Goal: Transaction & Acquisition: Purchase product/service

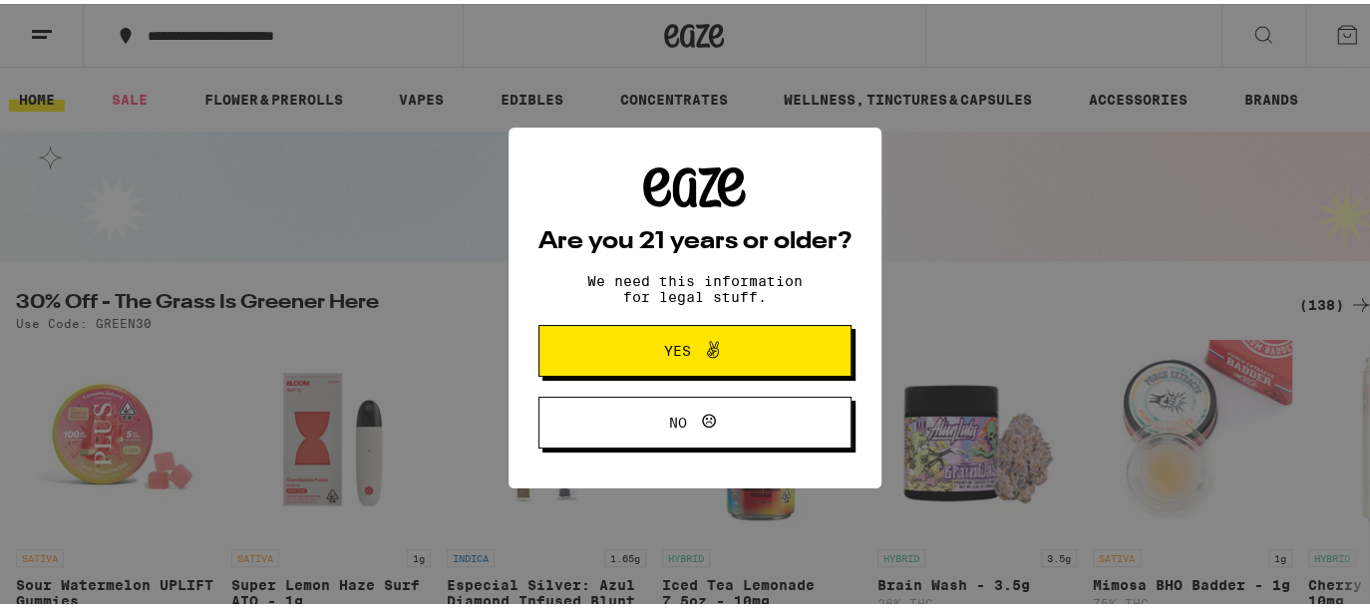
click at [785, 345] on button "Yes" at bounding box center [694, 347] width 313 height 52
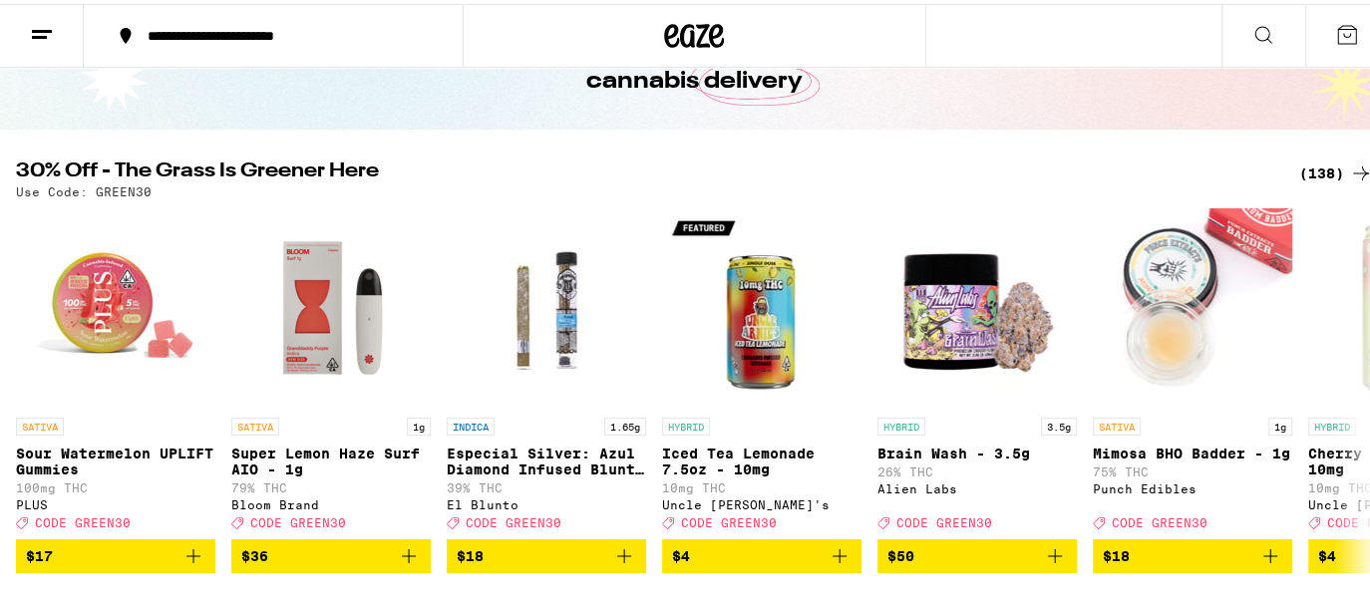
scroll to position [150, 0]
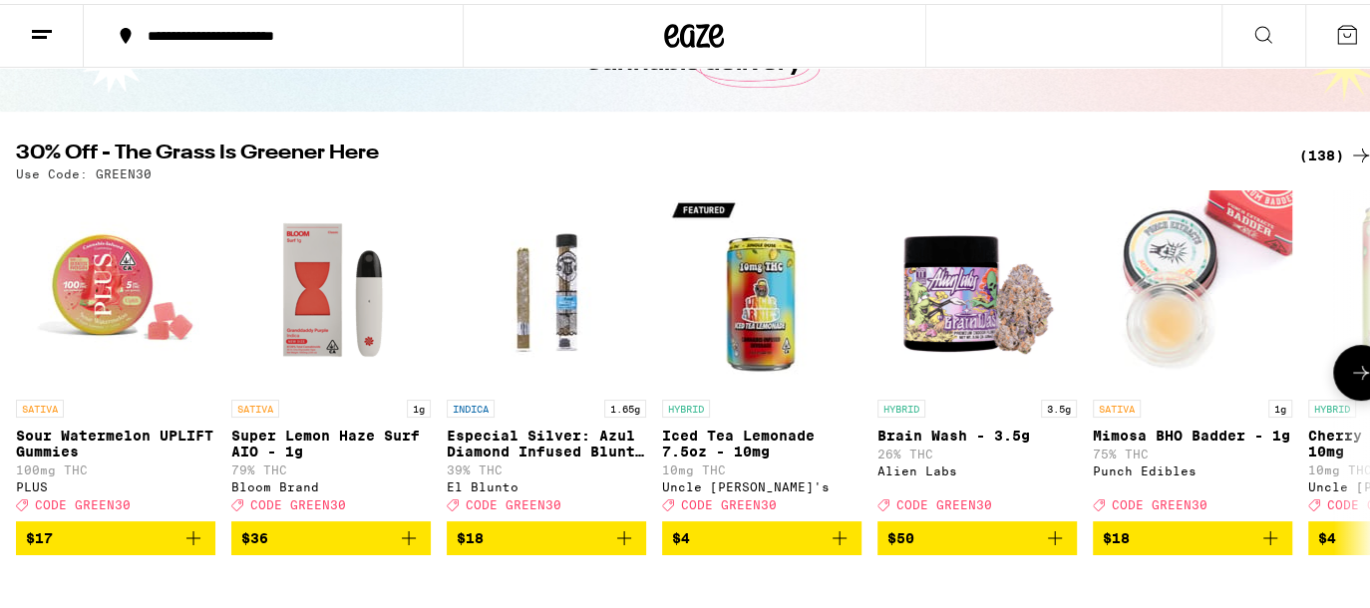
click at [1349, 371] on icon at bounding box center [1361, 369] width 24 height 24
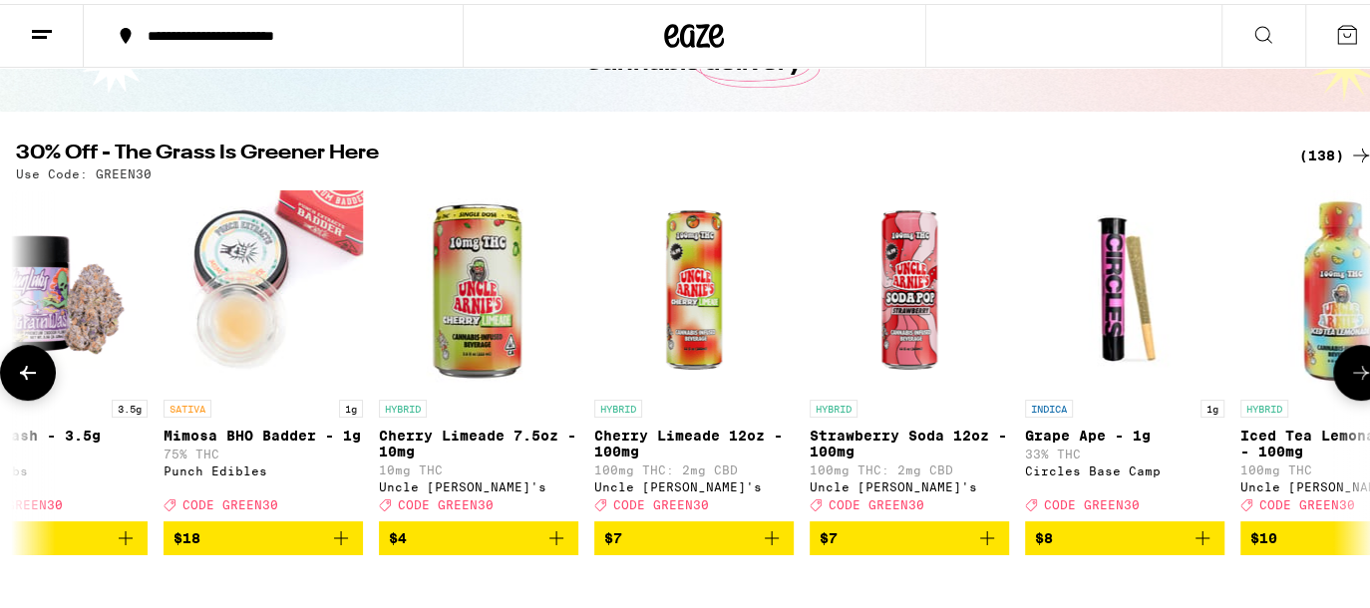
scroll to position [0, 1120]
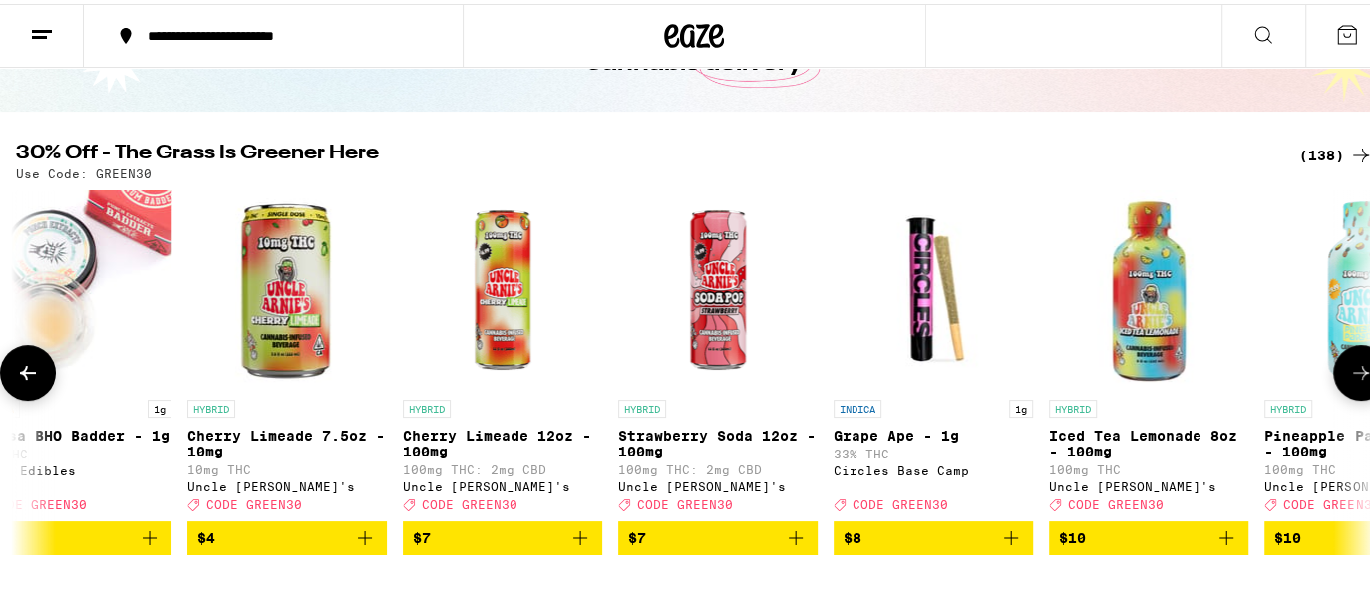
click at [1349, 371] on icon at bounding box center [1361, 369] width 24 height 24
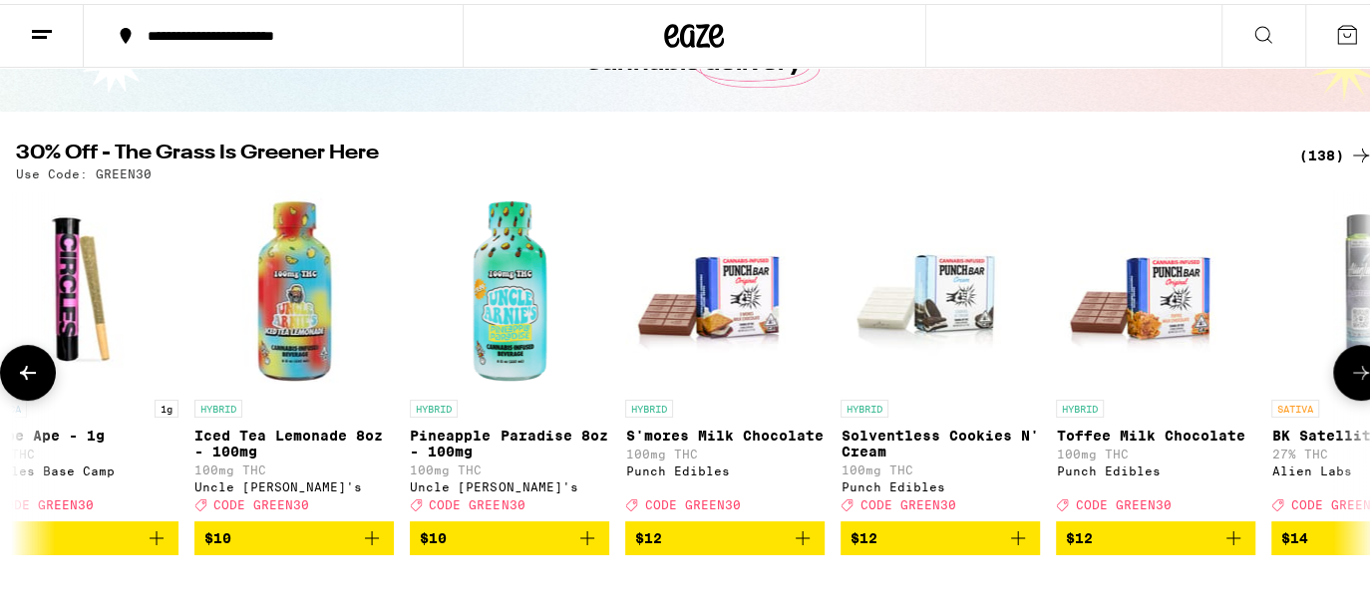
scroll to position [0, 2241]
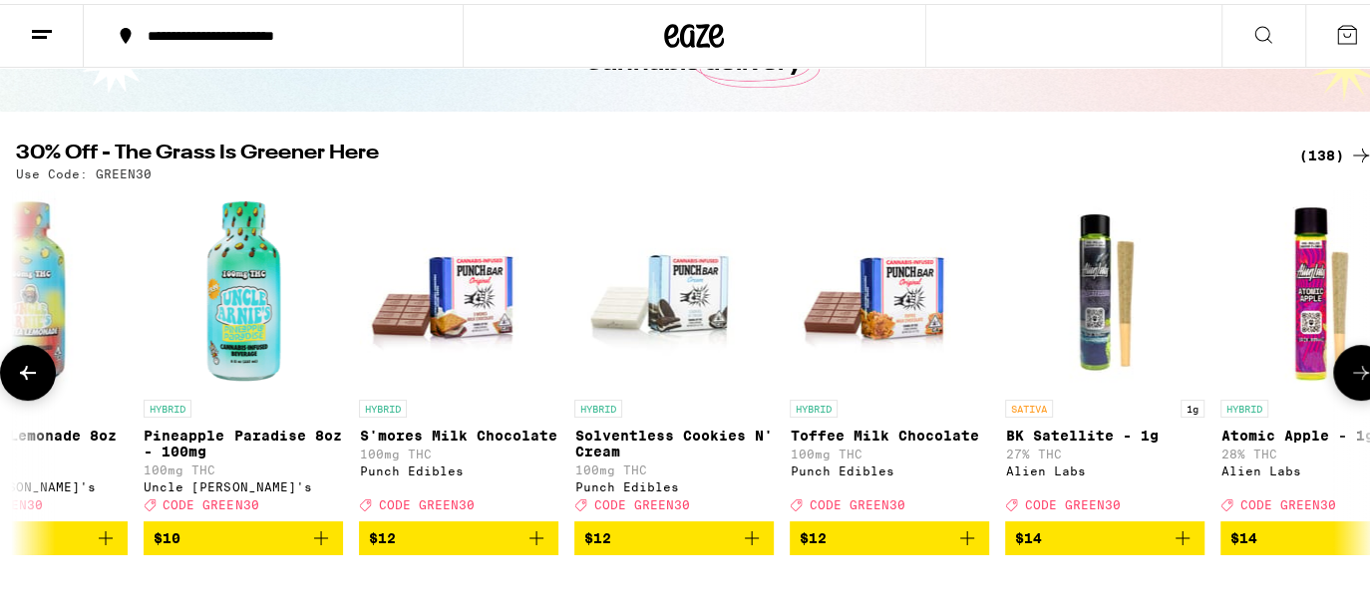
click at [1349, 374] on icon at bounding box center [1361, 369] width 24 height 24
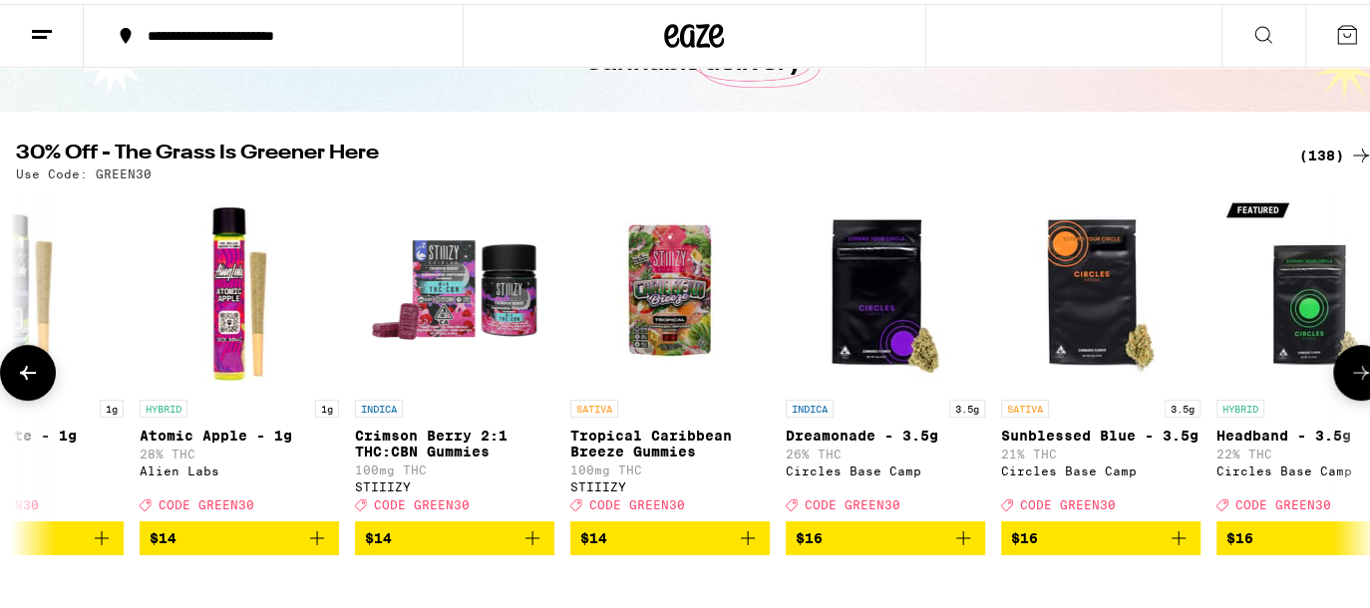
scroll to position [0, 3361]
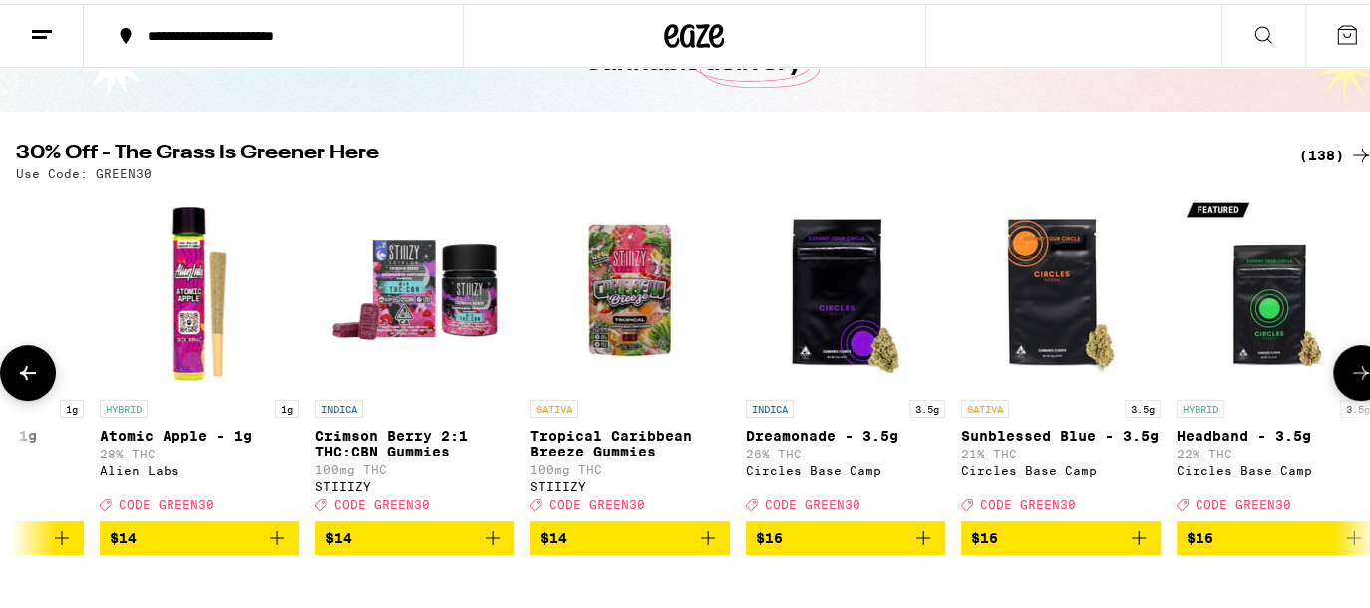
click at [1349, 374] on icon at bounding box center [1361, 369] width 24 height 24
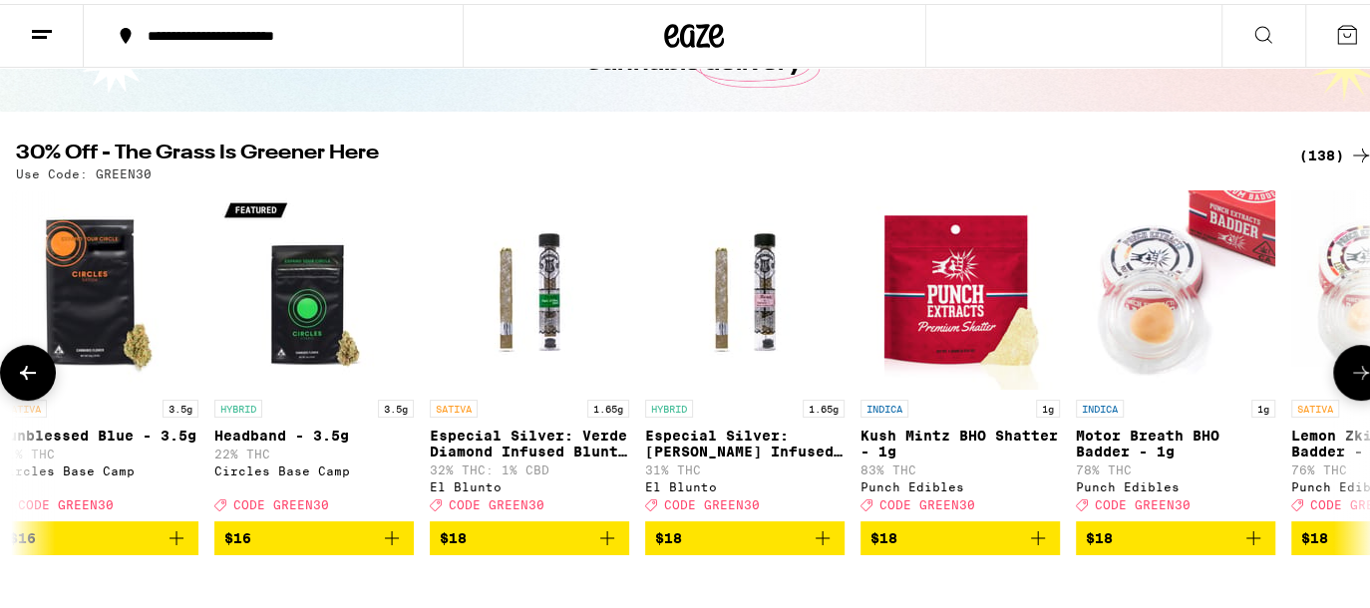
scroll to position [0, 4482]
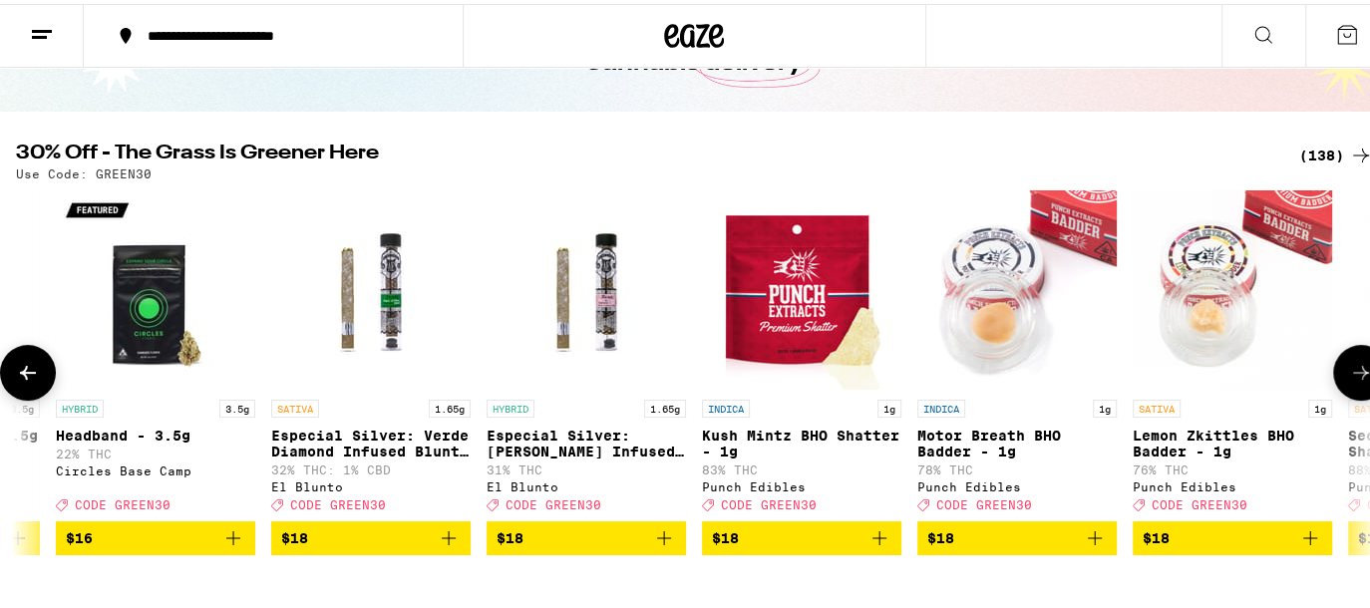
click at [1349, 374] on icon at bounding box center [1361, 369] width 24 height 24
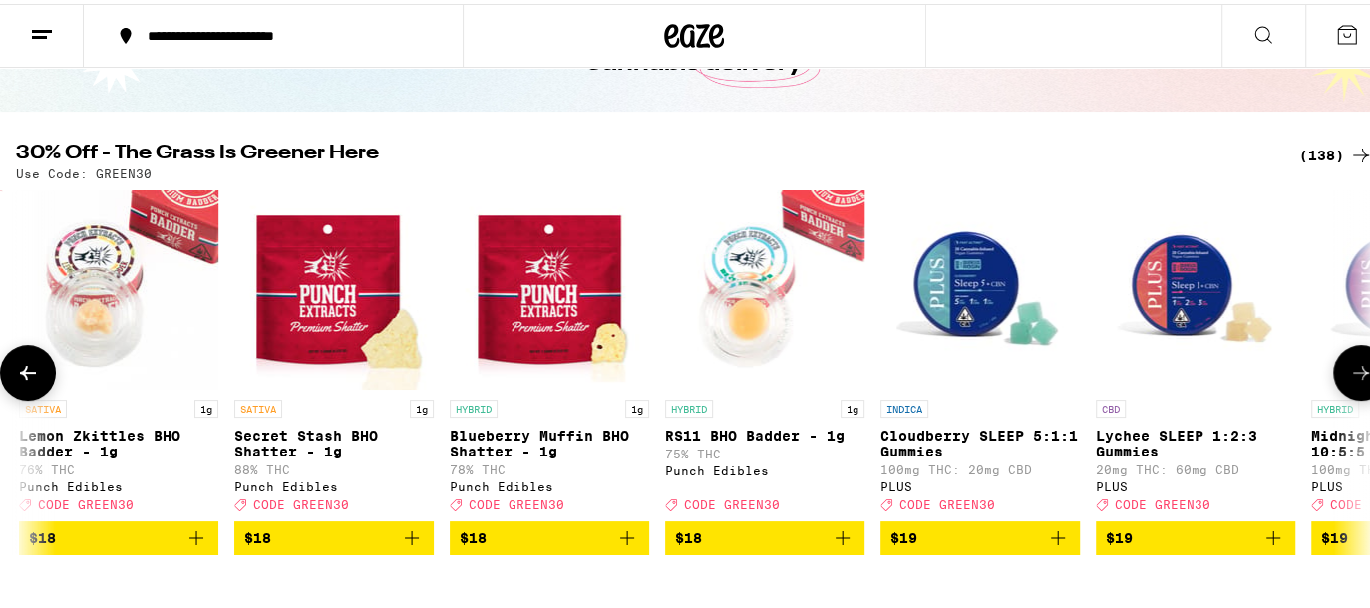
scroll to position [0, 5602]
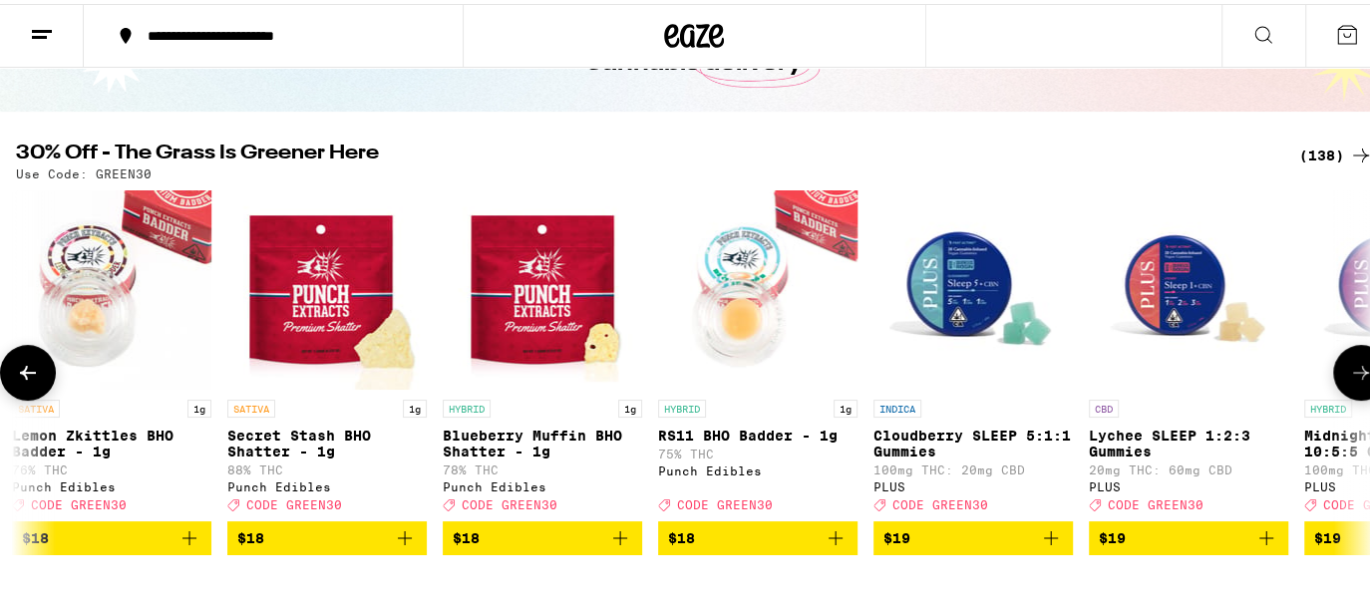
drag, startPoint x: 1345, startPoint y: 374, endPoint x: 1363, endPoint y: 377, distance: 18.2
click at [1363, 377] on button at bounding box center [1361, 369] width 56 height 56
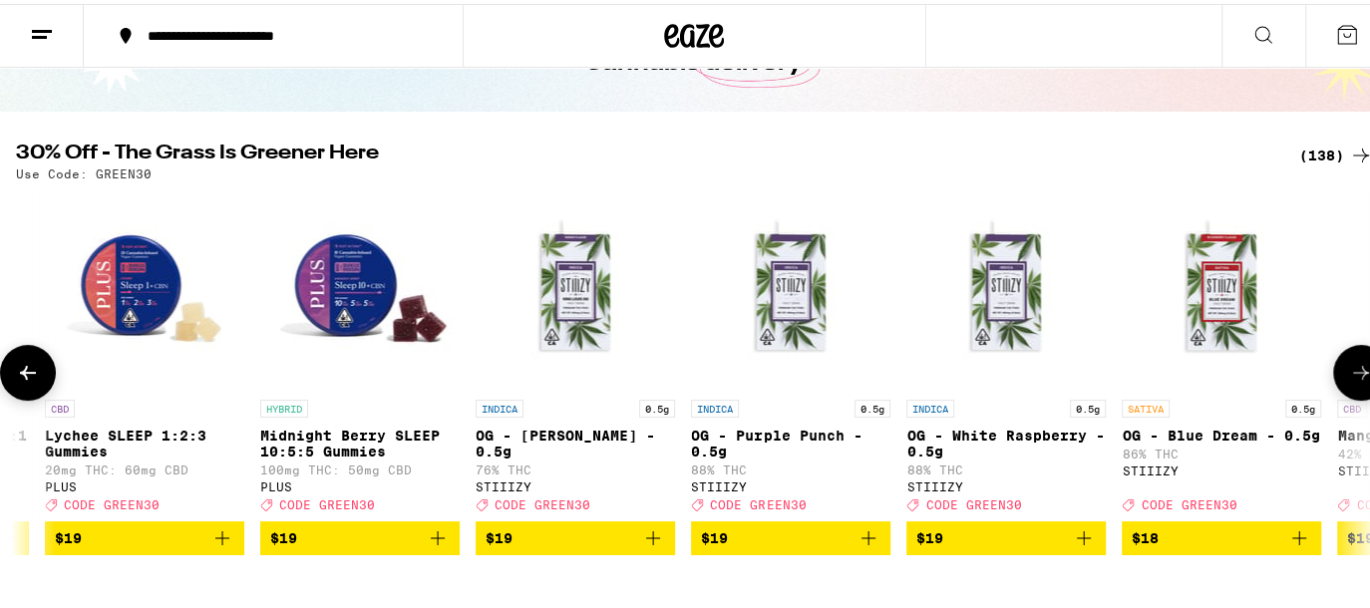
scroll to position [0, 6723]
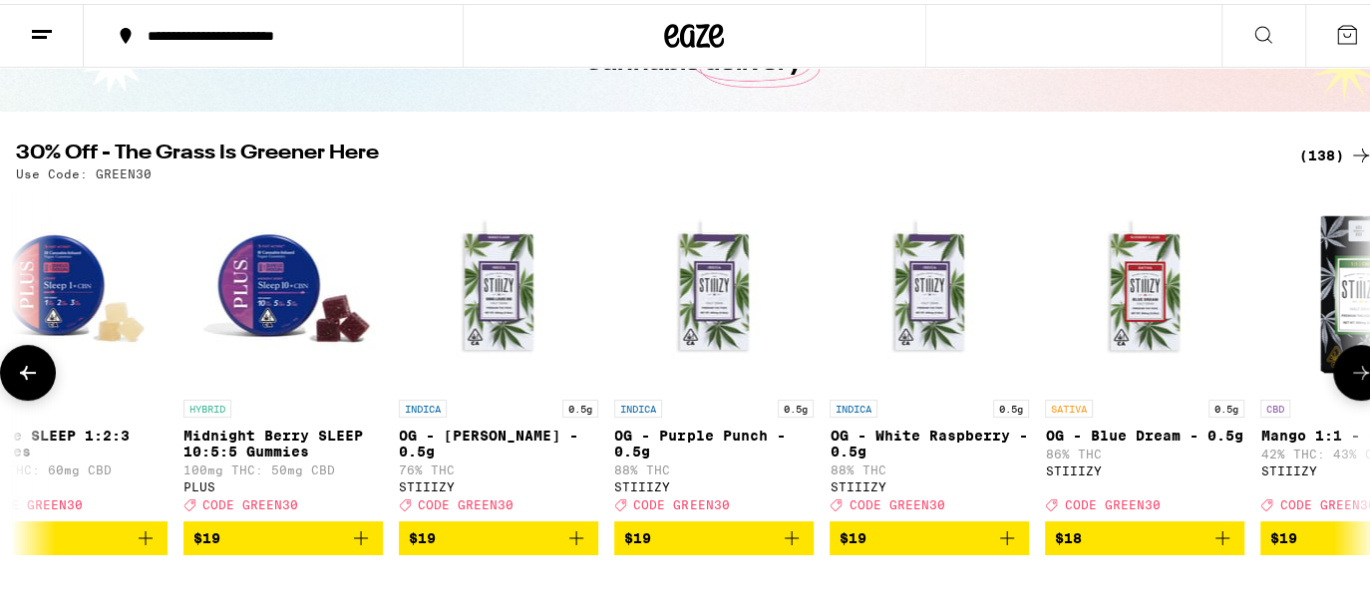
click at [1349, 374] on icon at bounding box center [1361, 369] width 24 height 24
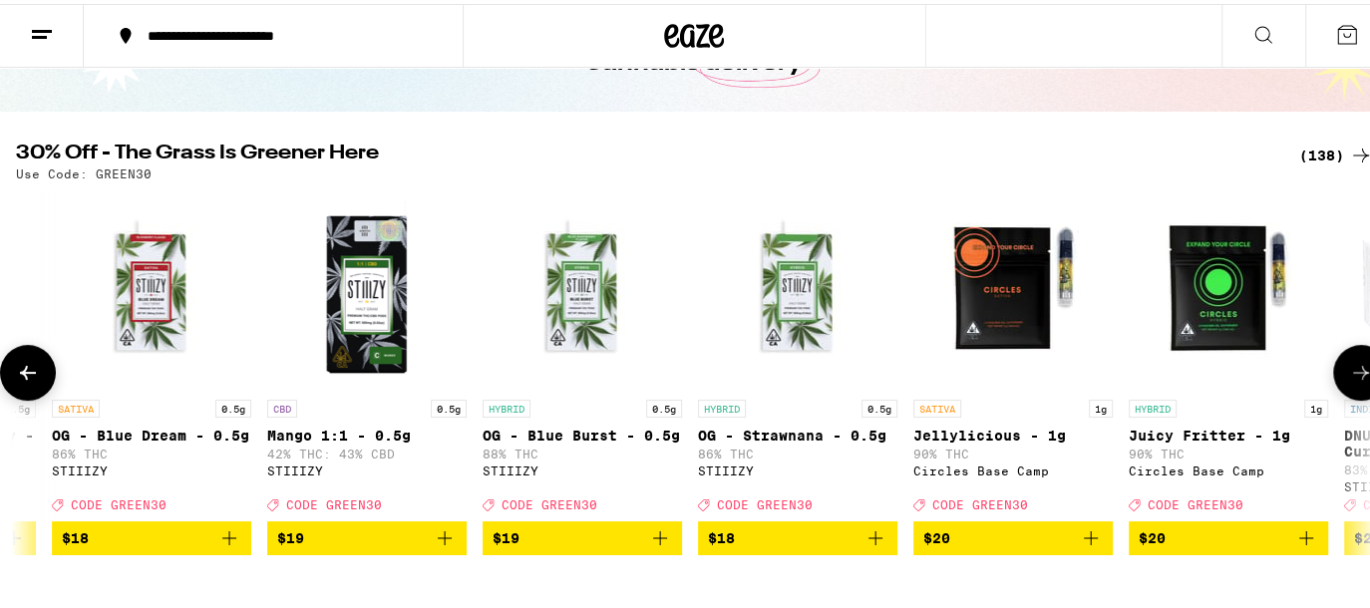
scroll to position [0, 7843]
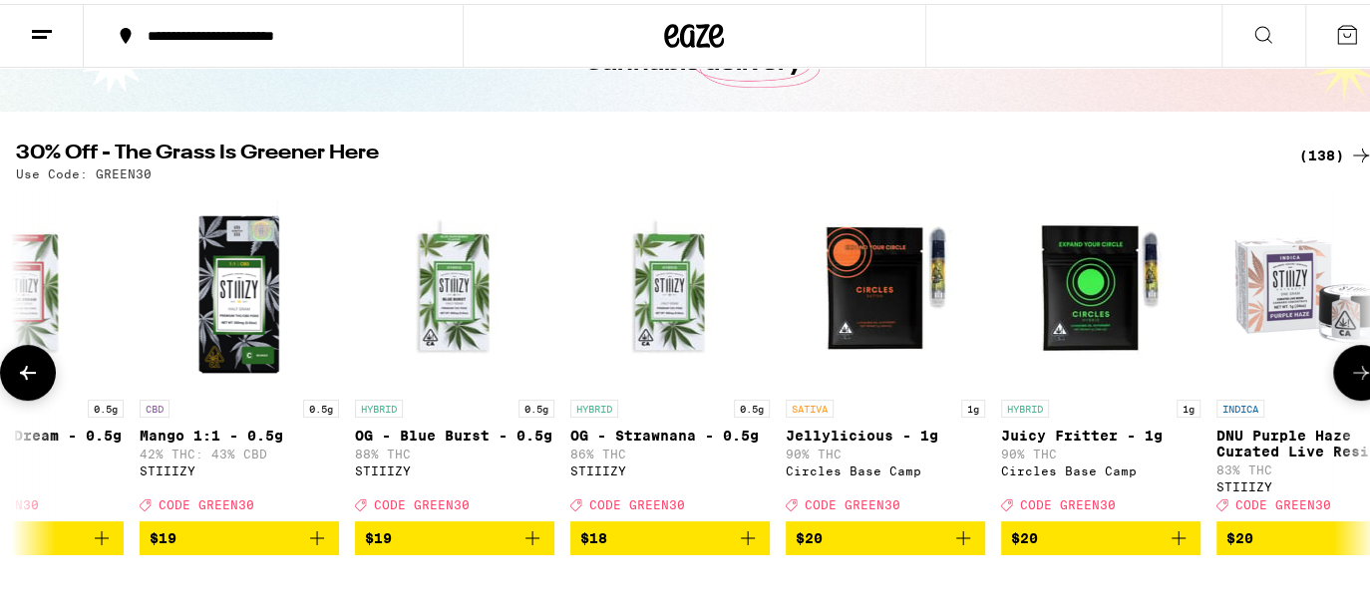
click at [968, 539] on icon "Add to bag" at bounding box center [963, 534] width 24 height 24
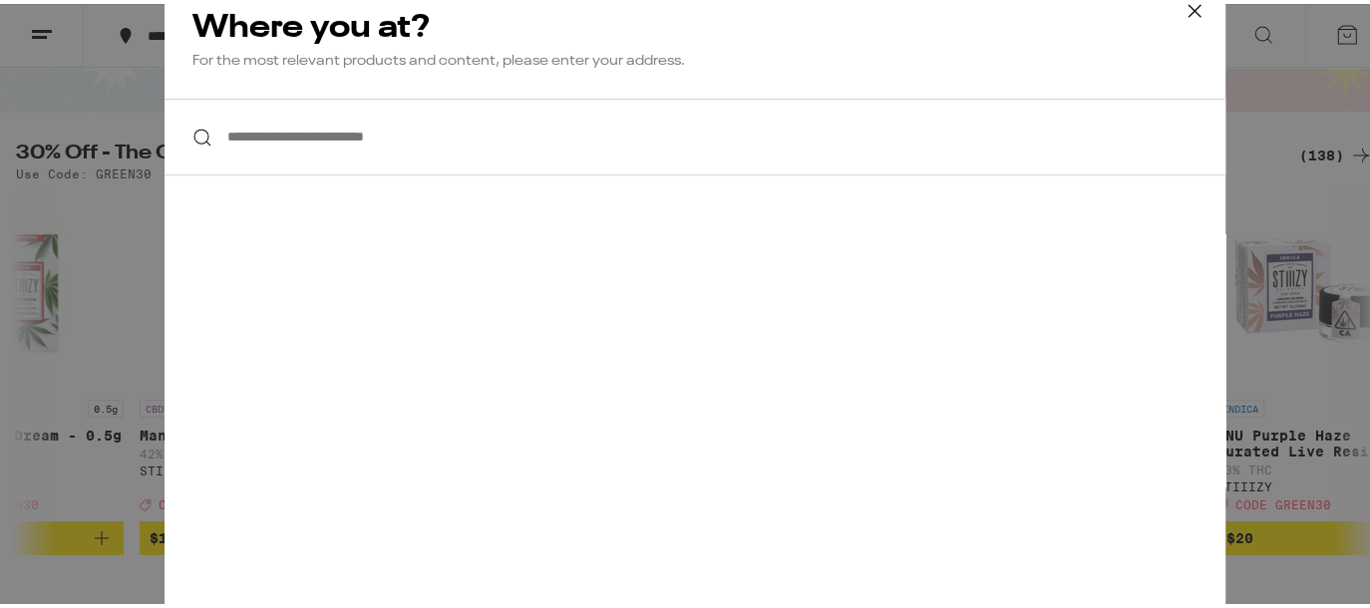
click at [583, 146] on input "**********" at bounding box center [694, 133] width 1061 height 77
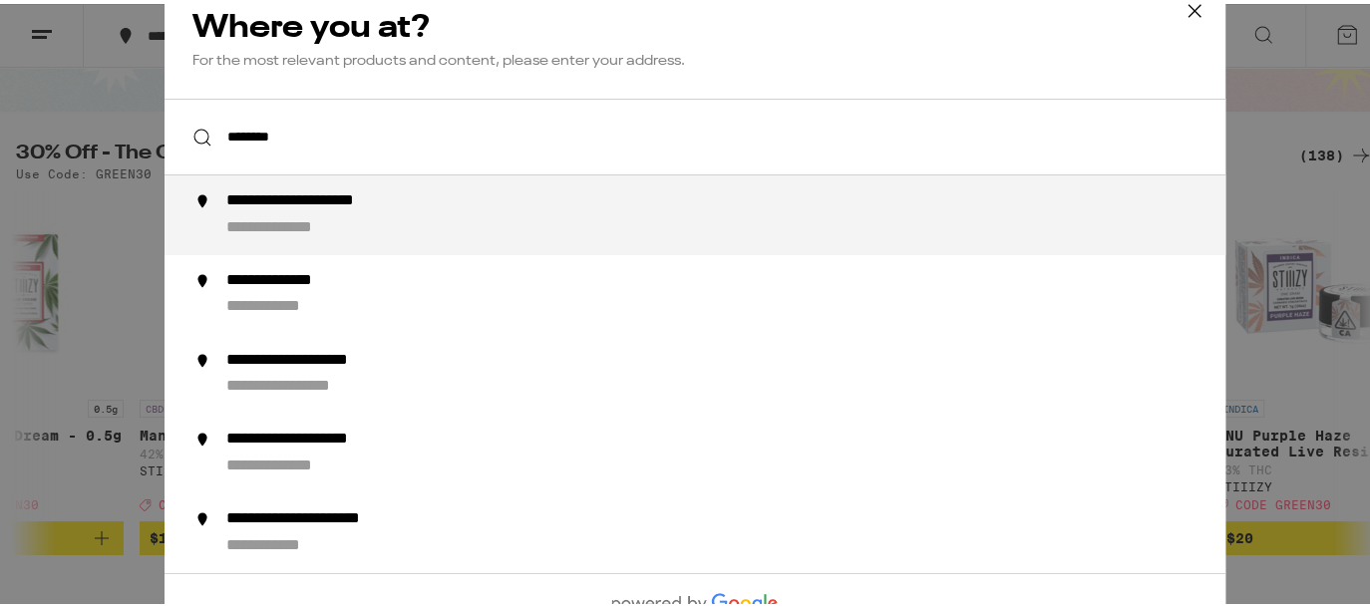
click at [465, 198] on div "**********" at bounding box center [733, 211] width 1017 height 48
type input "**********"
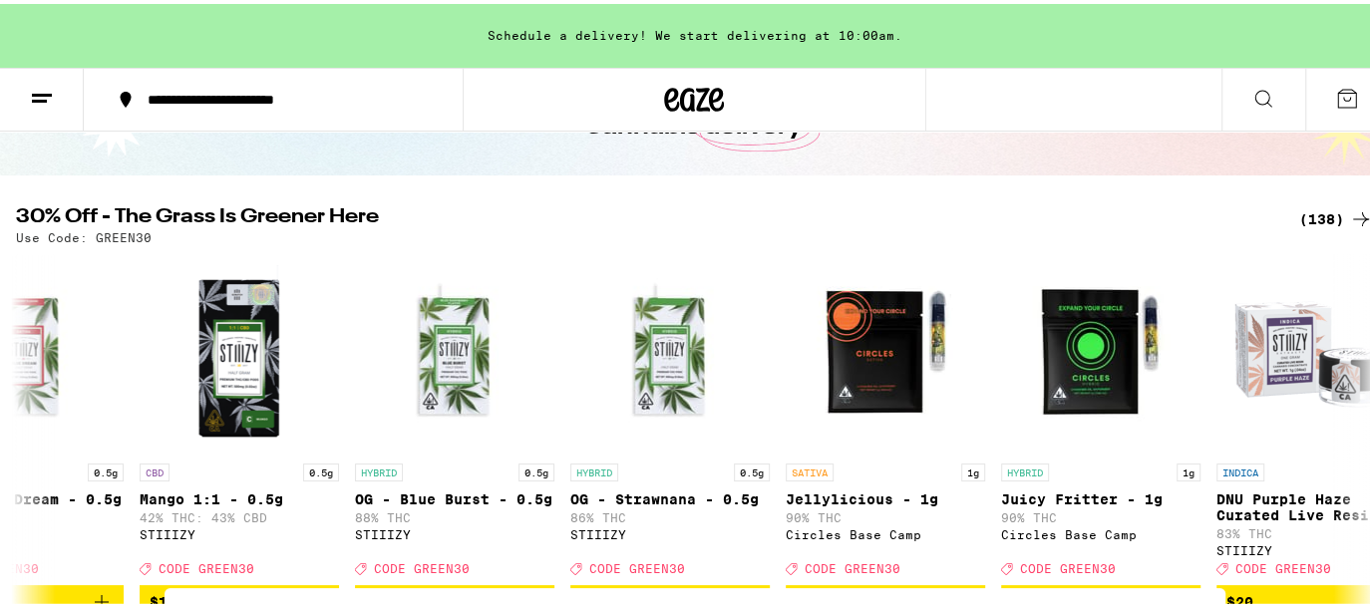
scroll to position [213, 0]
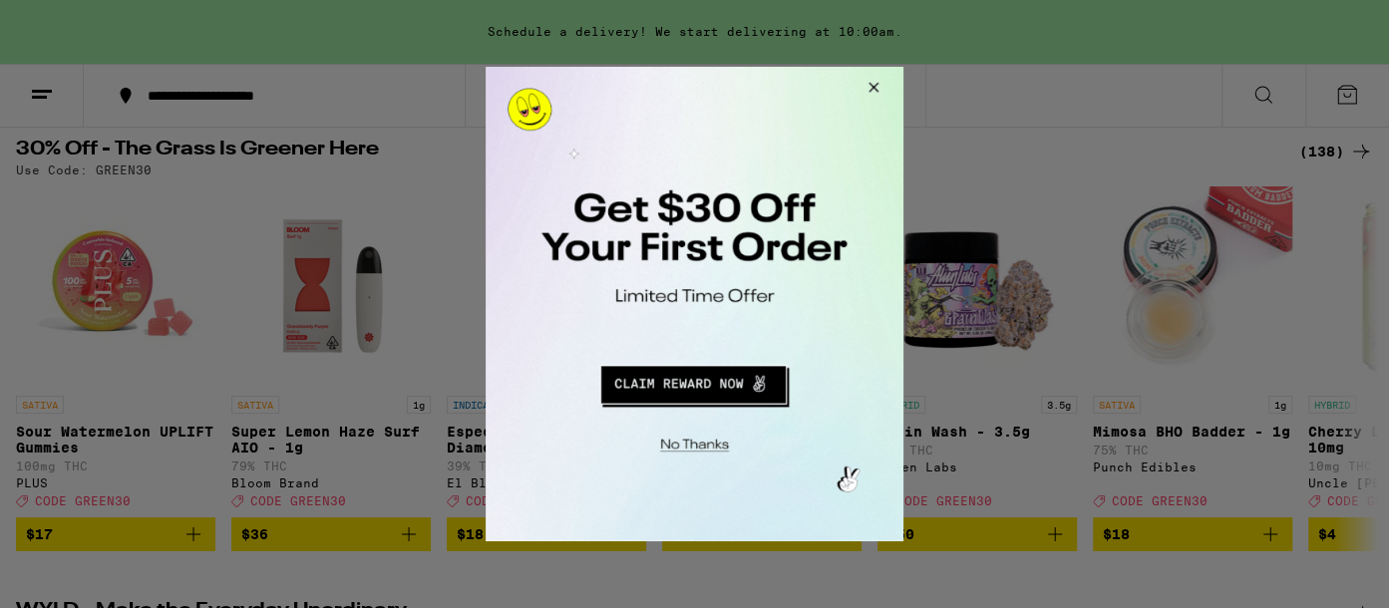
click at [938, 124] on div at bounding box center [694, 304] width 1389 height 608
click at [695, 433] on button "Close Modal" at bounding box center [691, 442] width 406 height 31
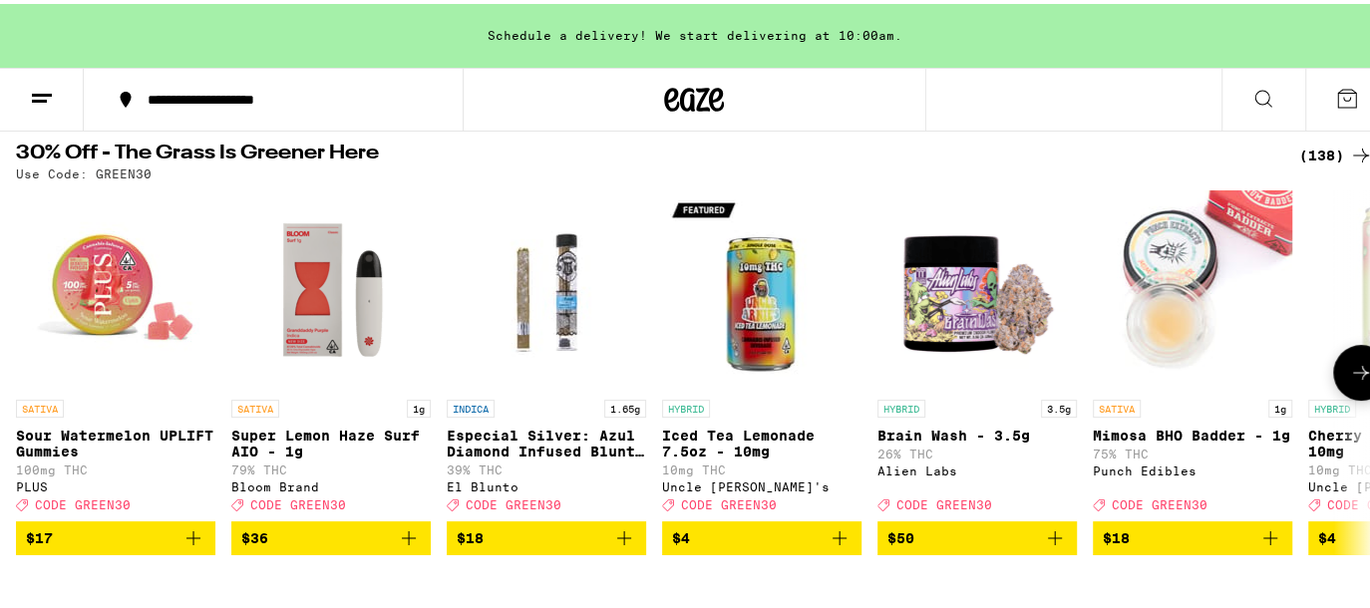
click at [1349, 366] on icon at bounding box center [1361, 369] width 24 height 24
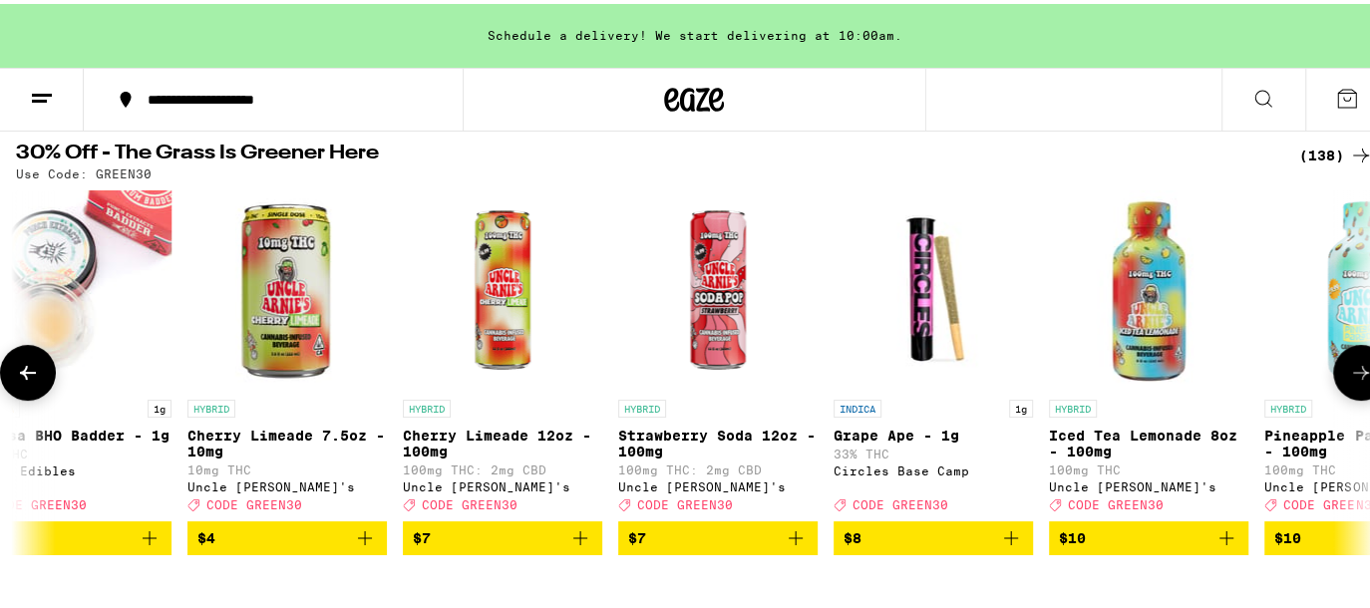
click at [1349, 366] on icon at bounding box center [1361, 369] width 24 height 24
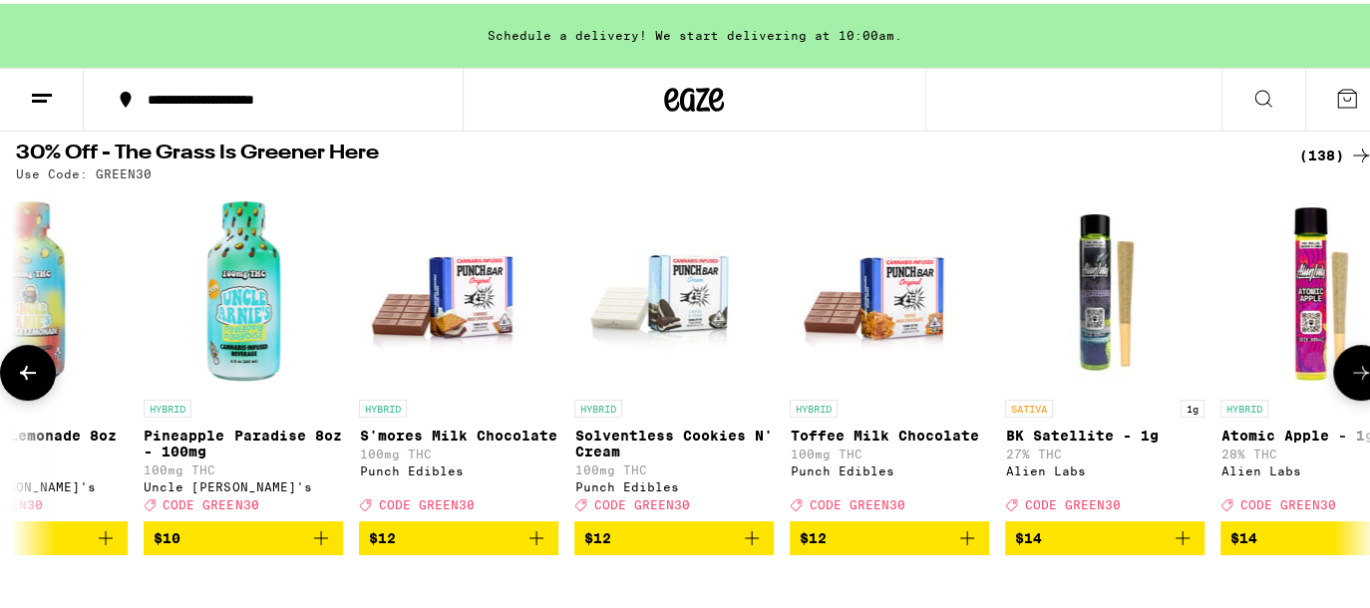
click at [1349, 366] on icon at bounding box center [1361, 369] width 24 height 24
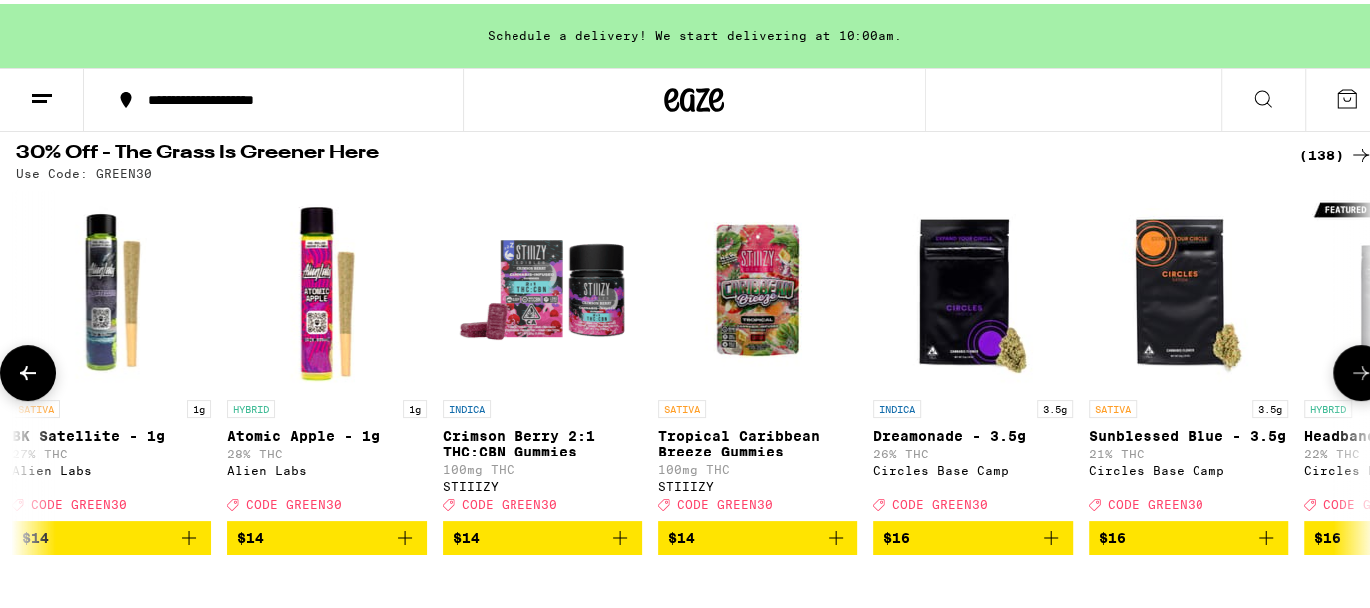
scroll to position [0, 3361]
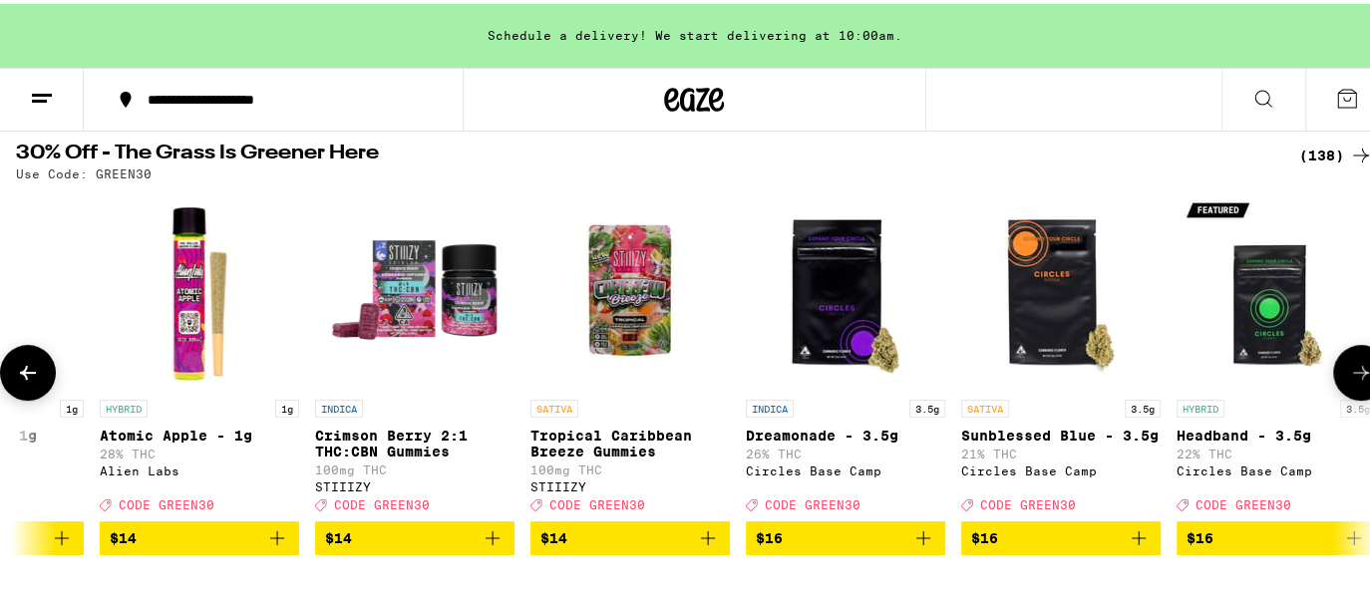
click at [1349, 366] on icon at bounding box center [1361, 369] width 24 height 24
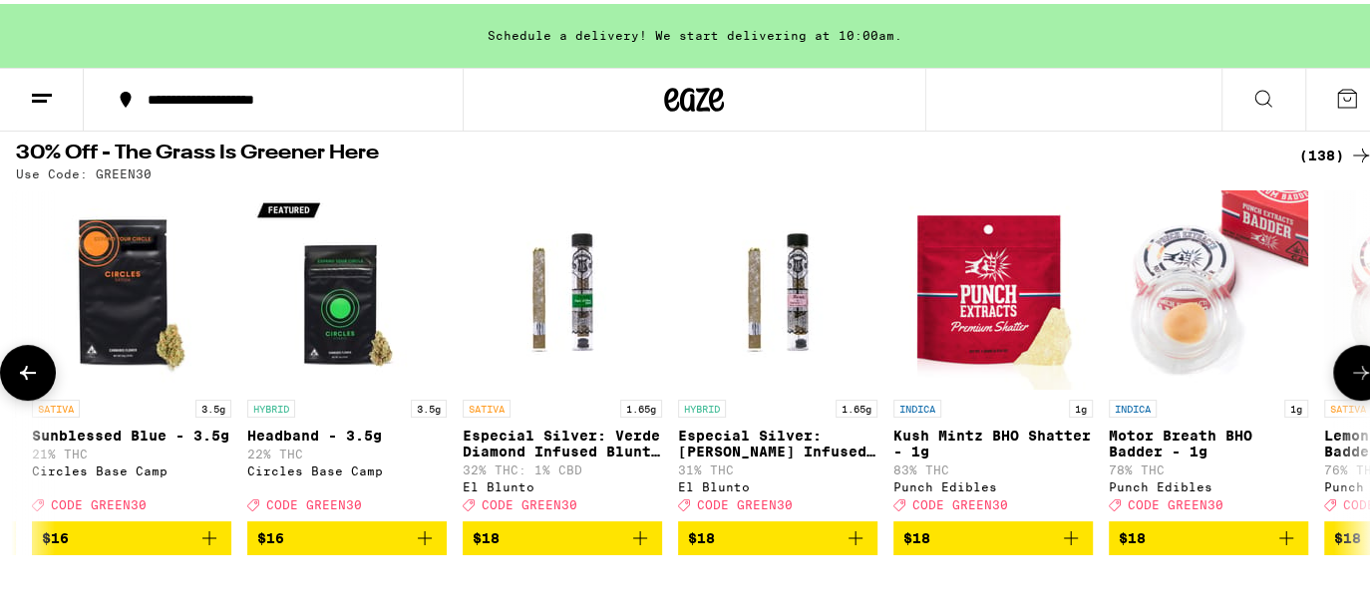
scroll to position [0, 4482]
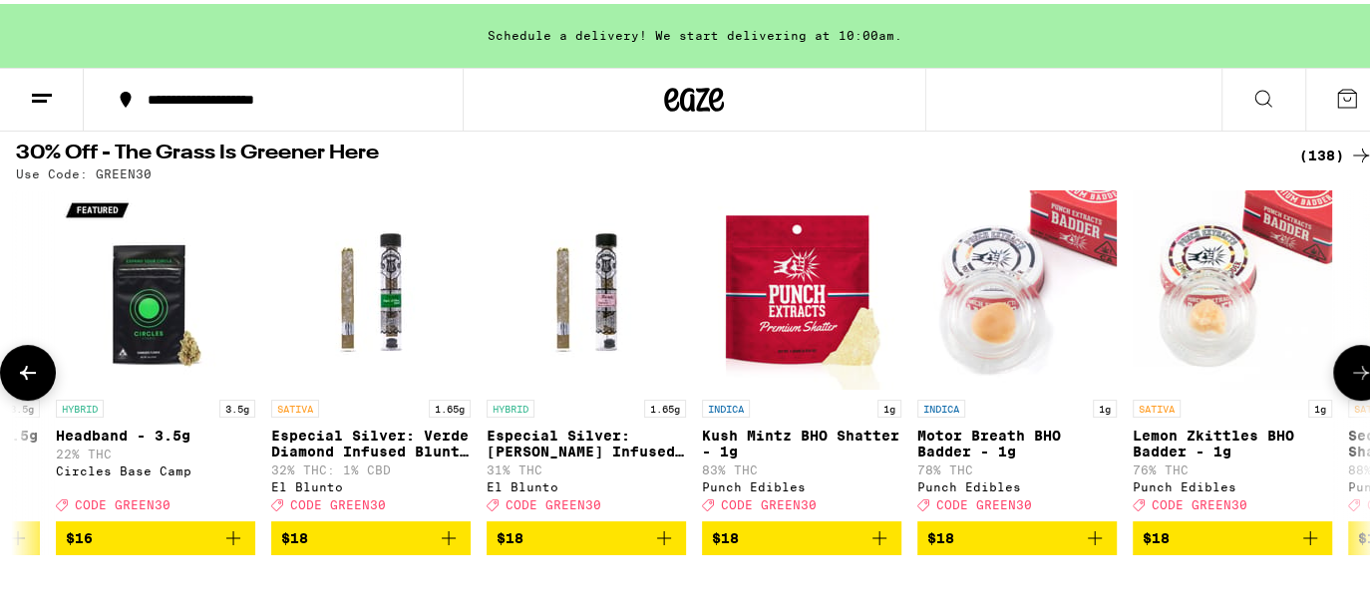
click at [1349, 366] on icon at bounding box center [1361, 369] width 24 height 24
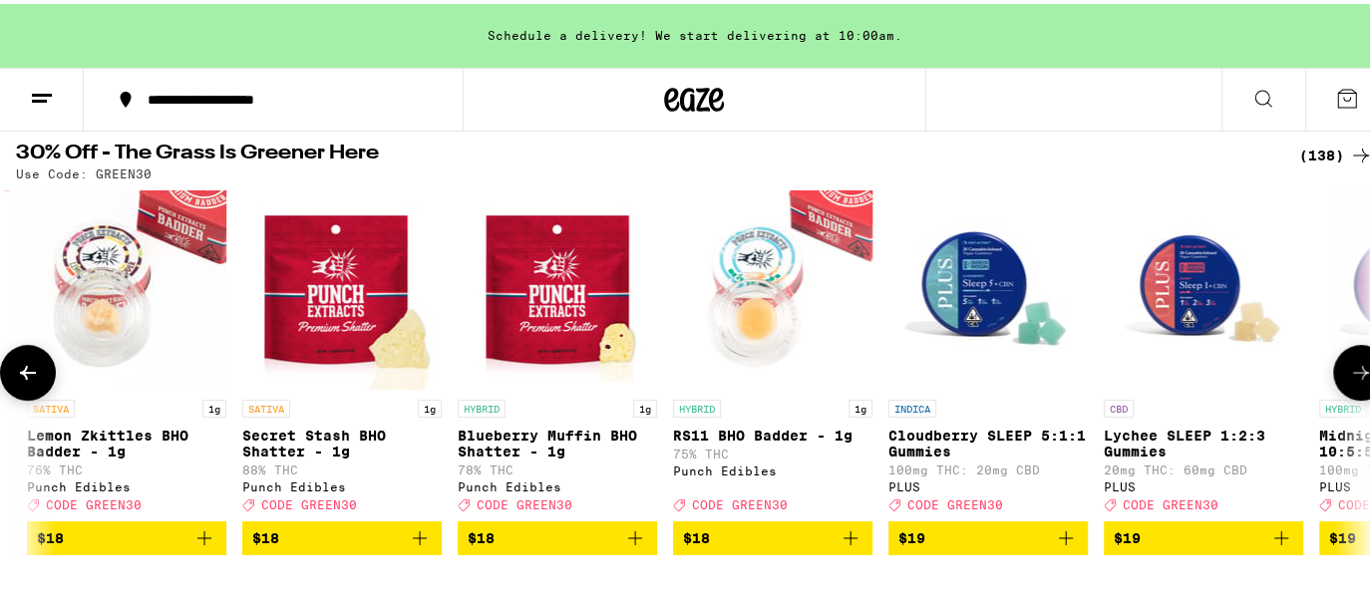
scroll to position [0, 5602]
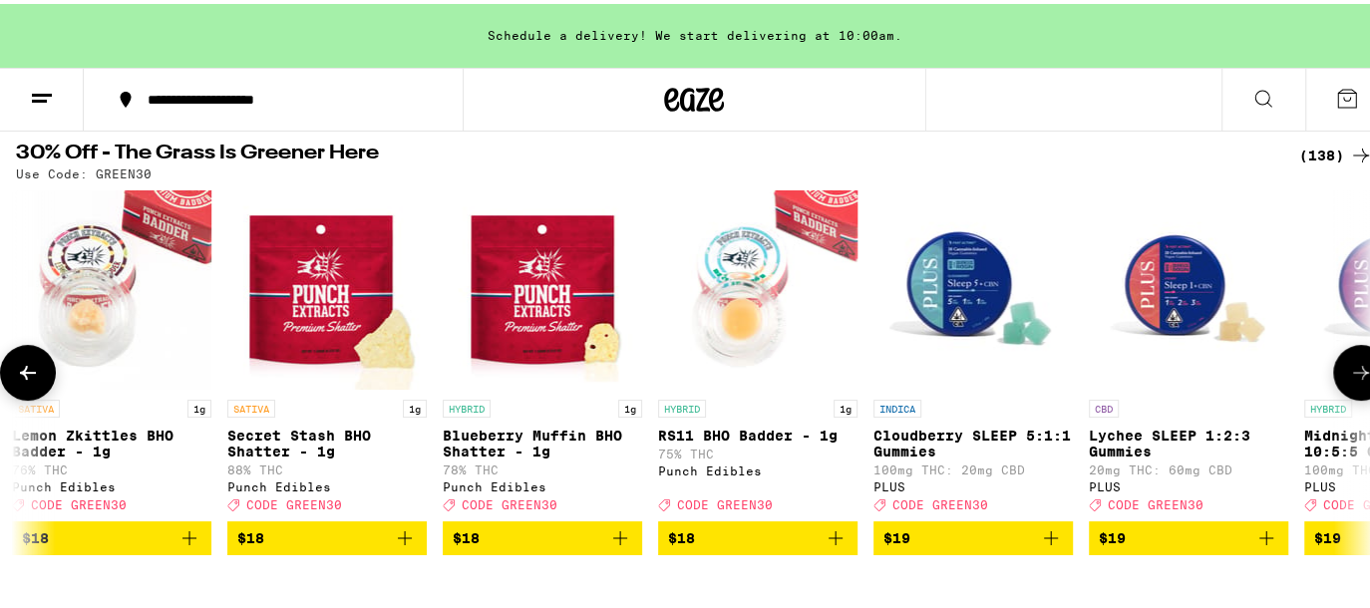
click at [1349, 366] on icon at bounding box center [1361, 369] width 24 height 24
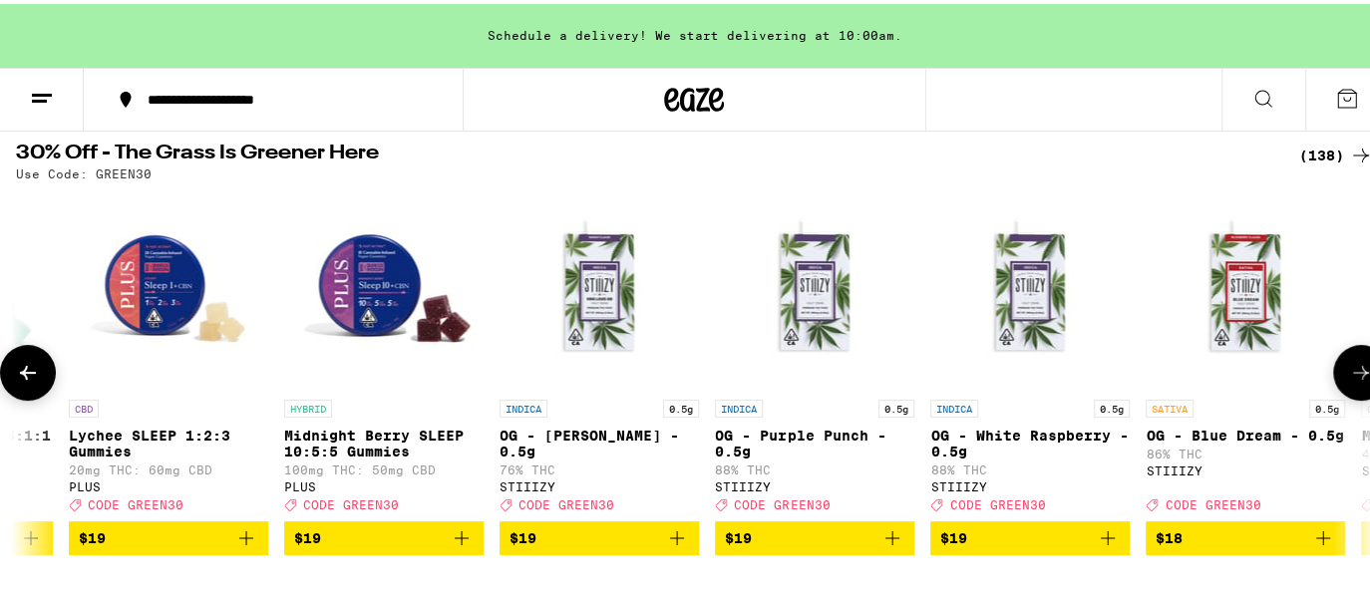
scroll to position [0, 6723]
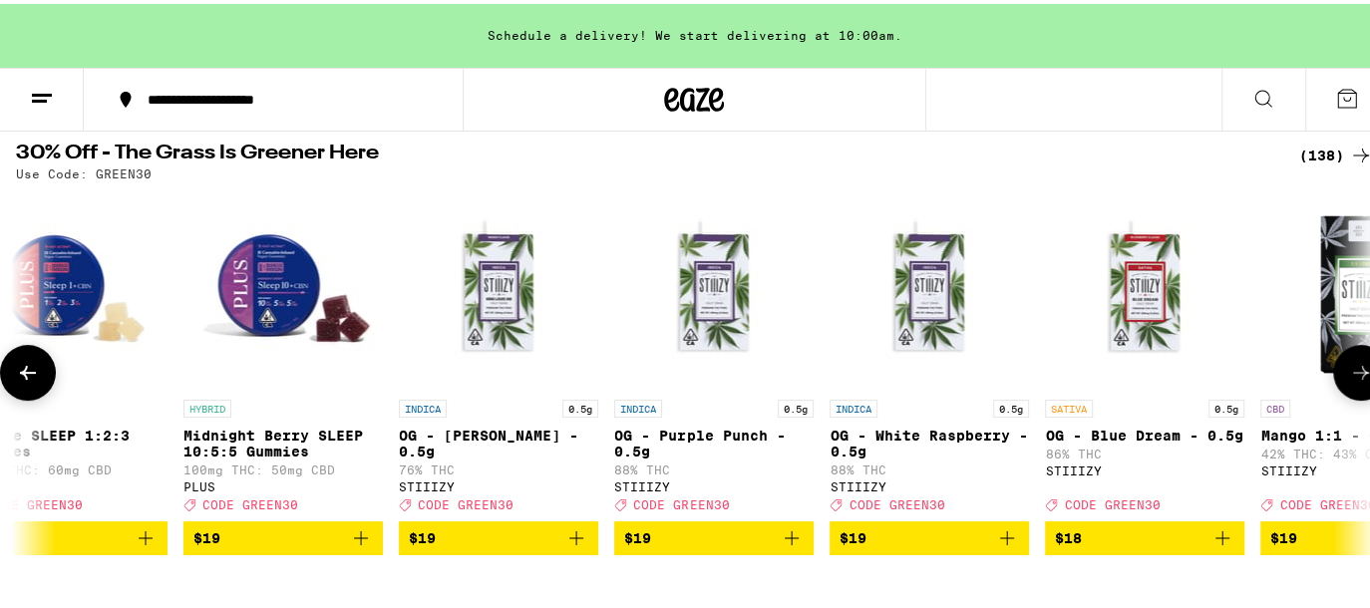
click at [1349, 366] on icon at bounding box center [1361, 369] width 24 height 24
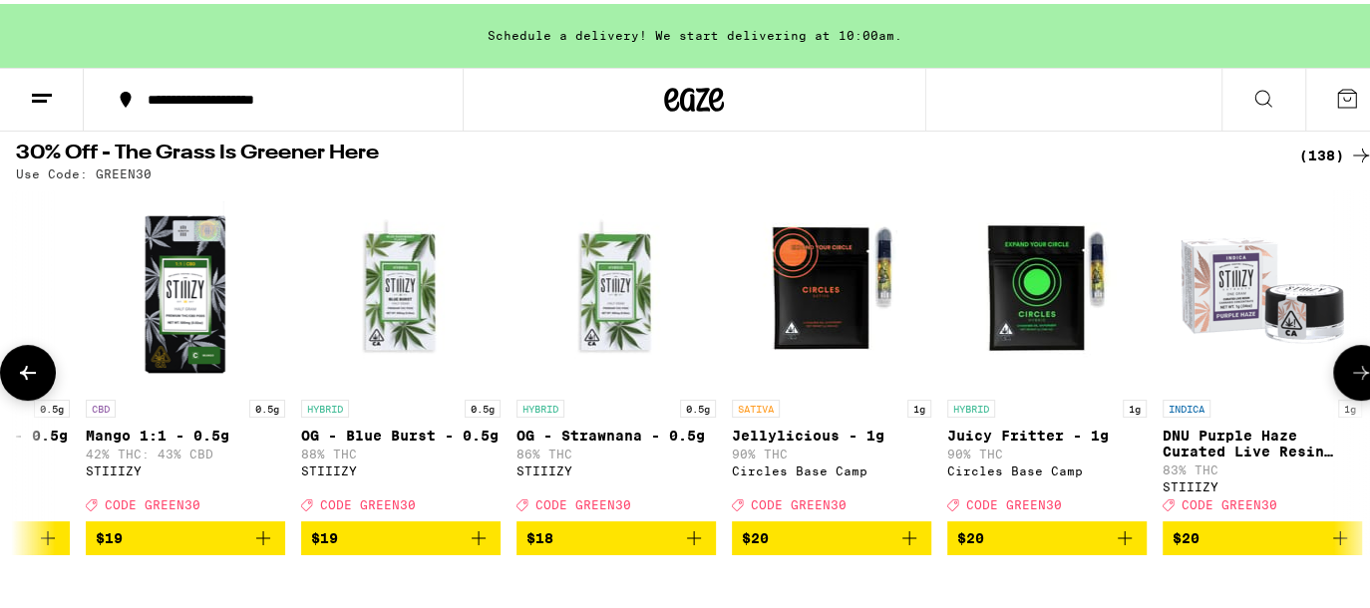
scroll to position [0, 7901]
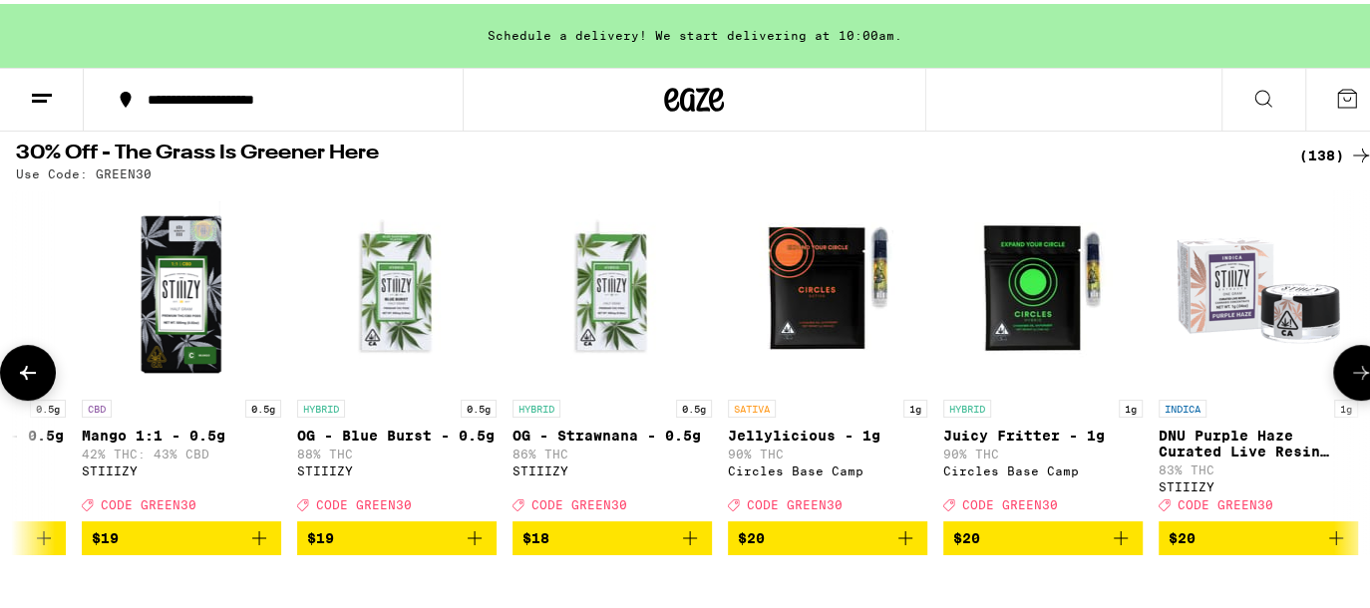
click at [904, 541] on icon "Add to bag" at bounding box center [905, 534] width 14 height 14
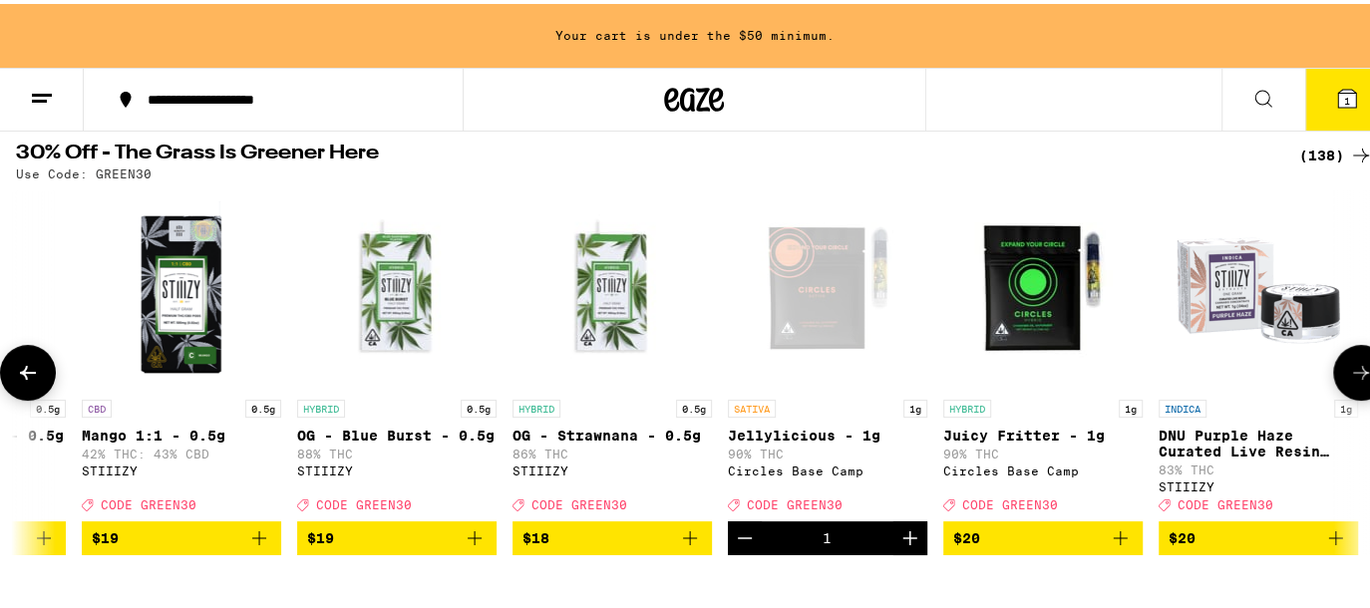
click at [1120, 542] on icon "Add to bag" at bounding box center [1121, 534] width 24 height 24
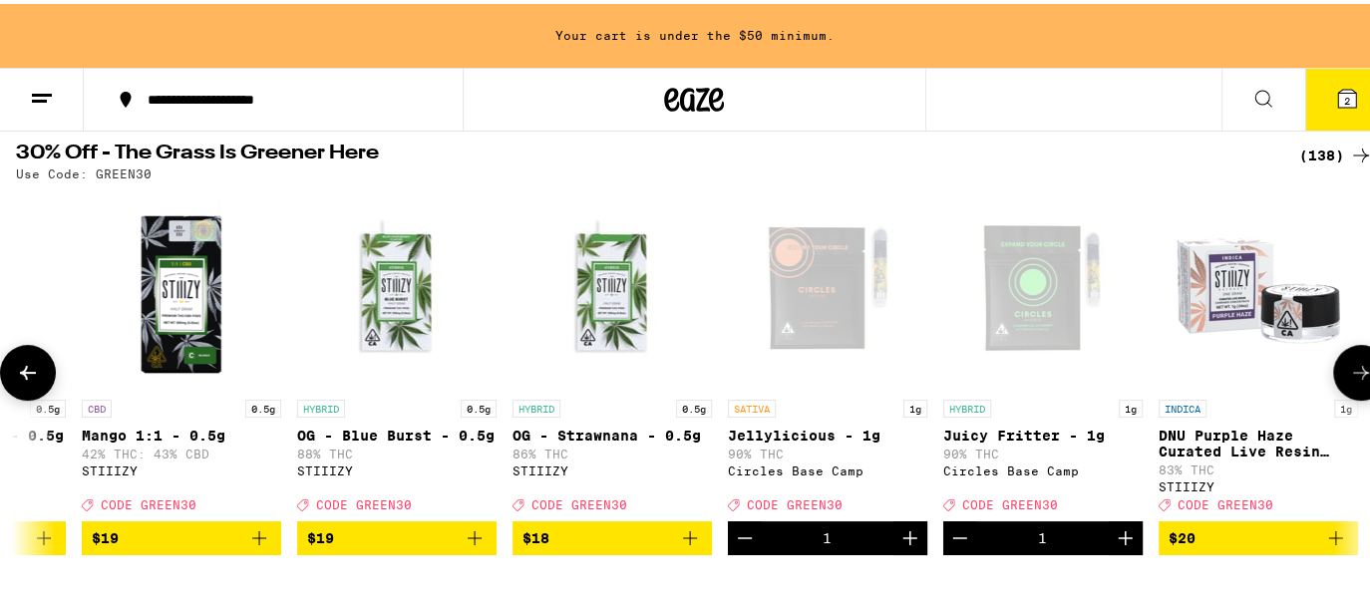
click at [1349, 371] on icon at bounding box center [1361, 369] width 24 height 24
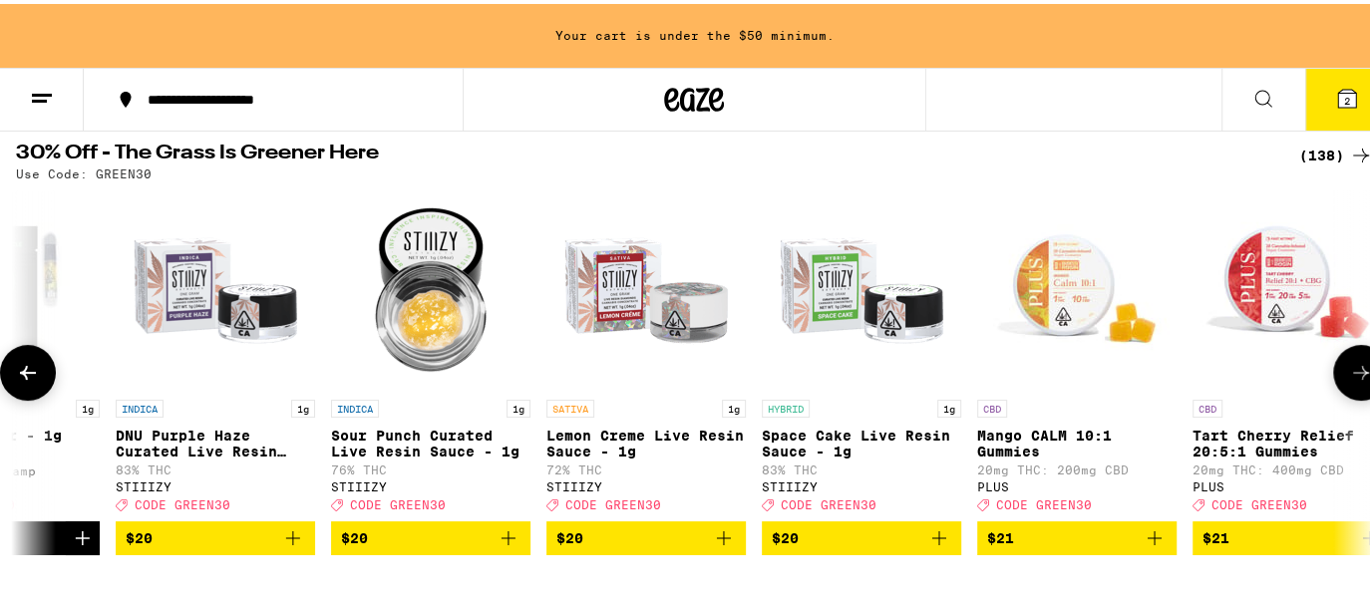
scroll to position [0, 9022]
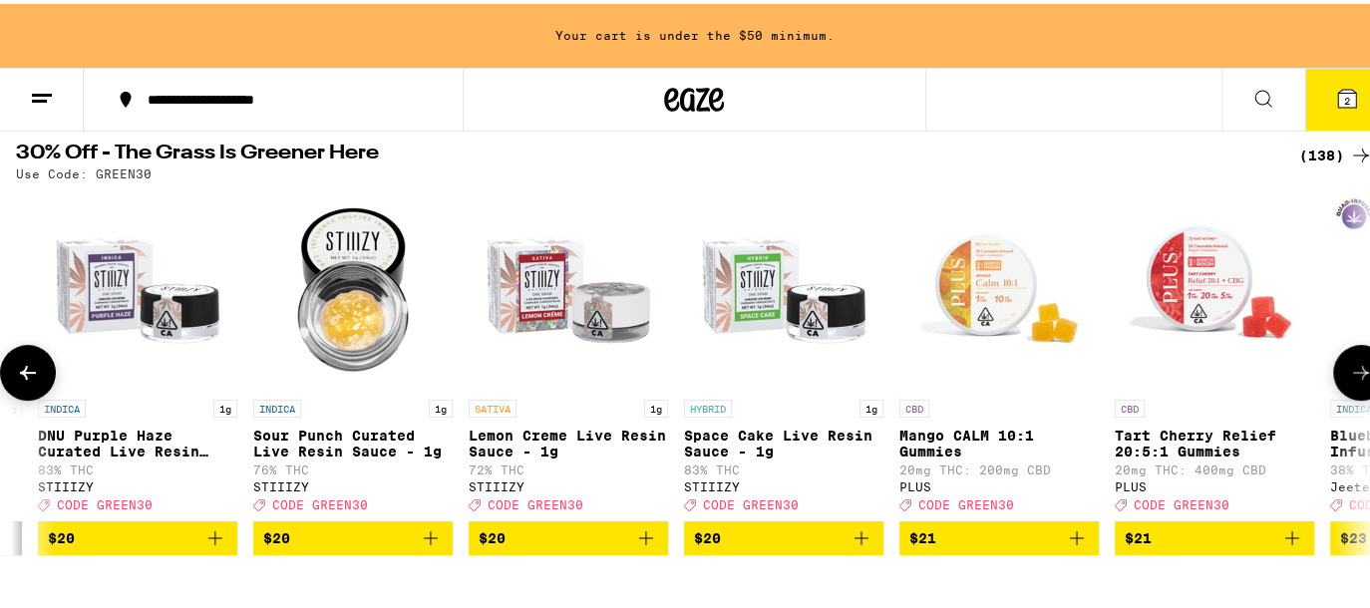
click at [1349, 371] on icon at bounding box center [1361, 369] width 24 height 24
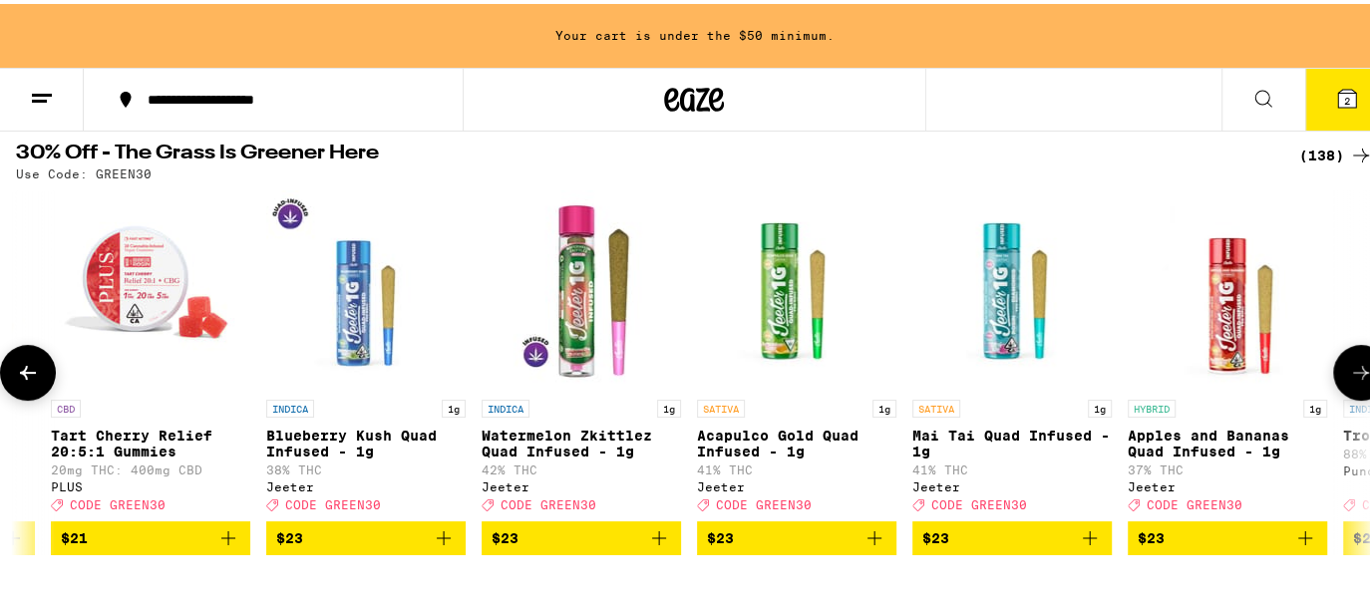
scroll to position [0, 10142]
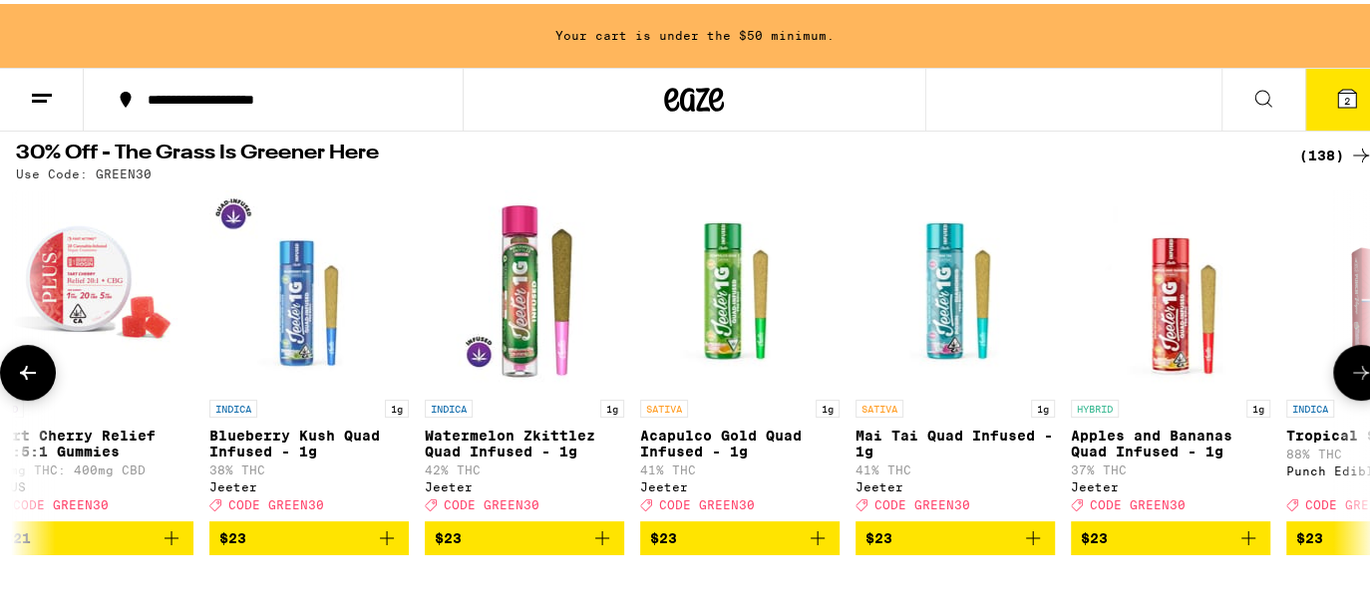
click at [1349, 371] on icon at bounding box center [1361, 369] width 24 height 24
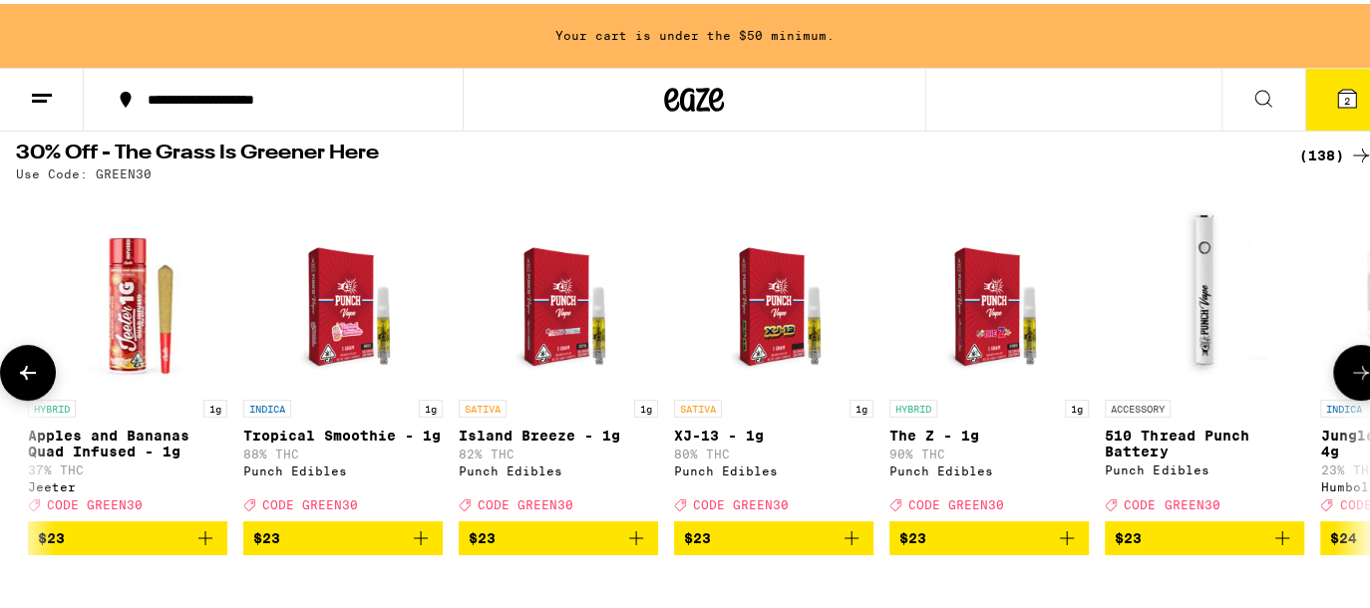
scroll to position [0, 11263]
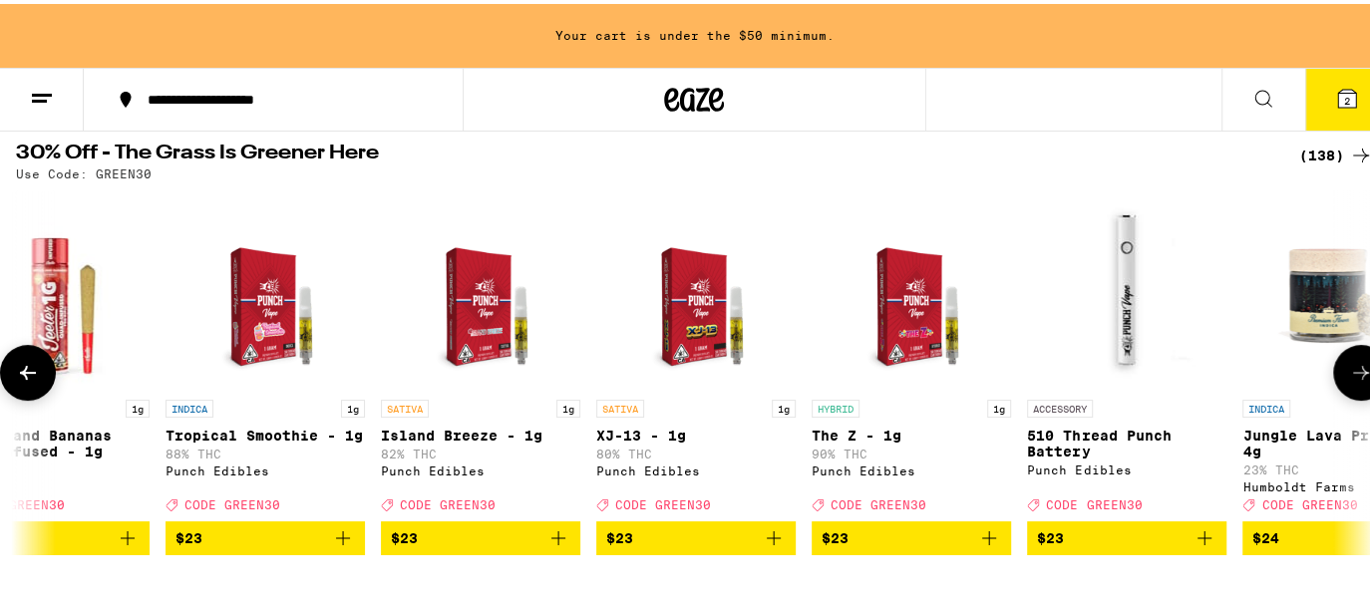
click at [1349, 371] on icon at bounding box center [1361, 369] width 24 height 24
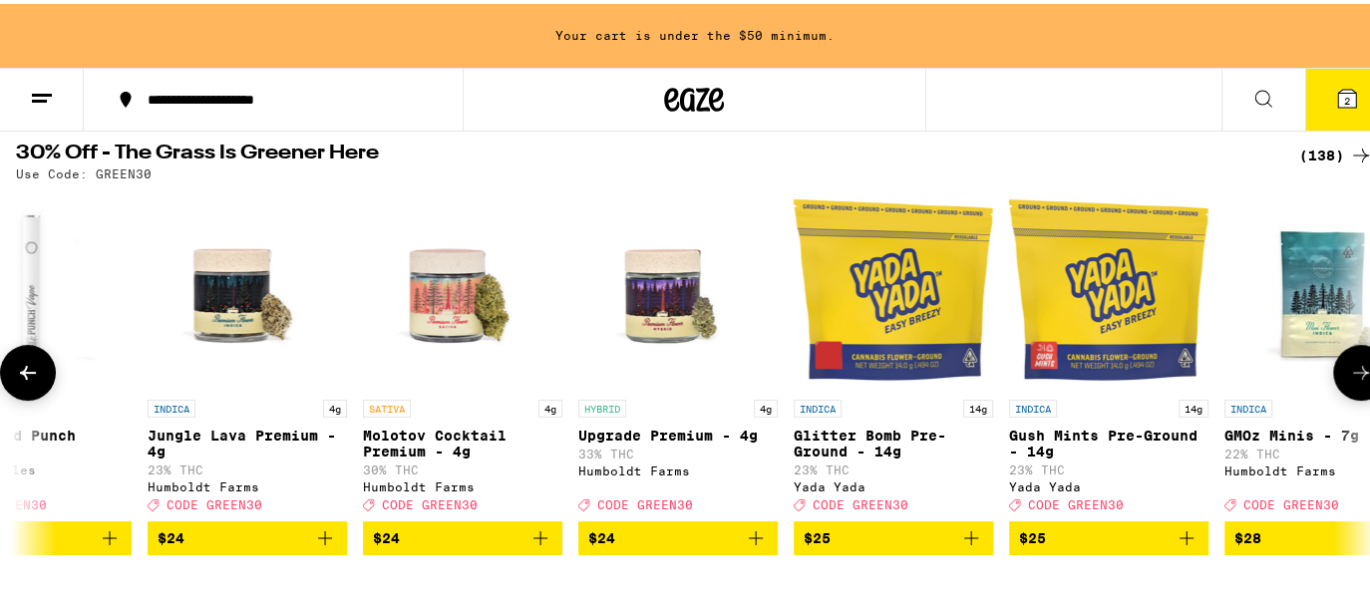
scroll to position [0, 12383]
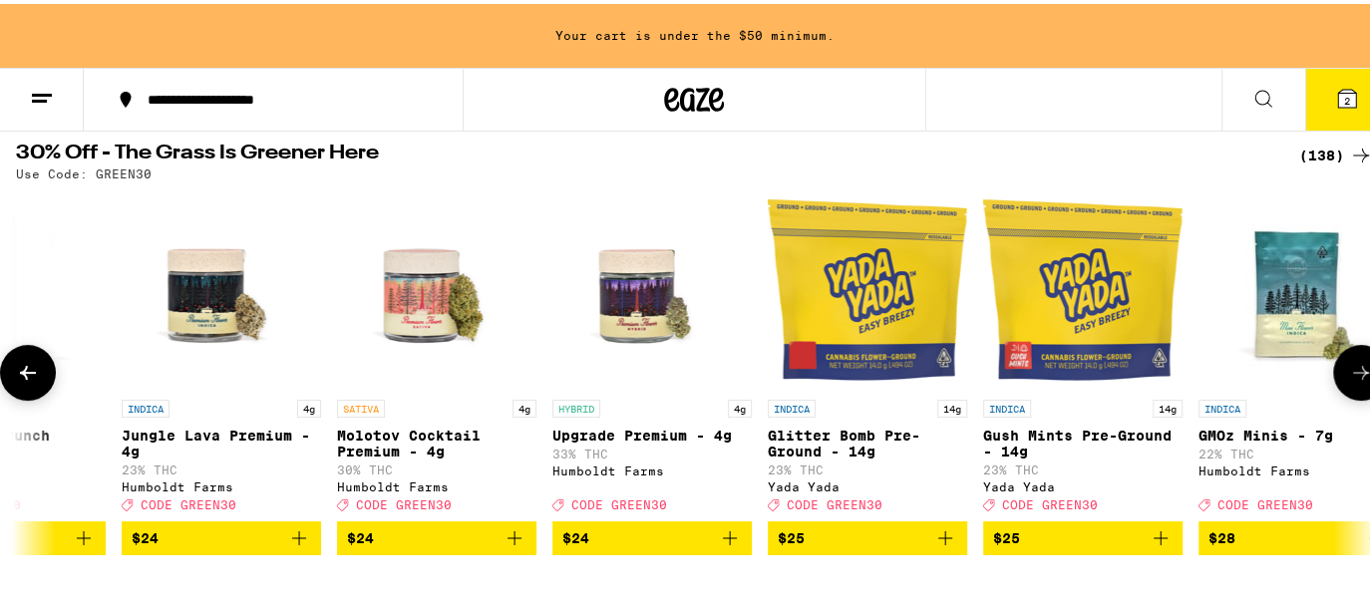
click at [1349, 371] on icon at bounding box center [1361, 369] width 24 height 24
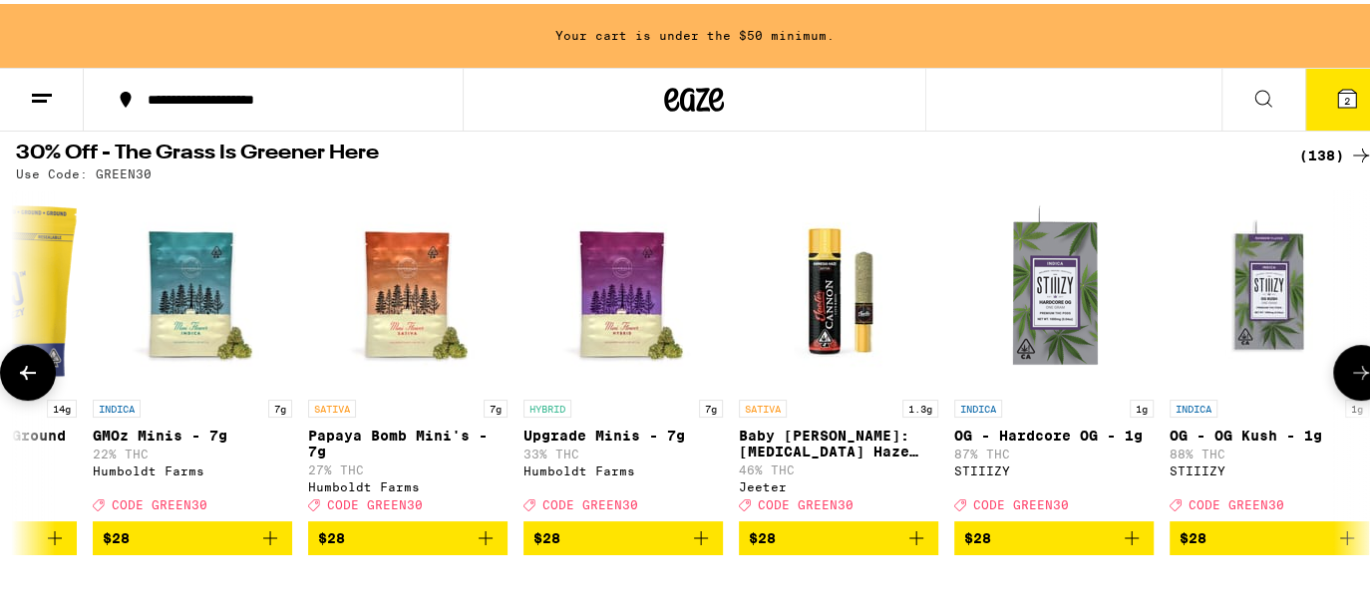
scroll to position [0, 13504]
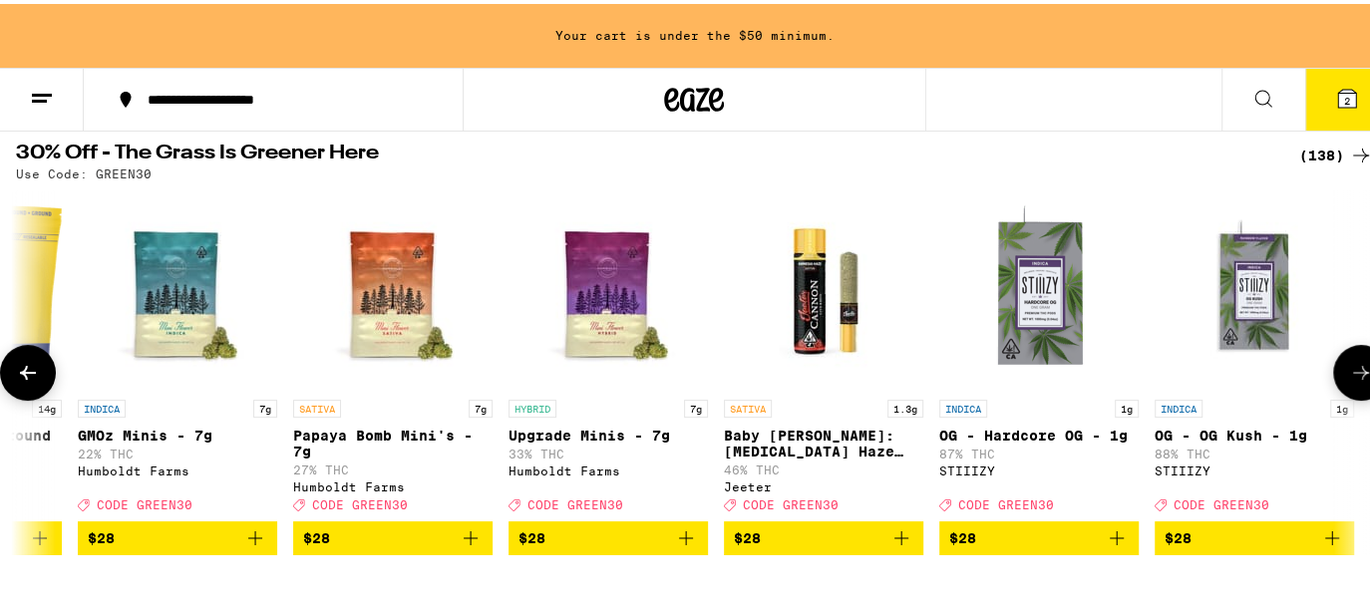
click at [1349, 371] on icon at bounding box center [1361, 369] width 24 height 24
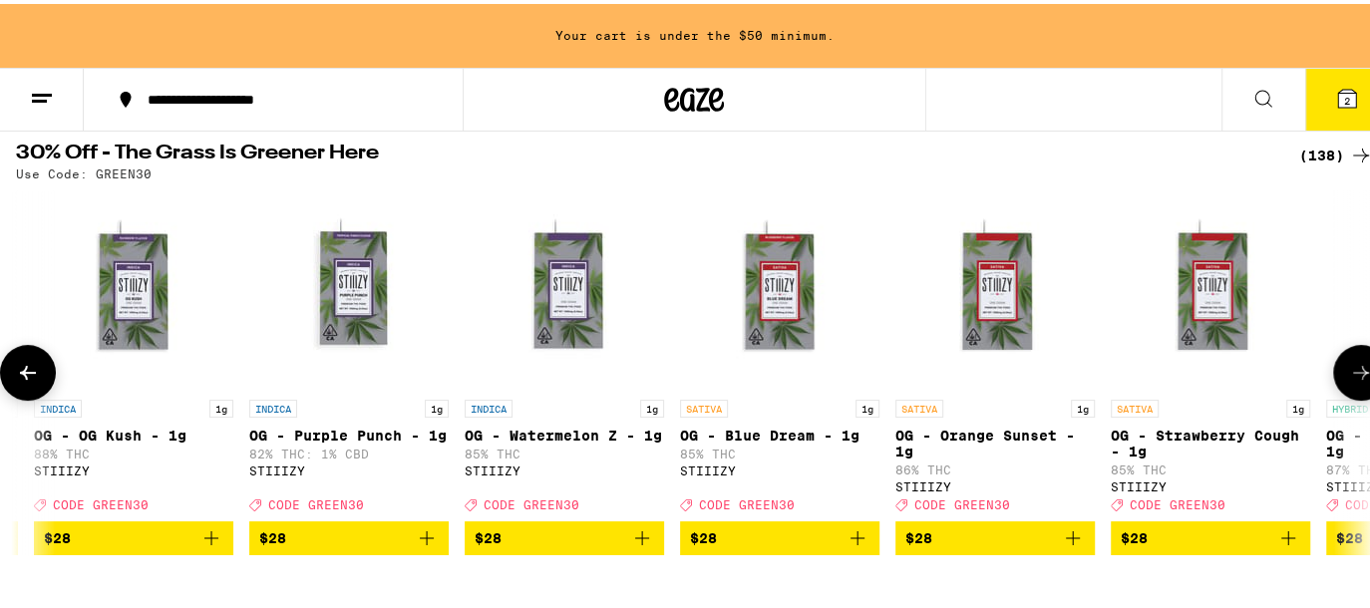
click at [1349, 371] on icon at bounding box center [1361, 369] width 24 height 24
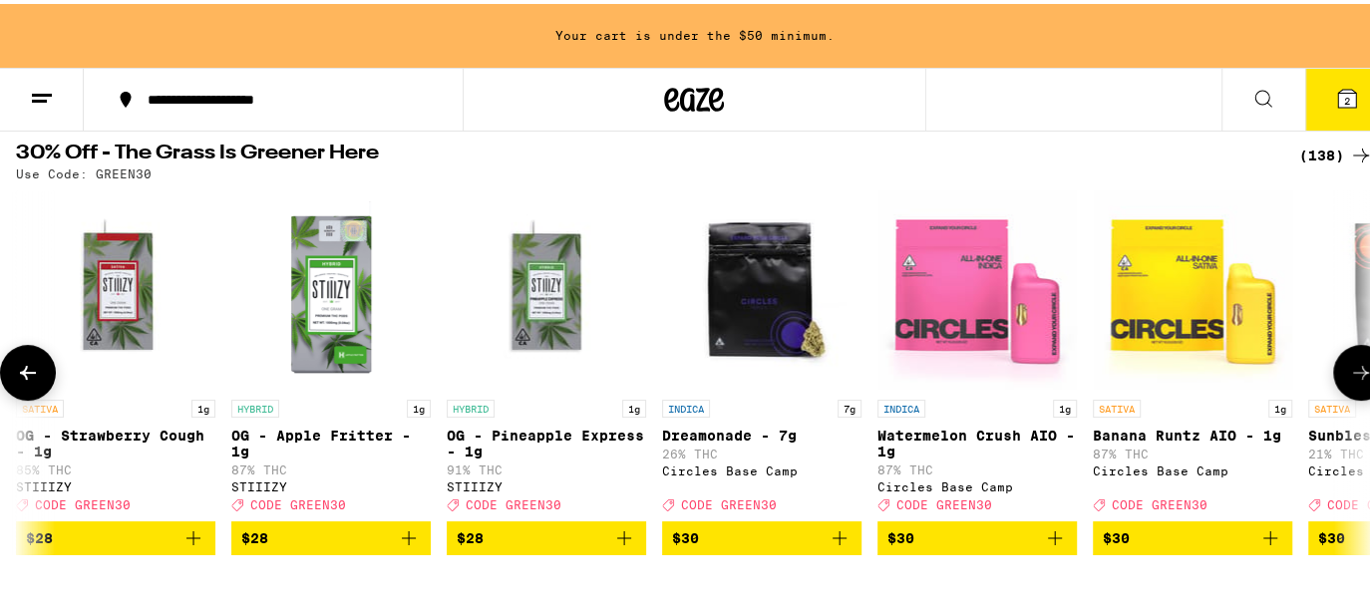
scroll to position [0, 15745]
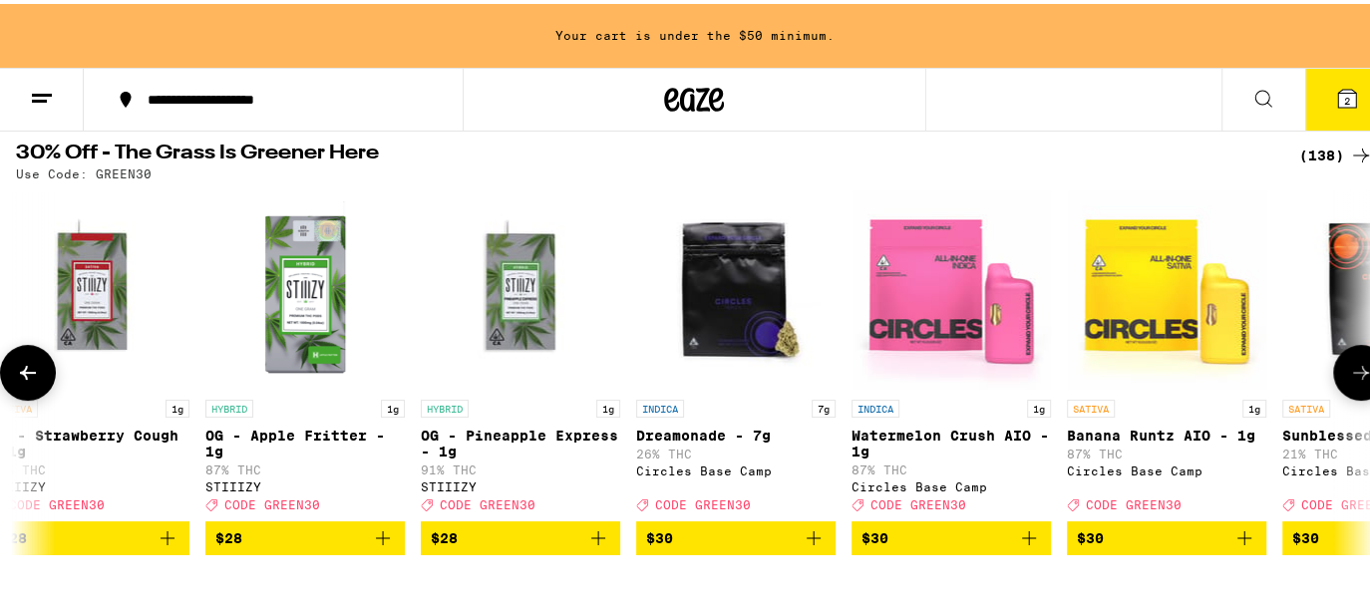
click at [1349, 371] on icon at bounding box center [1361, 369] width 24 height 24
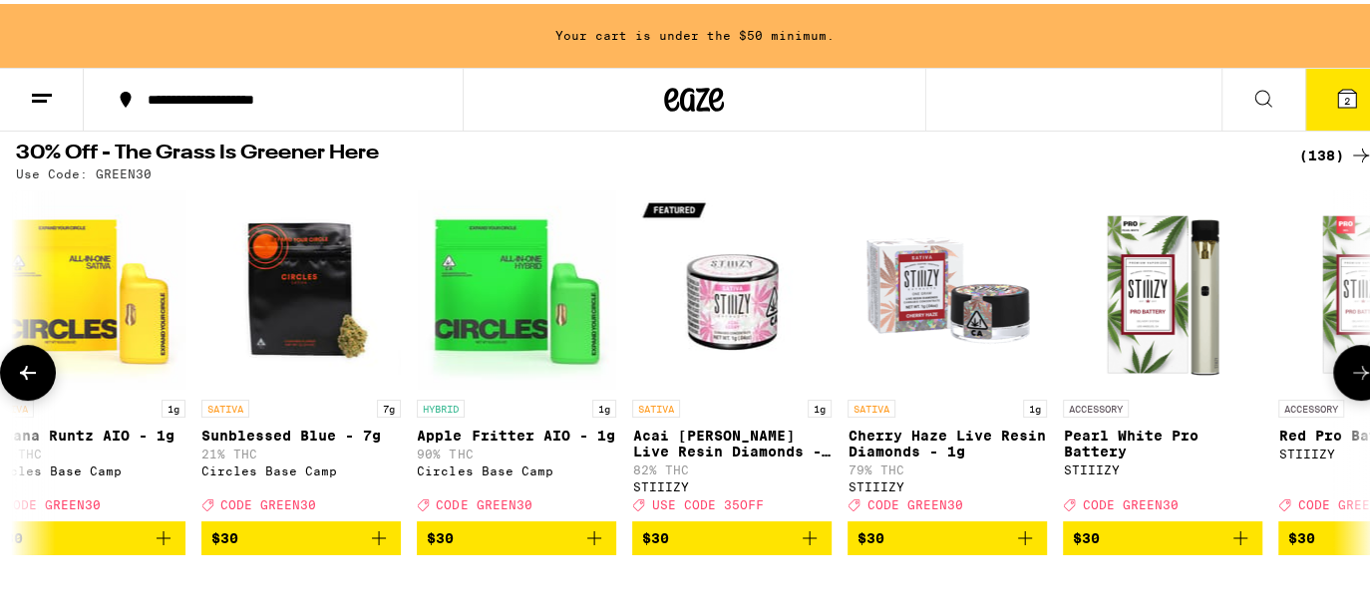
scroll to position [0, 16865]
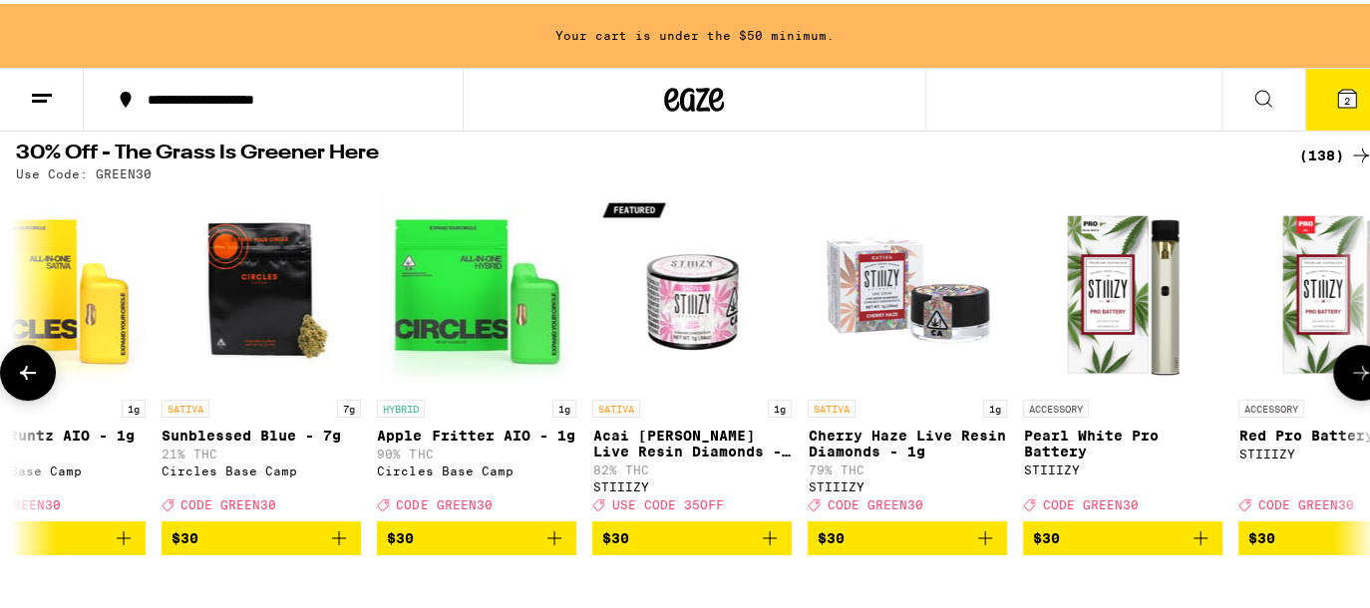
click at [1349, 371] on icon at bounding box center [1361, 369] width 24 height 24
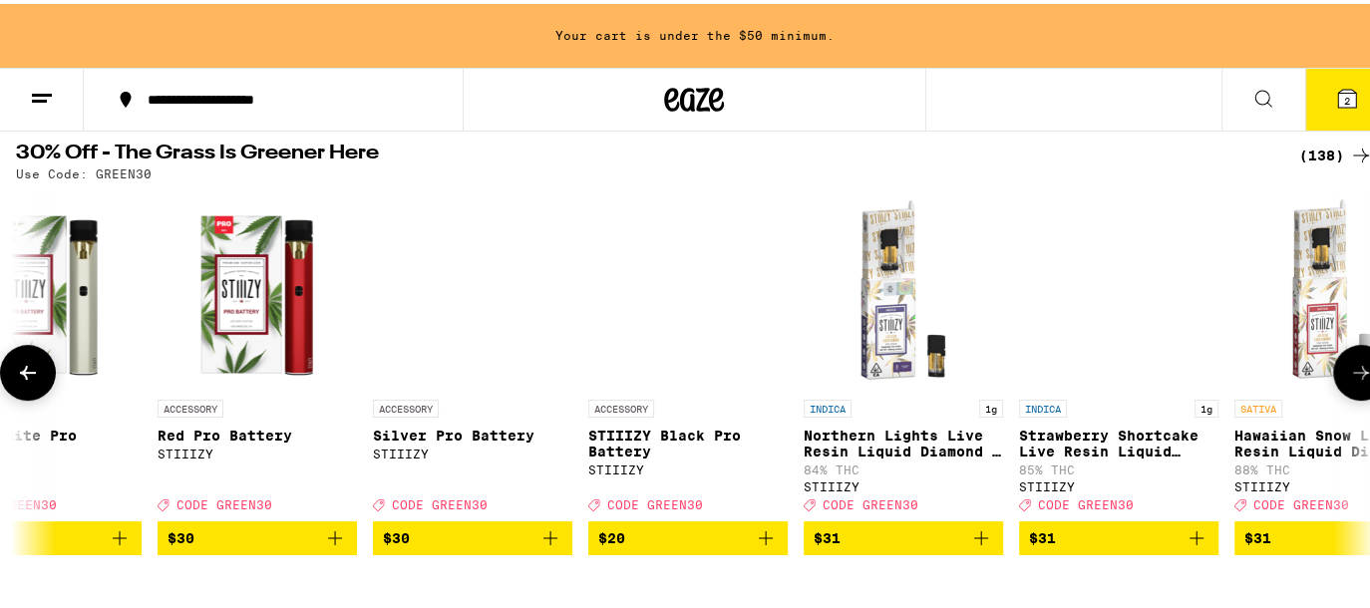
scroll to position [0, 17987]
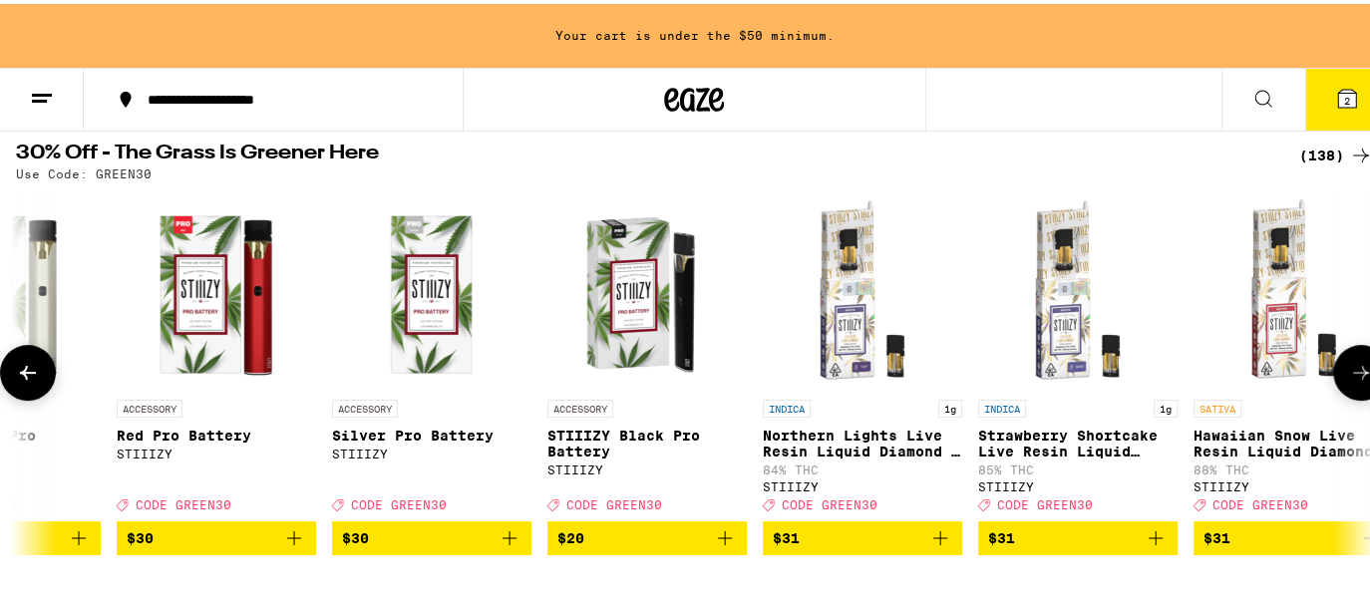
click at [1349, 371] on icon at bounding box center [1361, 369] width 24 height 24
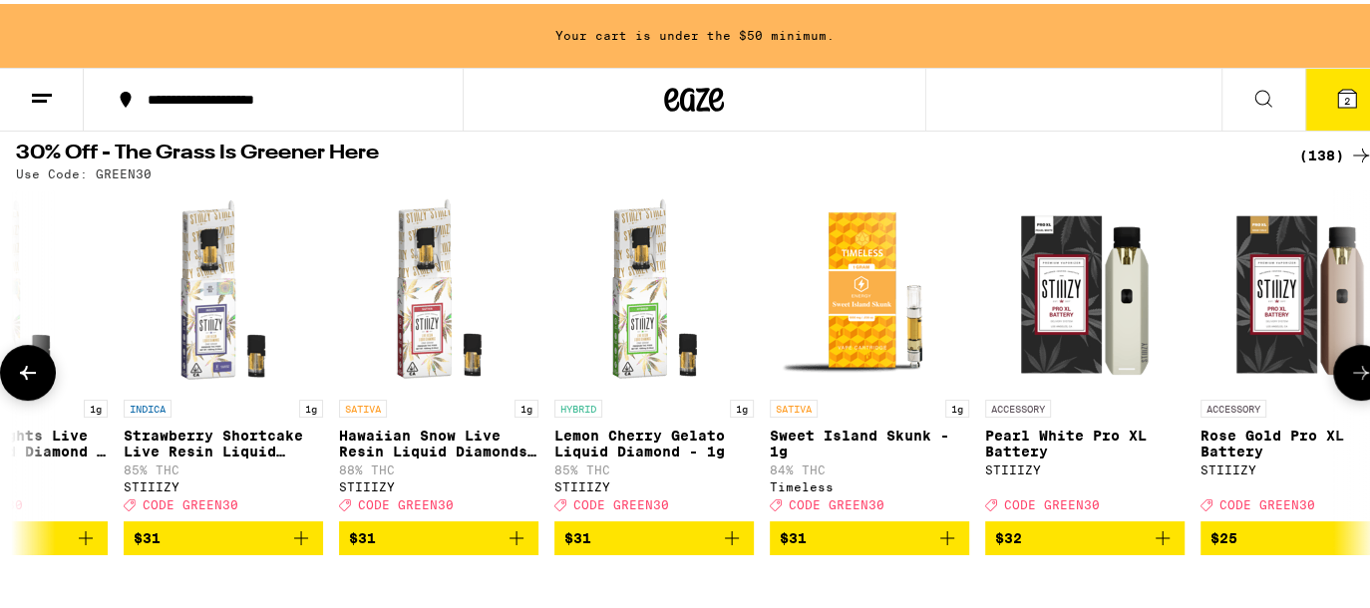
scroll to position [0, 19107]
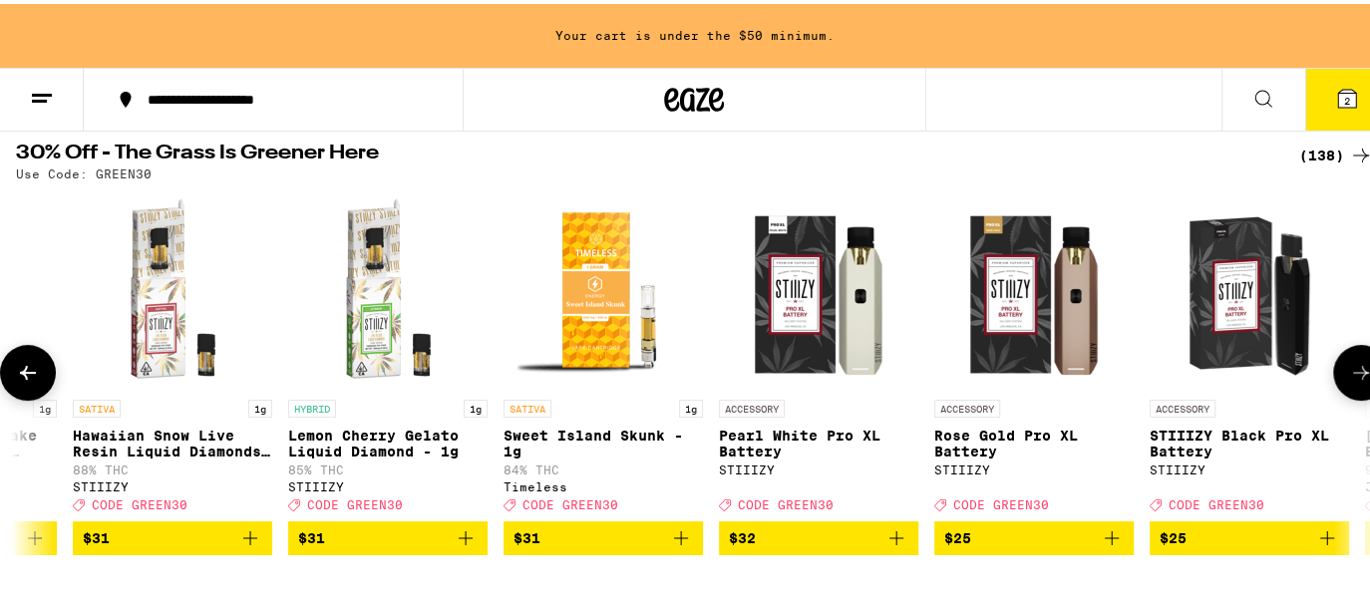
click at [1349, 371] on icon at bounding box center [1361, 369] width 24 height 24
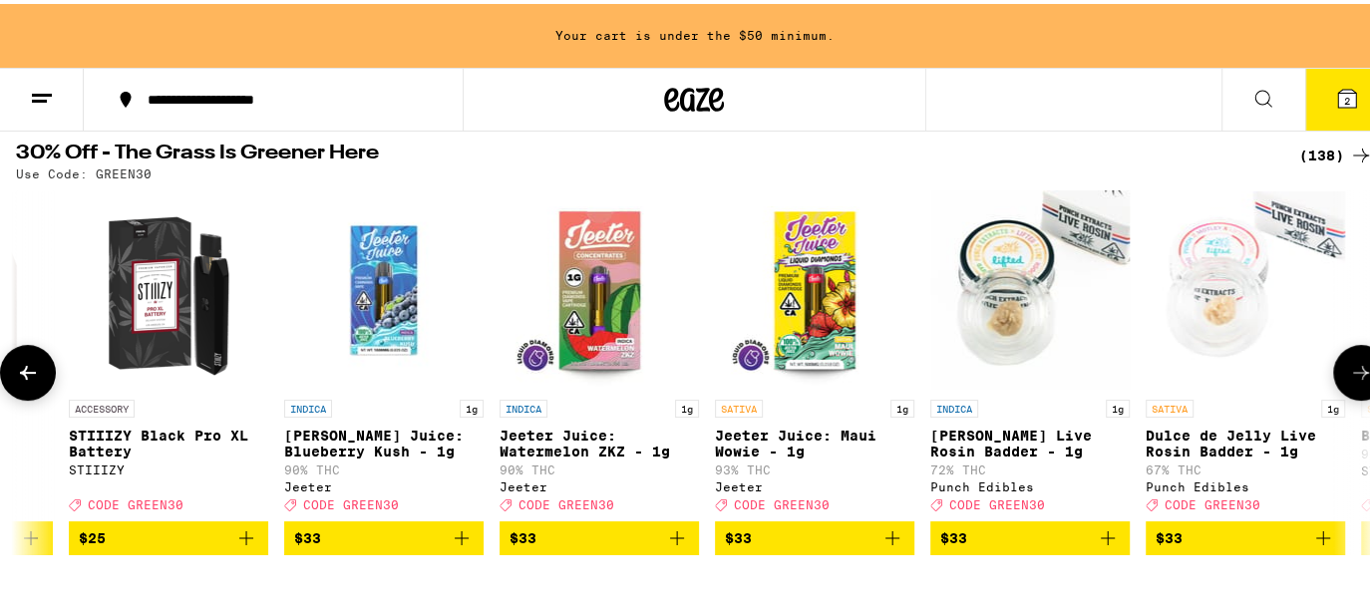
scroll to position [0, 20228]
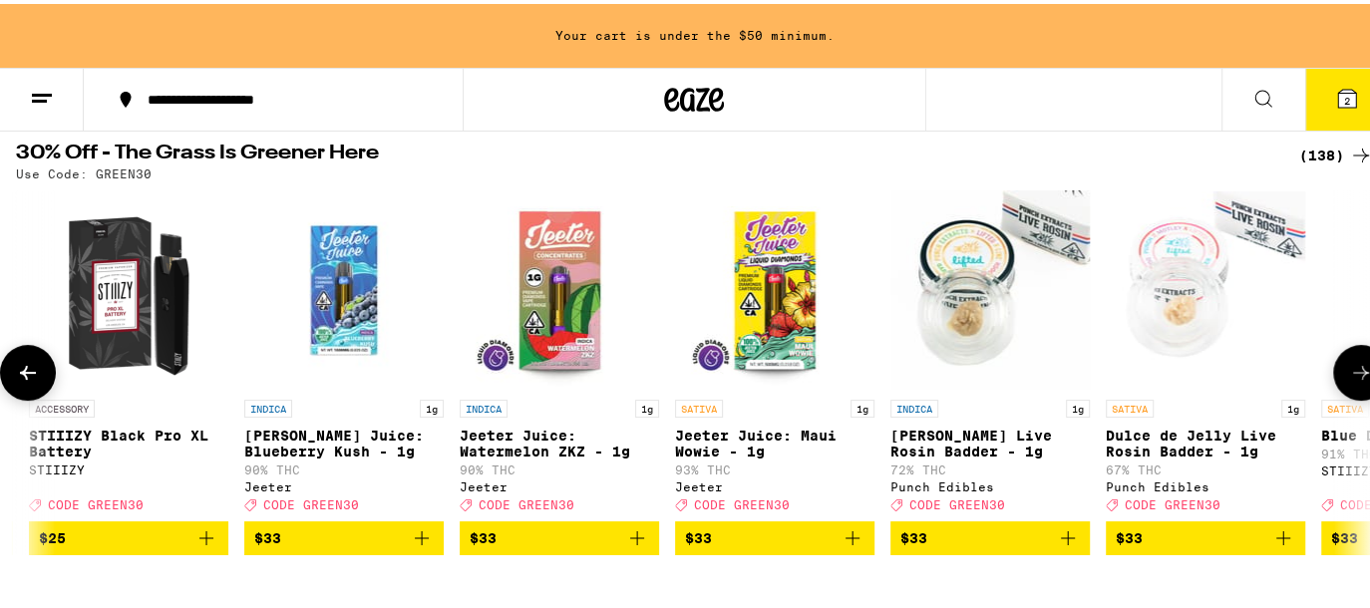
click at [1349, 371] on icon at bounding box center [1361, 369] width 24 height 24
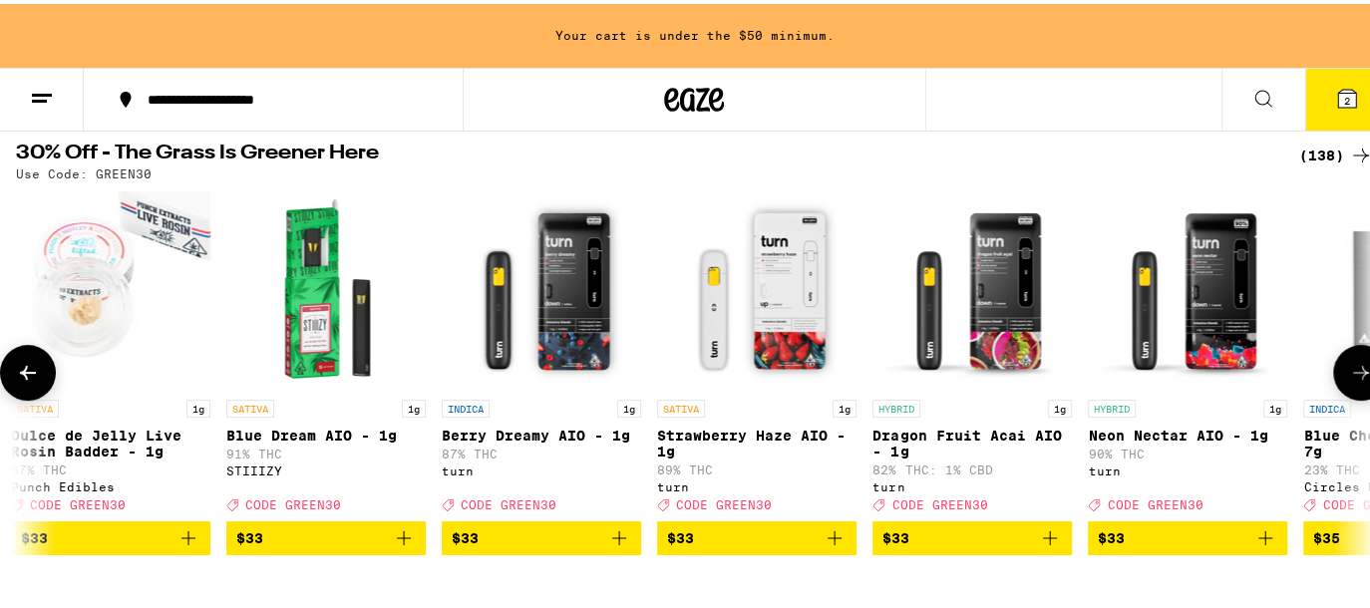
scroll to position [0, 21348]
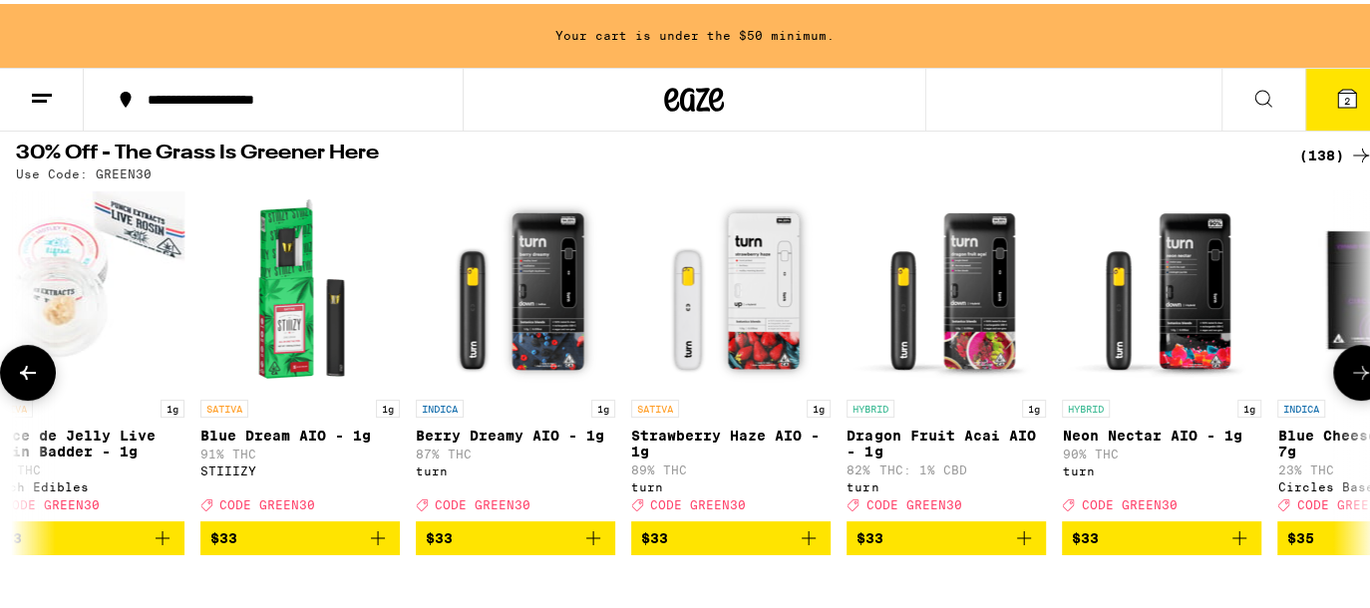
click at [1349, 371] on icon at bounding box center [1361, 369] width 24 height 24
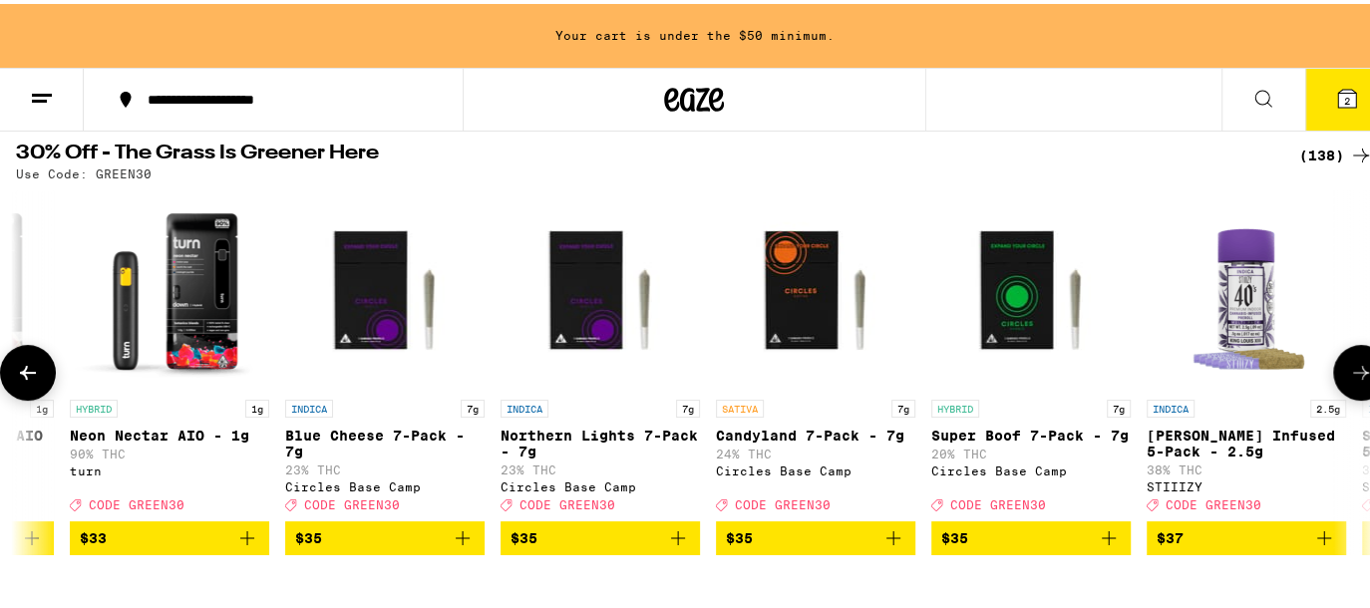
scroll to position [0, 22469]
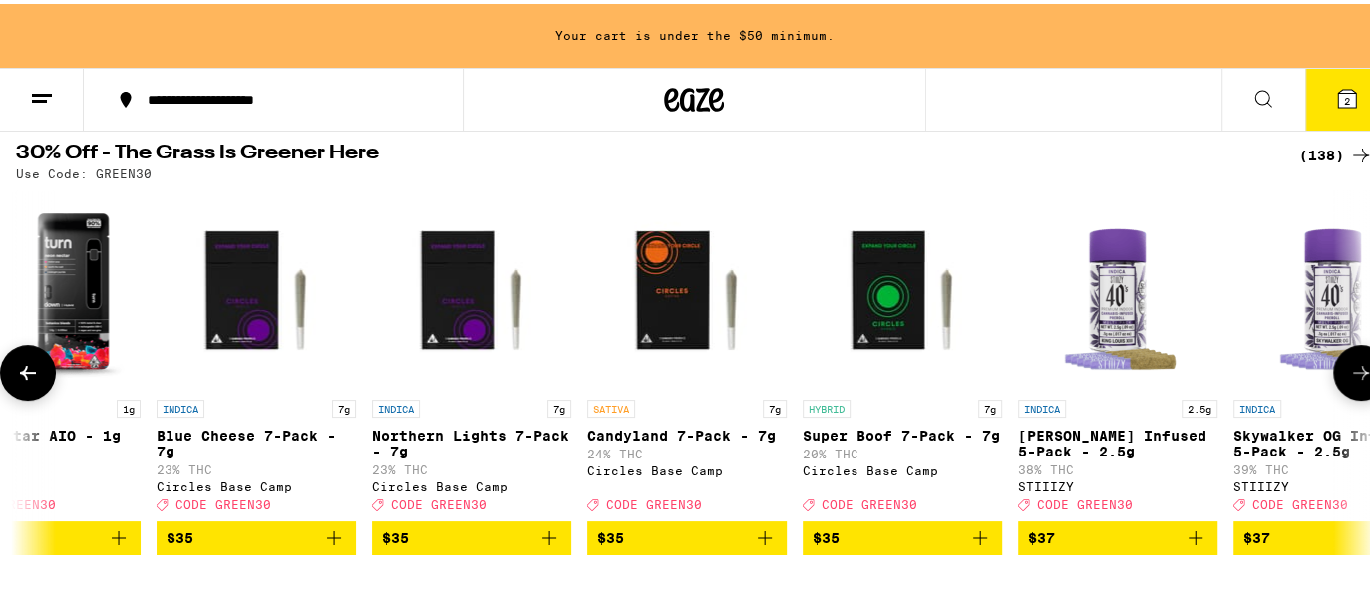
click at [1349, 371] on icon at bounding box center [1361, 369] width 24 height 24
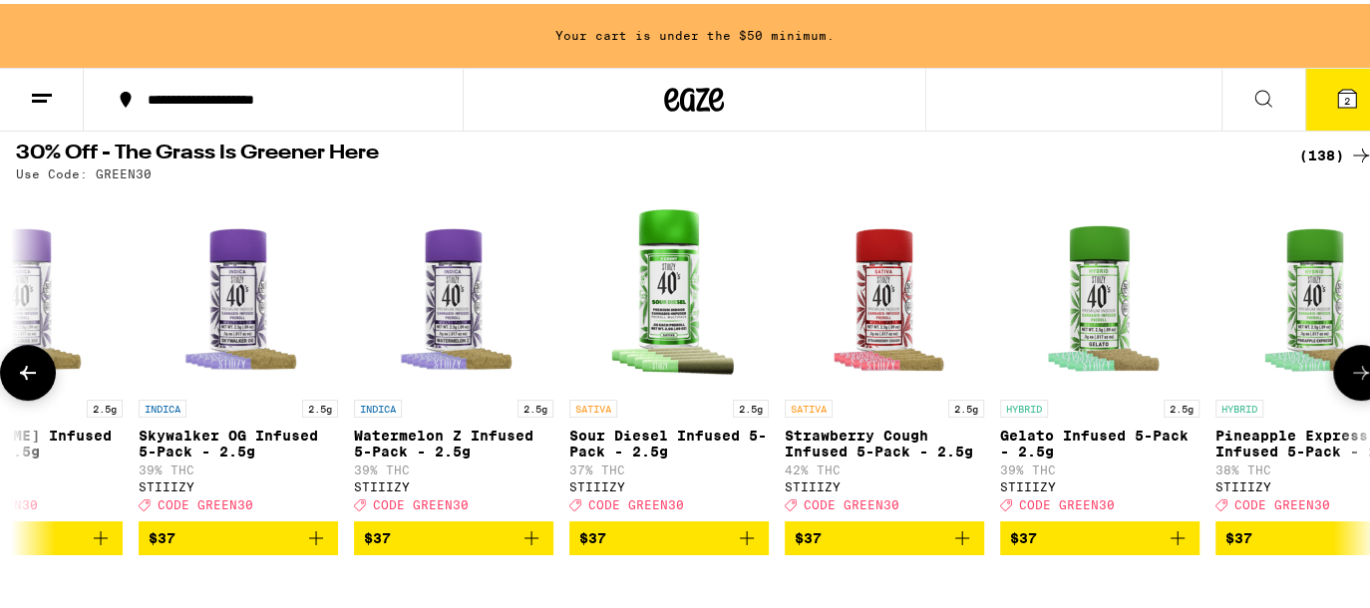
scroll to position [0, 23589]
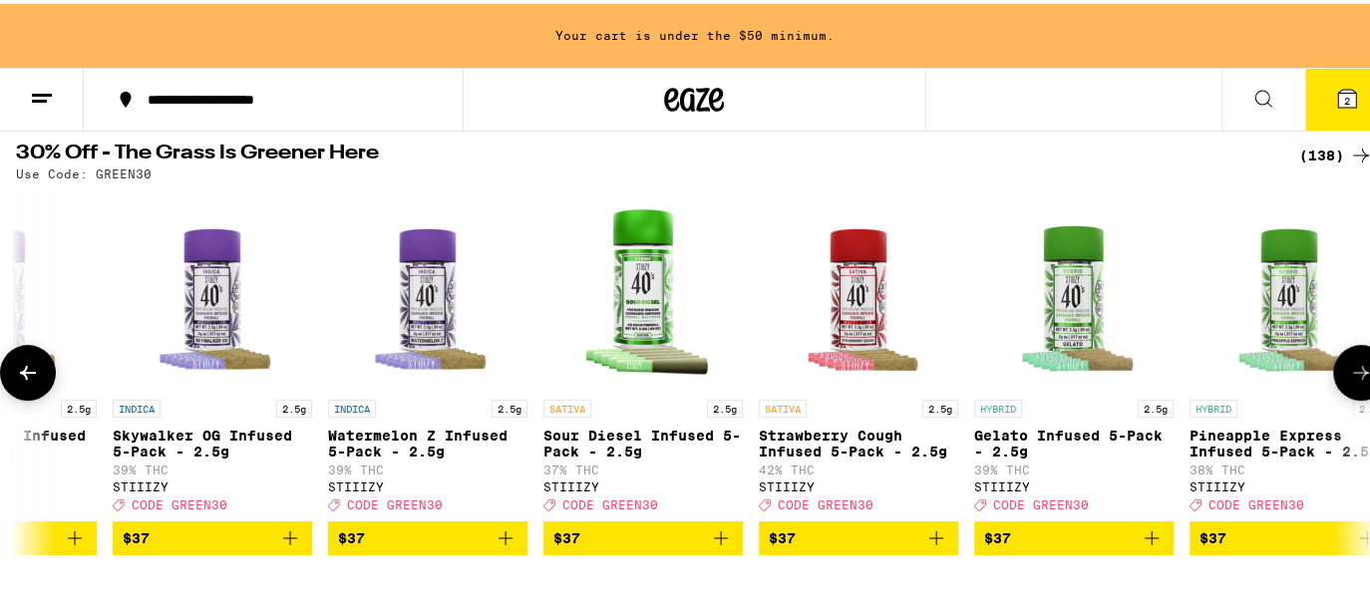
click at [1349, 371] on icon at bounding box center [1361, 369] width 24 height 24
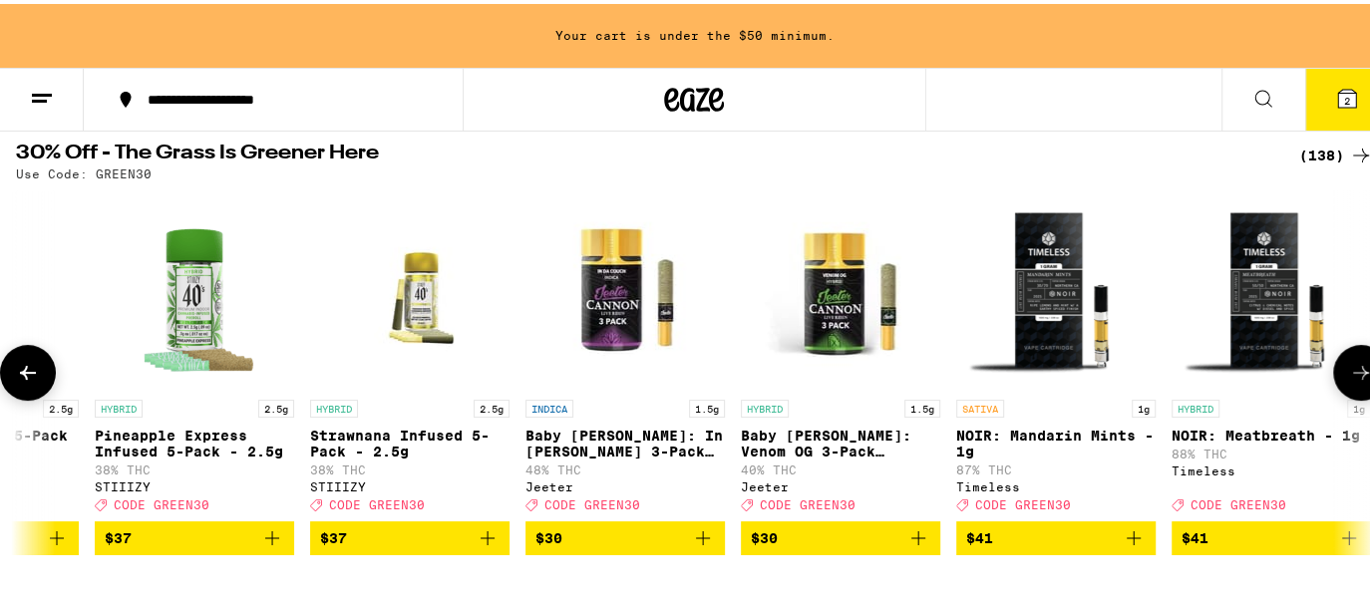
scroll to position [0, 24710]
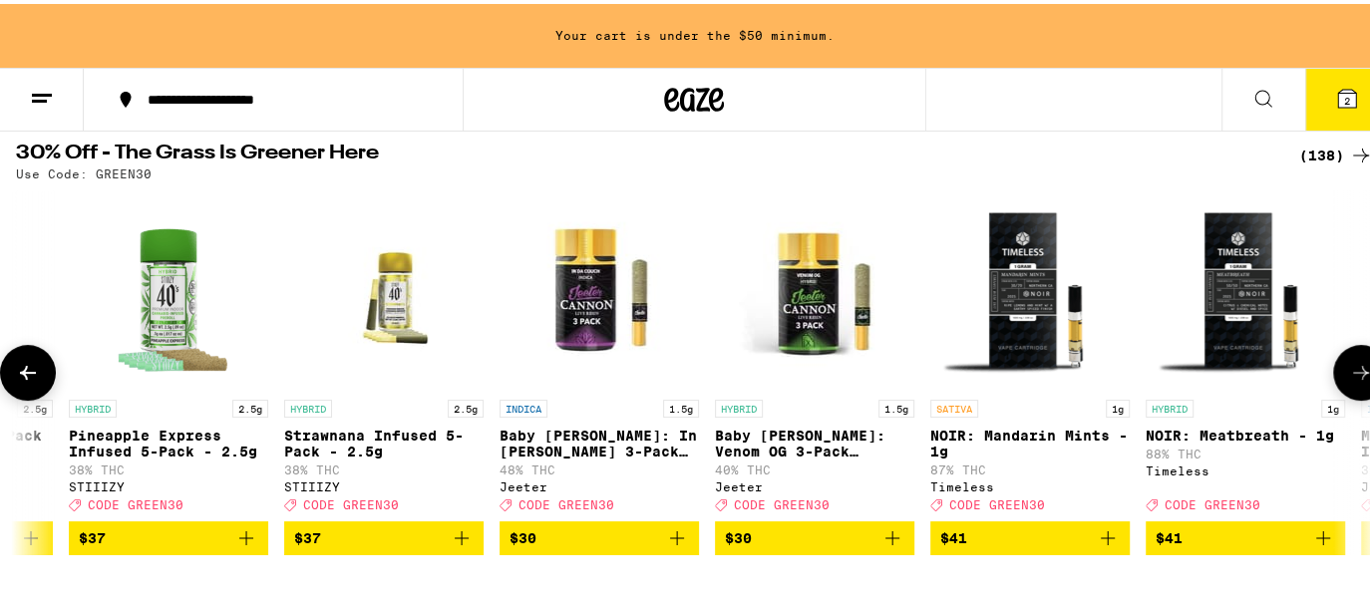
click at [1349, 371] on icon at bounding box center [1361, 369] width 24 height 24
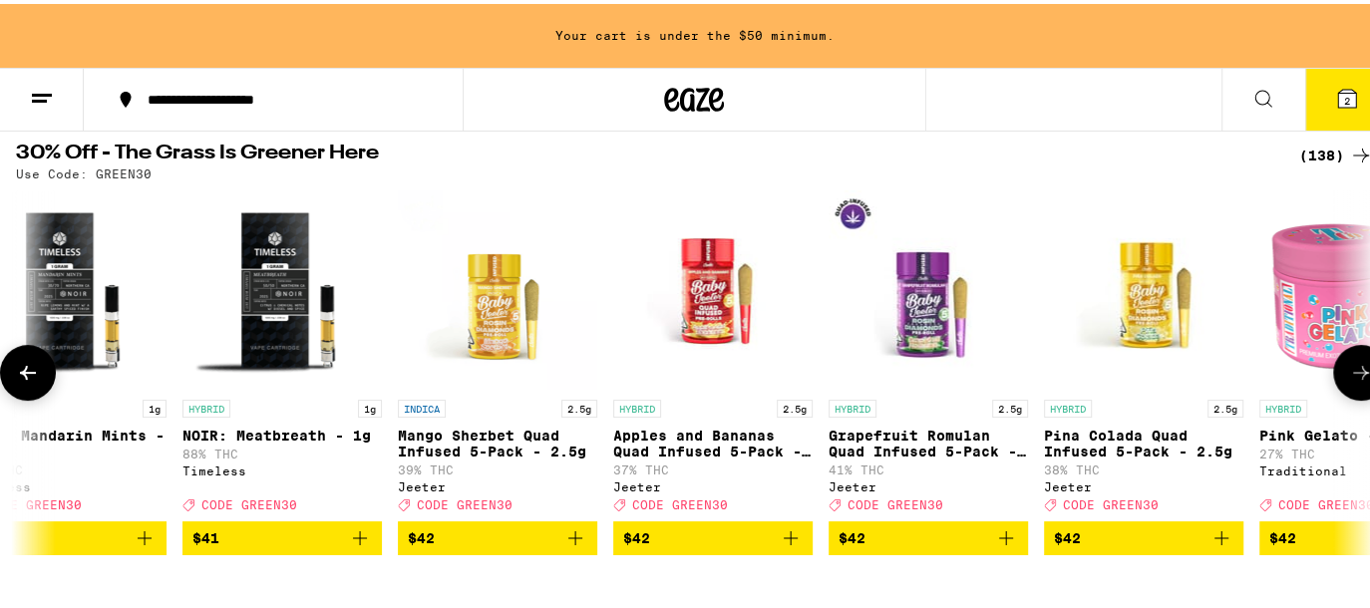
scroll to position [0, 25830]
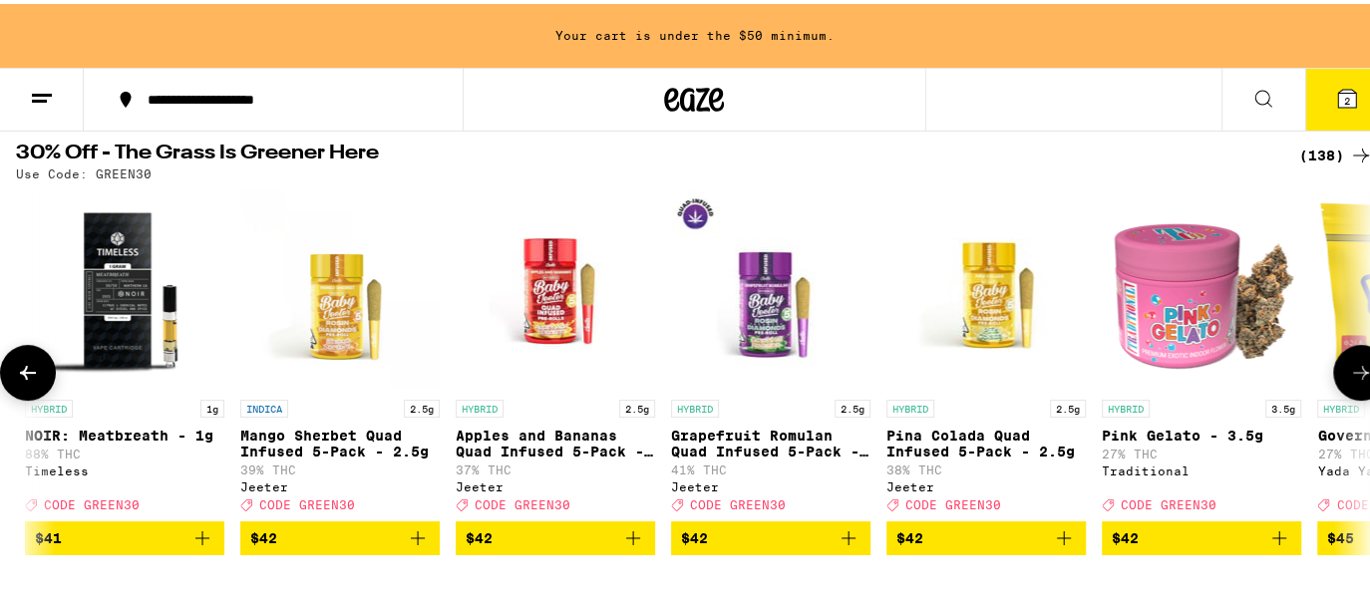
click at [1349, 371] on icon at bounding box center [1361, 369] width 24 height 24
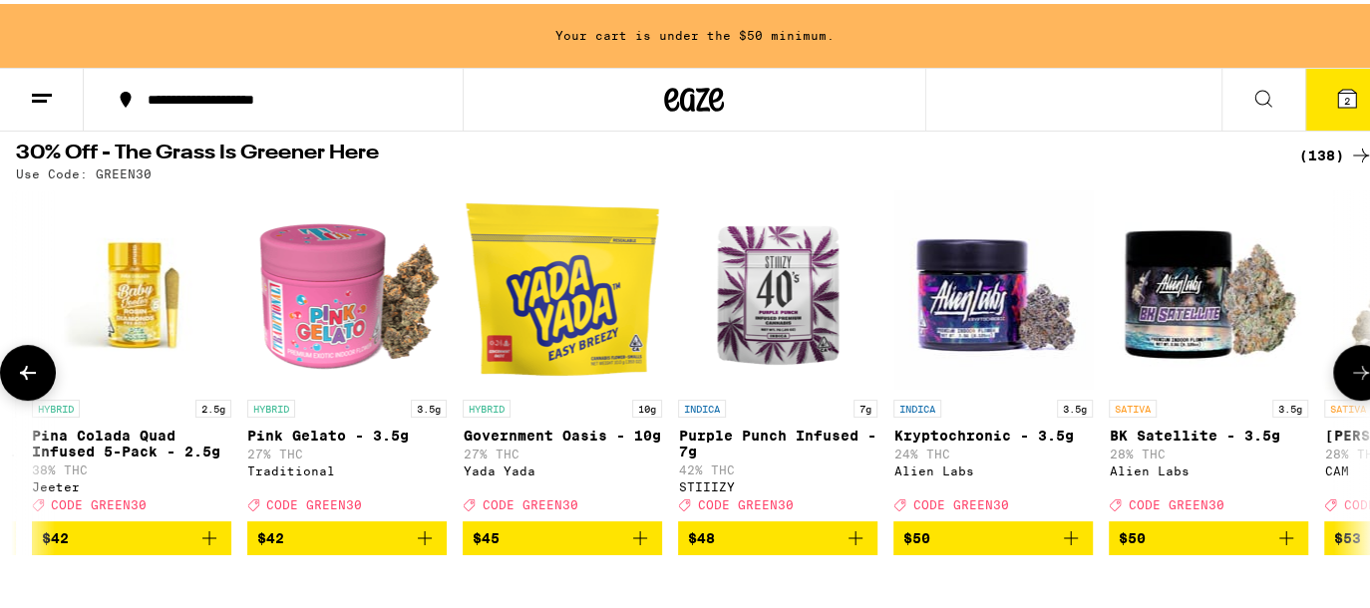
scroll to position [0, 26951]
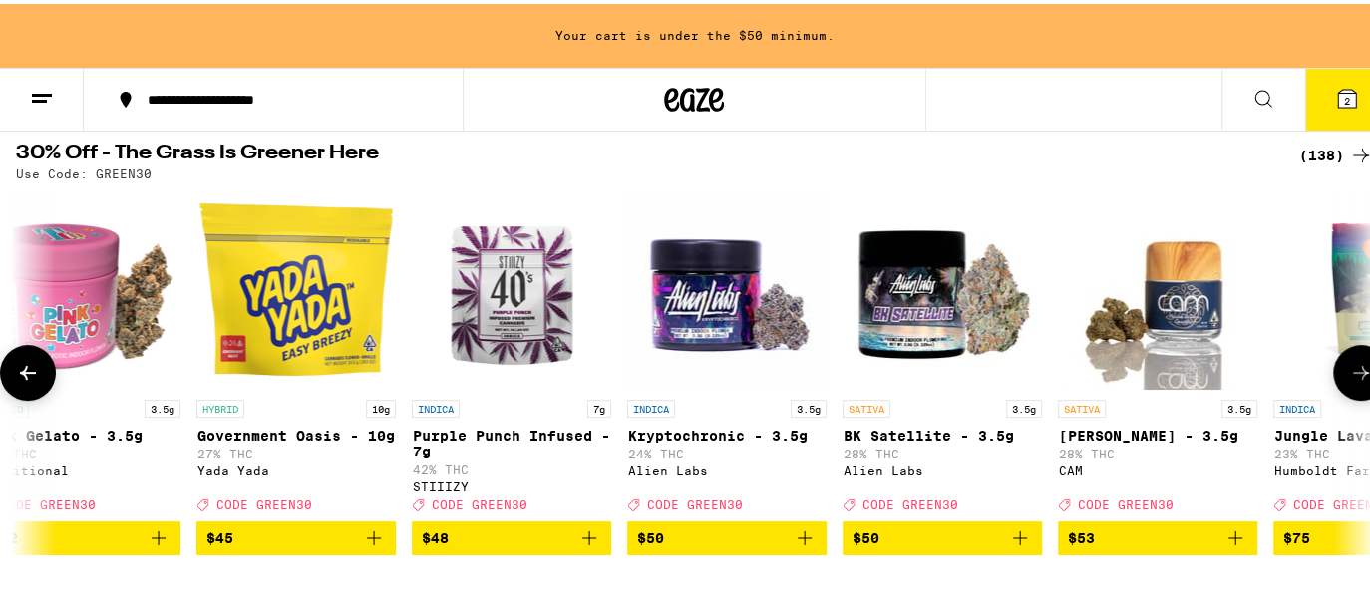
click at [1349, 371] on icon at bounding box center [1361, 369] width 24 height 24
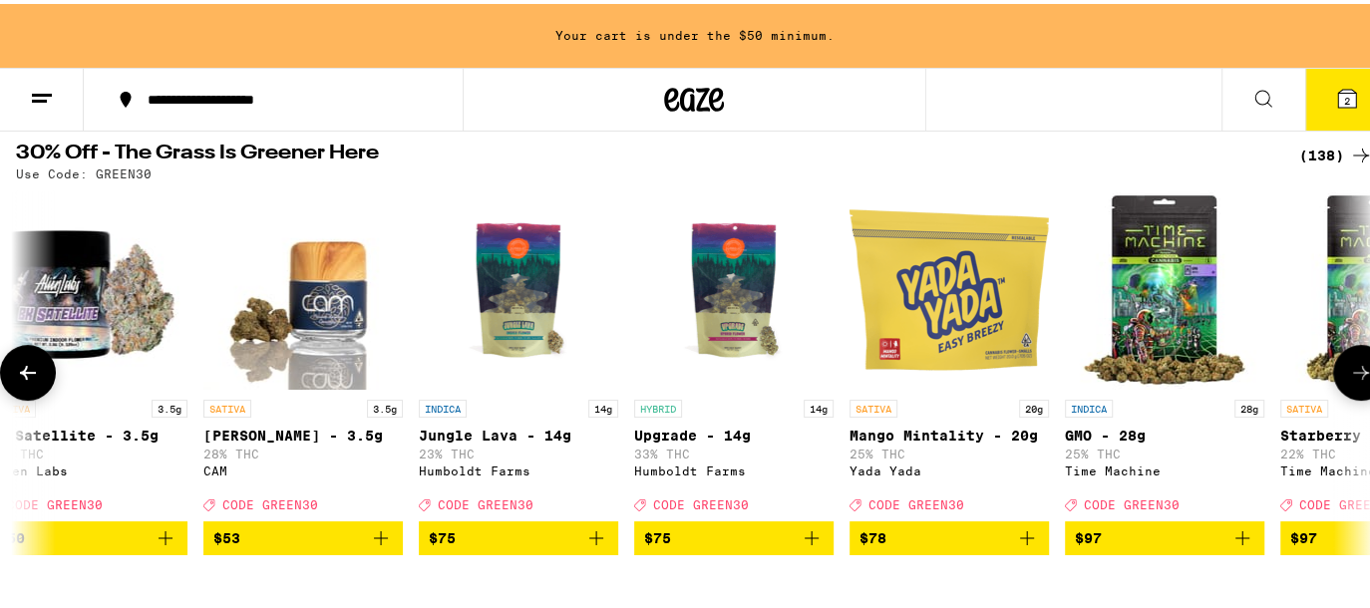
scroll to position [0, 28071]
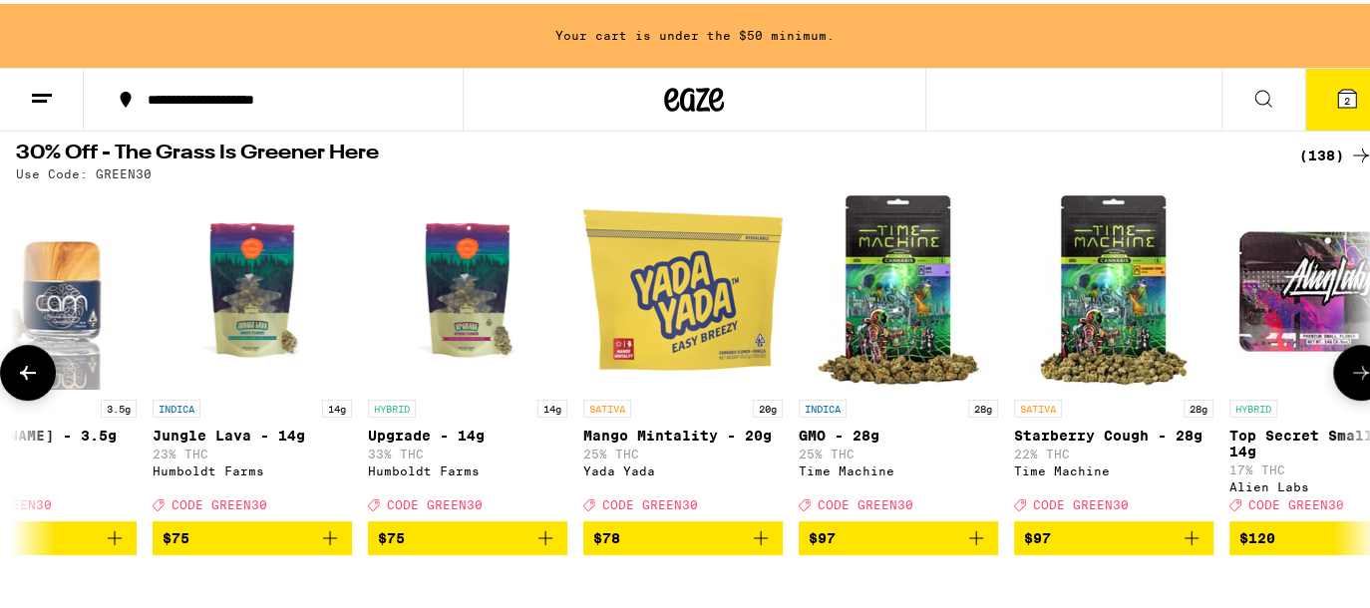
click at [1349, 374] on icon at bounding box center [1361, 369] width 24 height 24
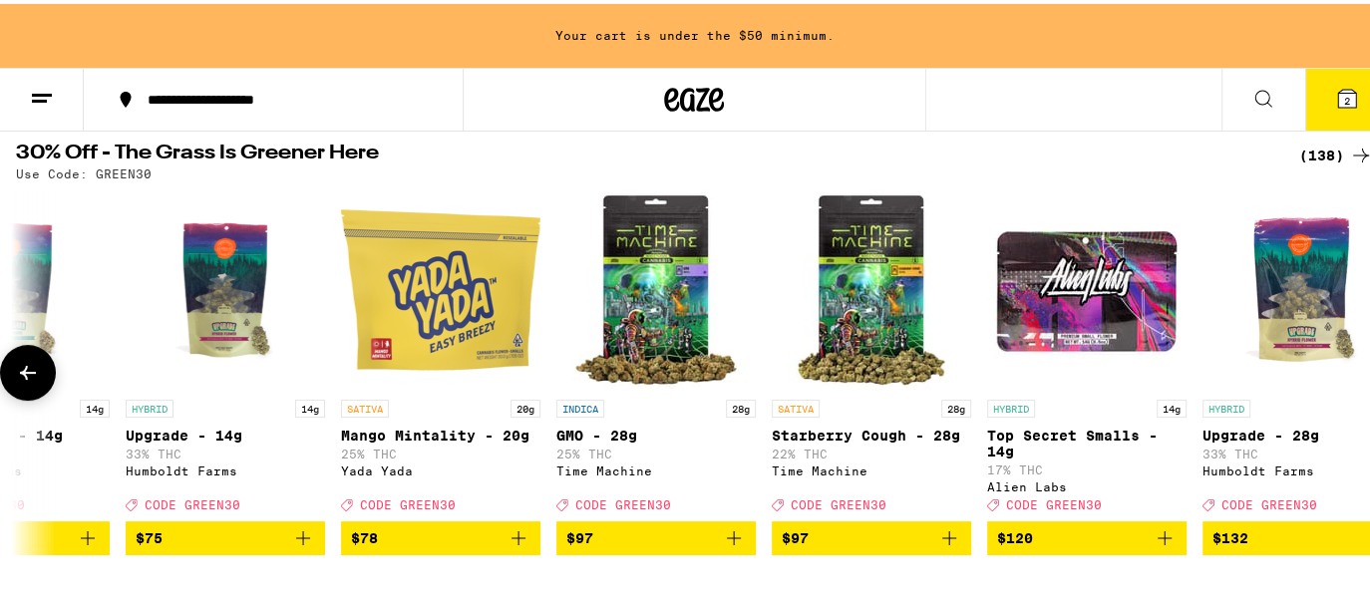
scroll to position [0, 28375]
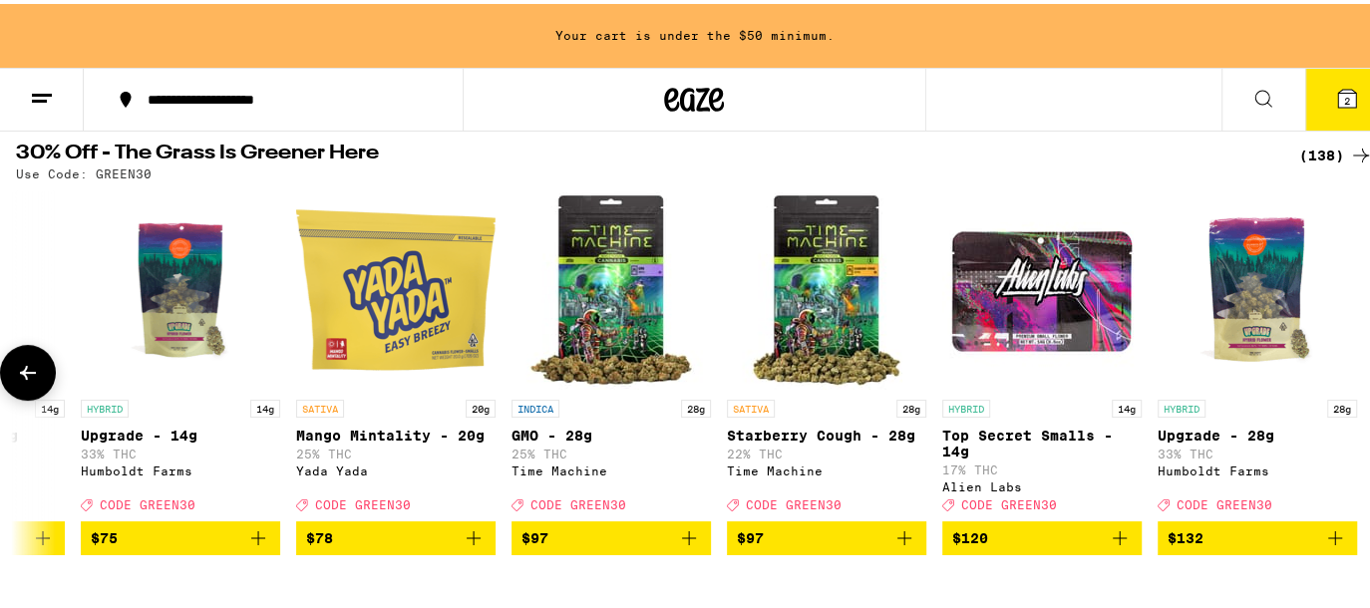
click at [26, 361] on button at bounding box center [28, 369] width 56 height 56
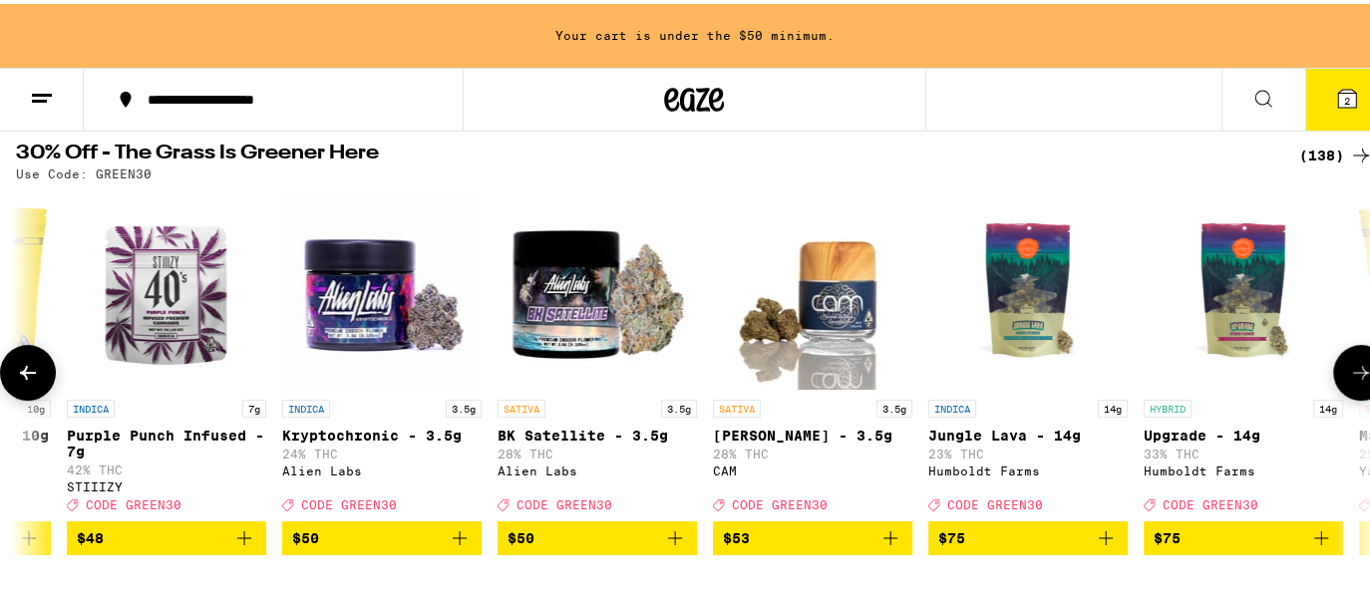
scroll to position [0, 27255]
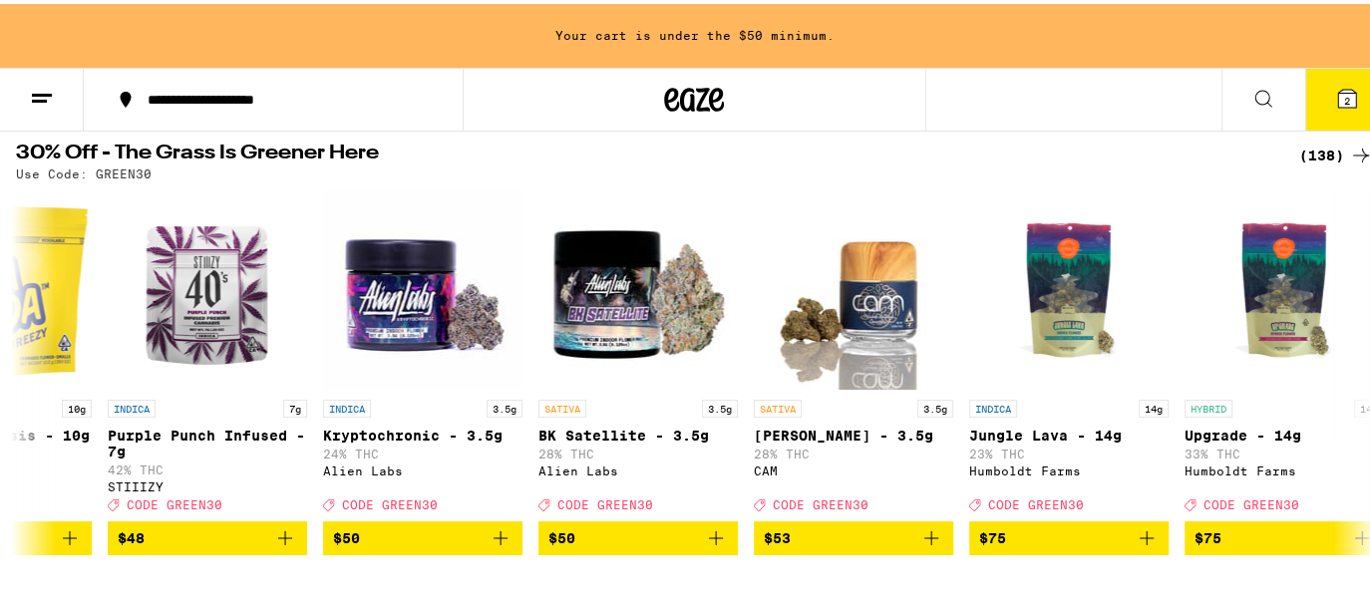
click at [1346, 86] on button "2" at bounding box center [1347, 96] width 84 height 62
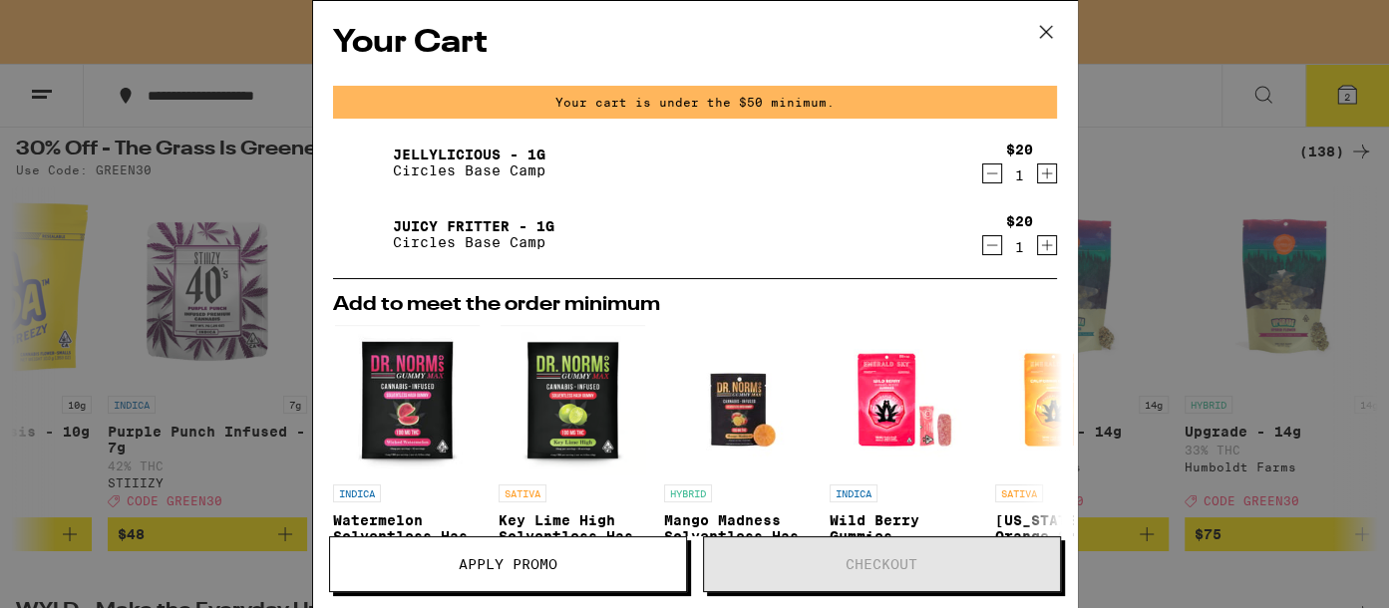
click at [454, 151] on link "Jellylicious - 1g" at bounding box center [469, 155] width 153 height 16
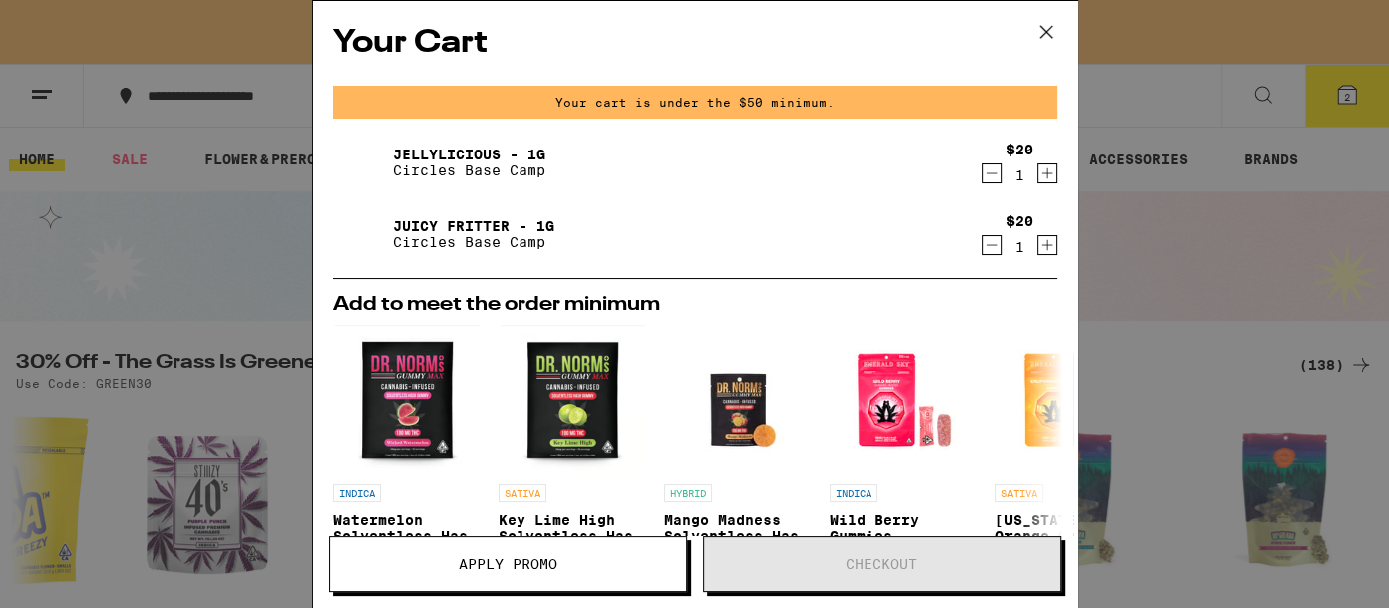
scroll to position [213, 0]
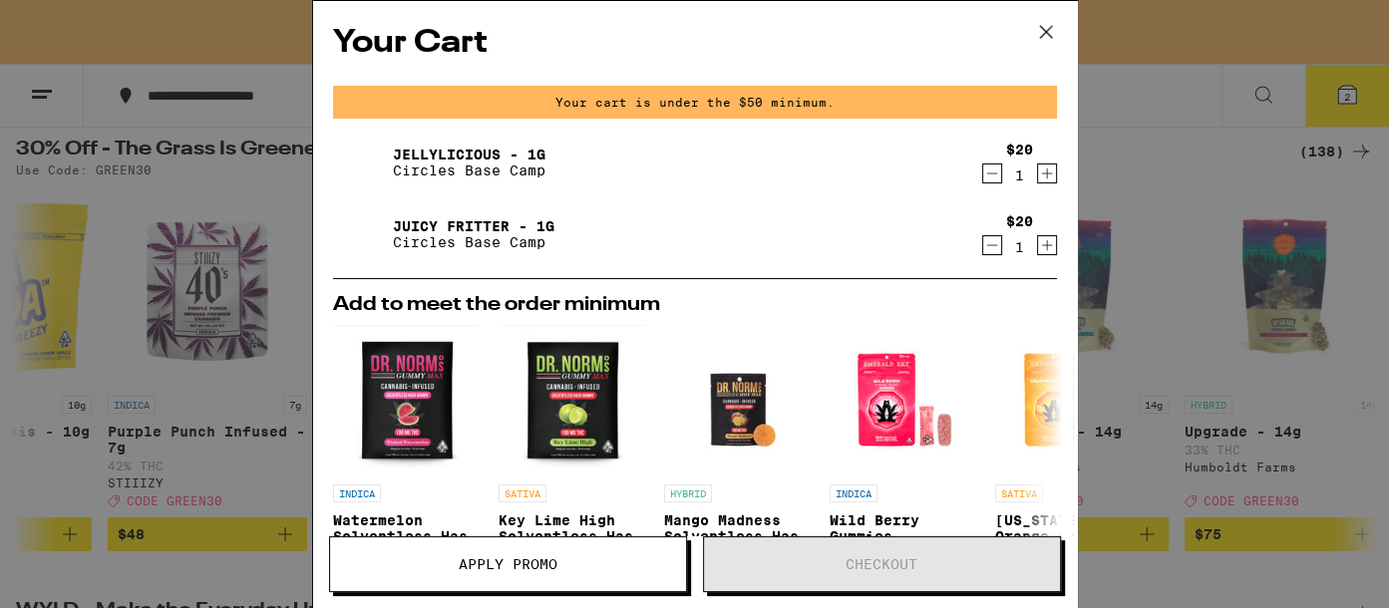
click at [453, 231] on link "Juicy Fritter - 1g" at bounding box center [473, 226] width 161 height 16
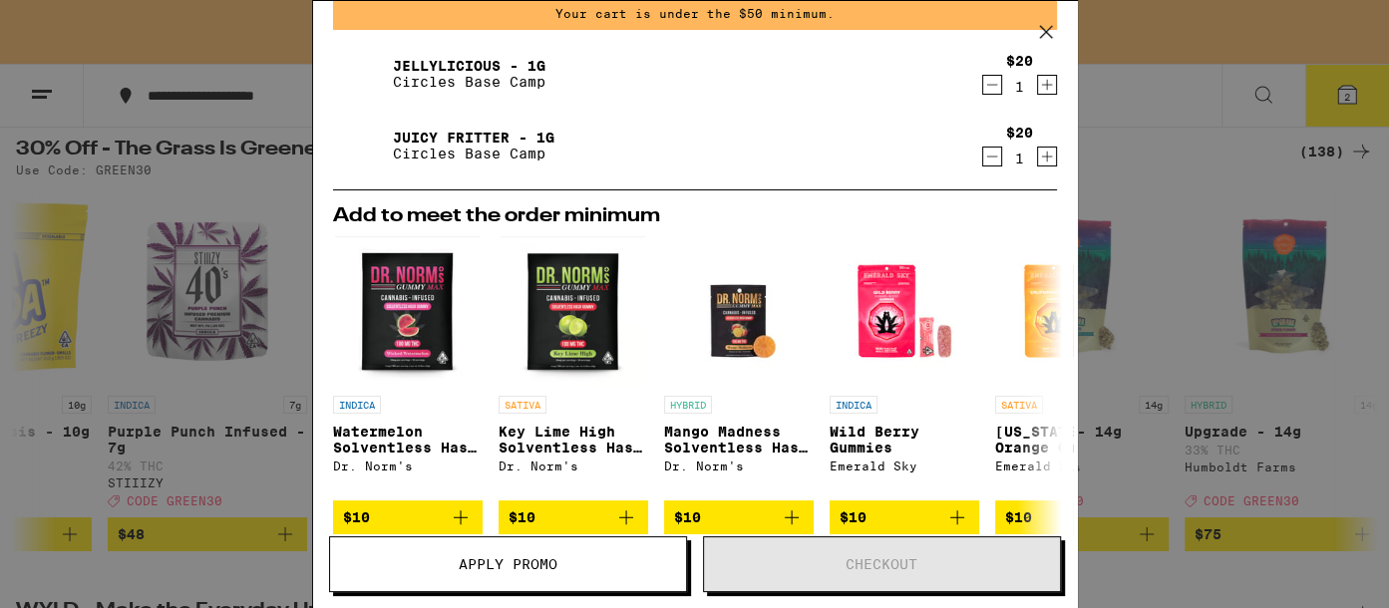
scroll to position [100, 0]
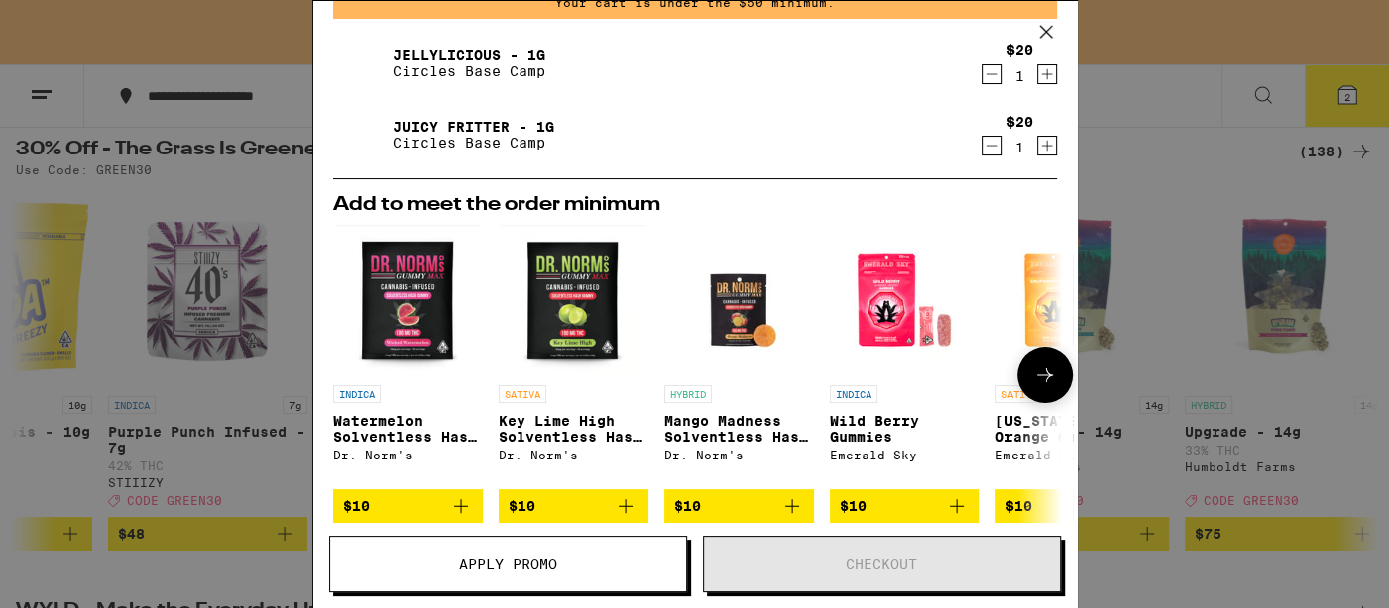
click at [1033, 371] on icon at bounding box center [1045, 375] width 24 height 24
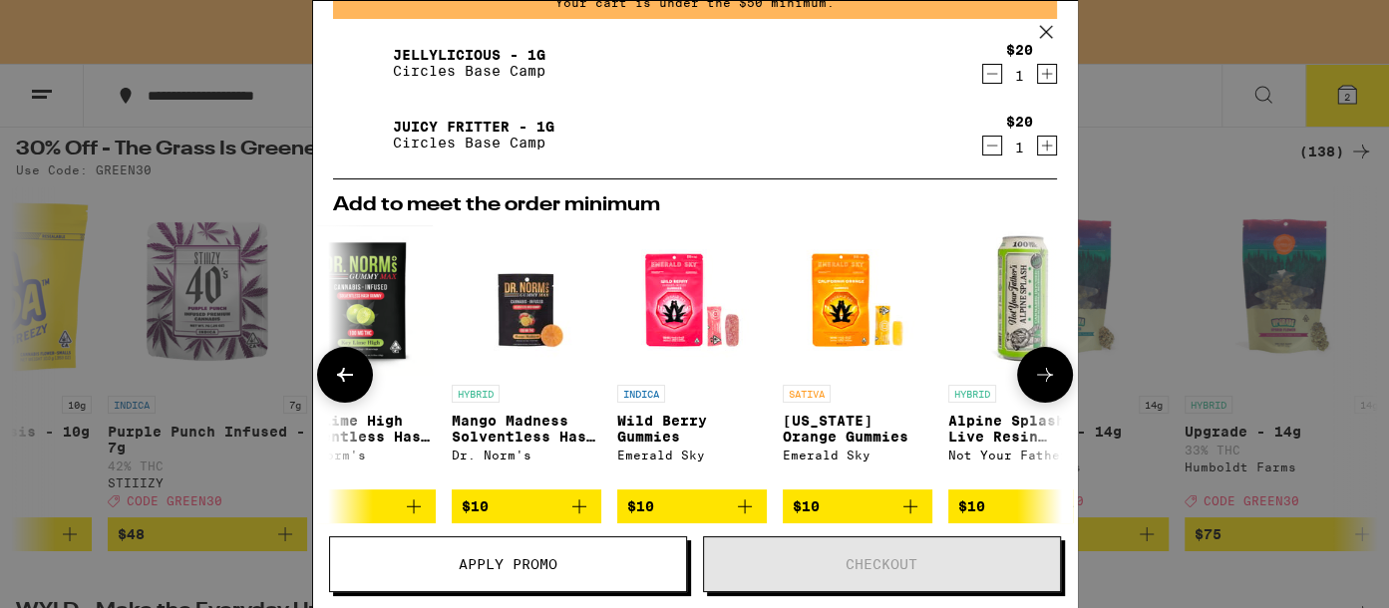
scroll to position [0, 487]
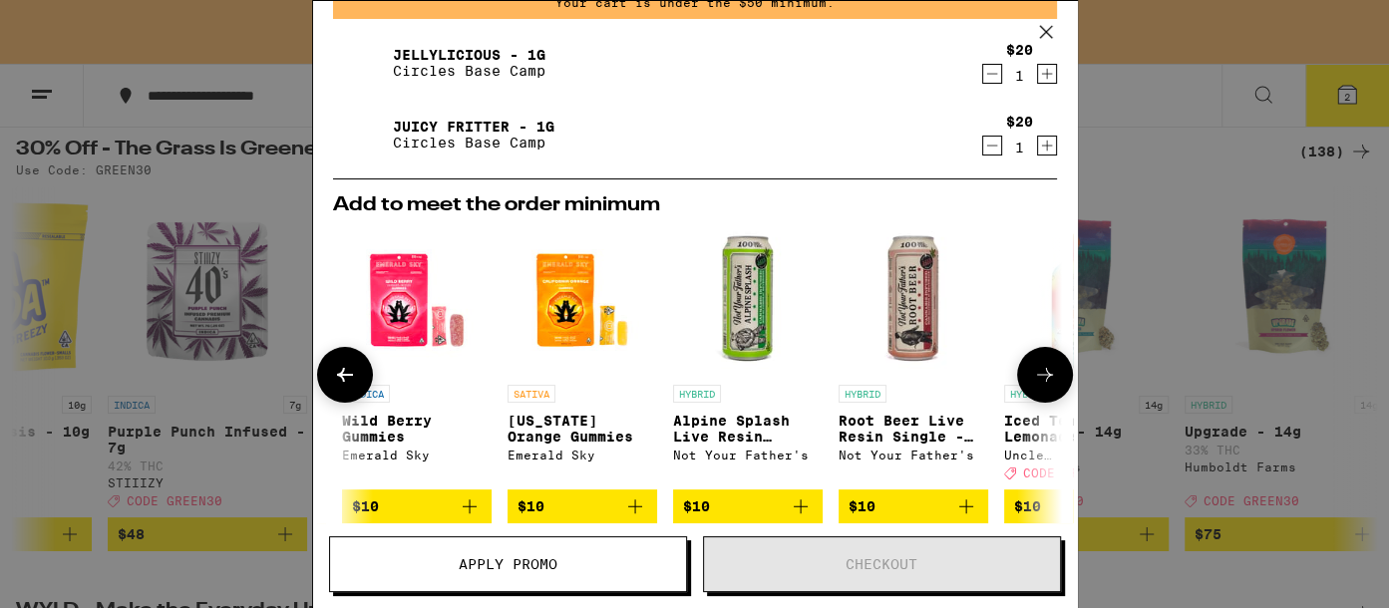
click at [1033, 371] on icon at bounding box center [1045, 375] width 24 height 24
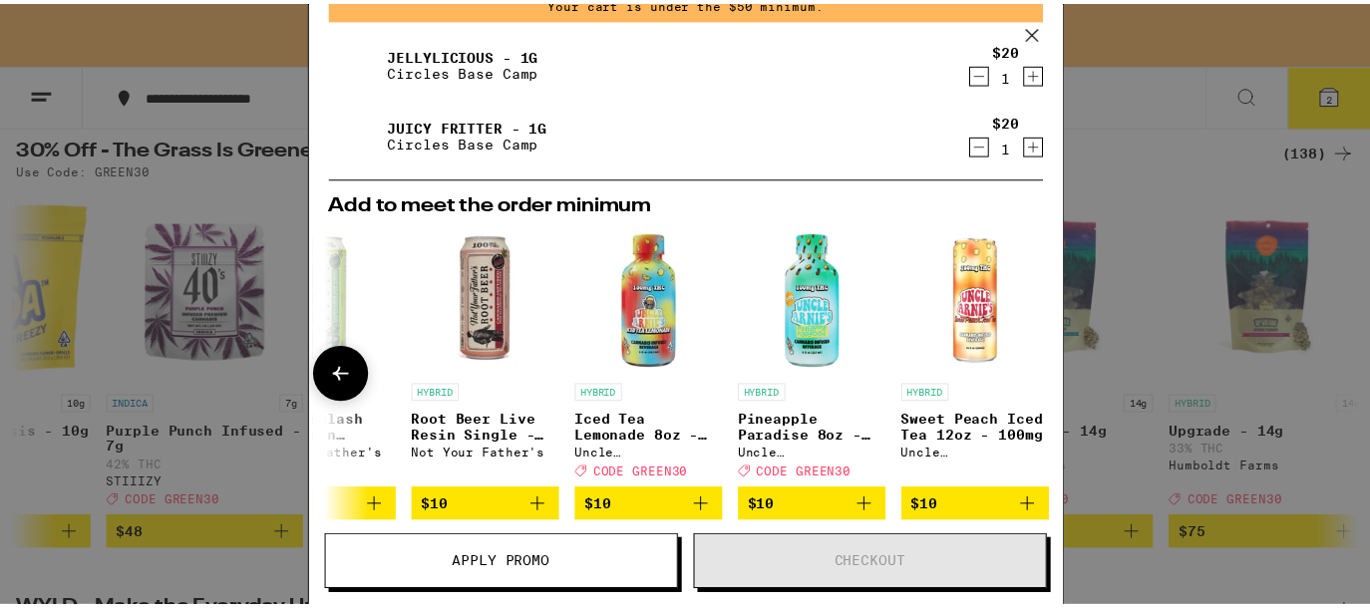
scroll to position [0, 948]
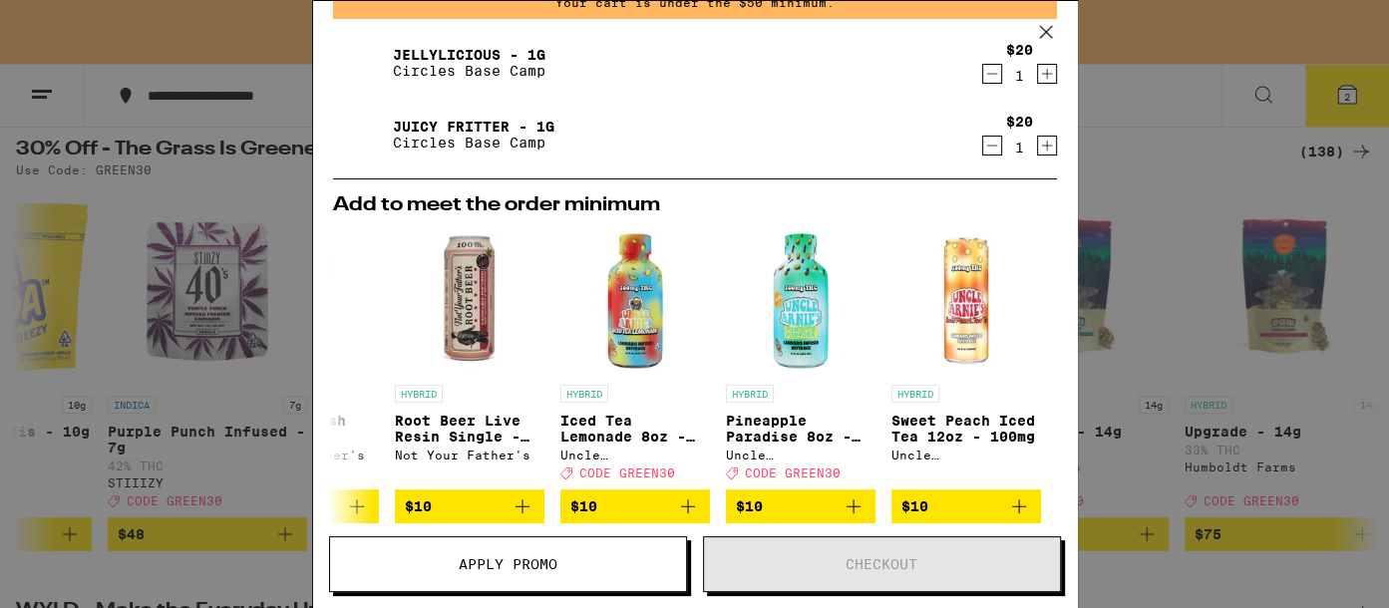
click at [1038, 70] on icon "Increment" at bounding box center [1047, 74] width 18 height 24
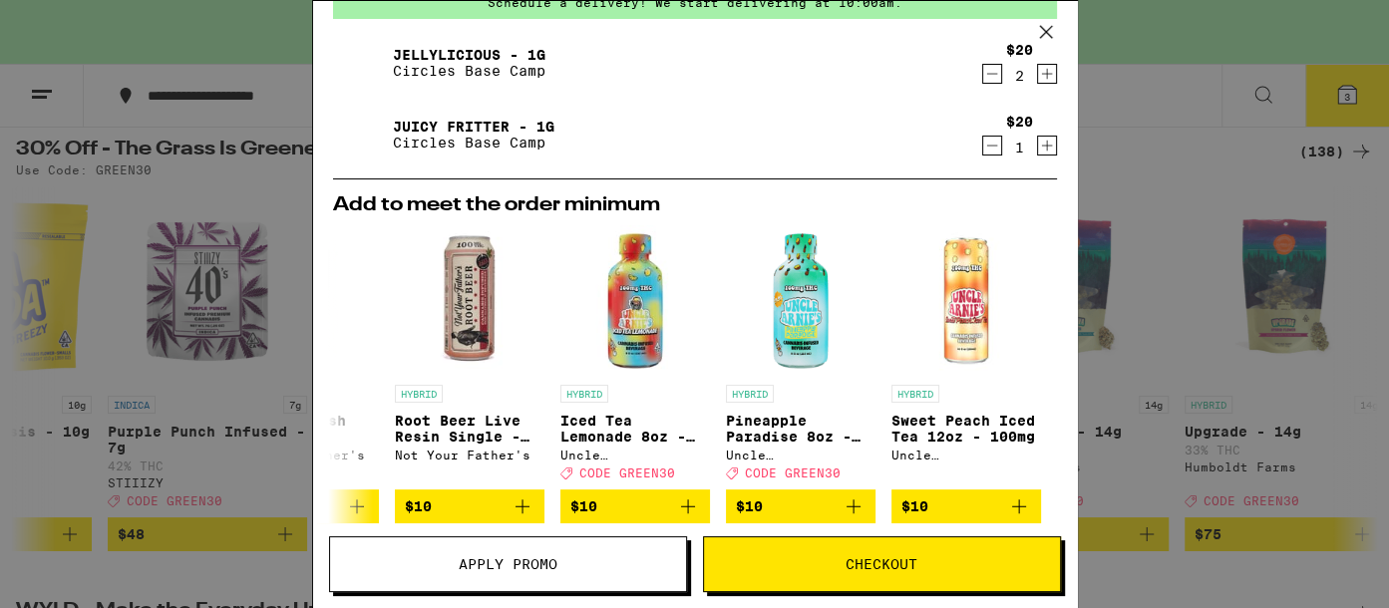
click at [1196, 50] on div "Your Cart Schedule a delivery! We start delivering at 10:00am. Jellylicious - 1…" at bounding box center [694, 304] width 1389 height 608
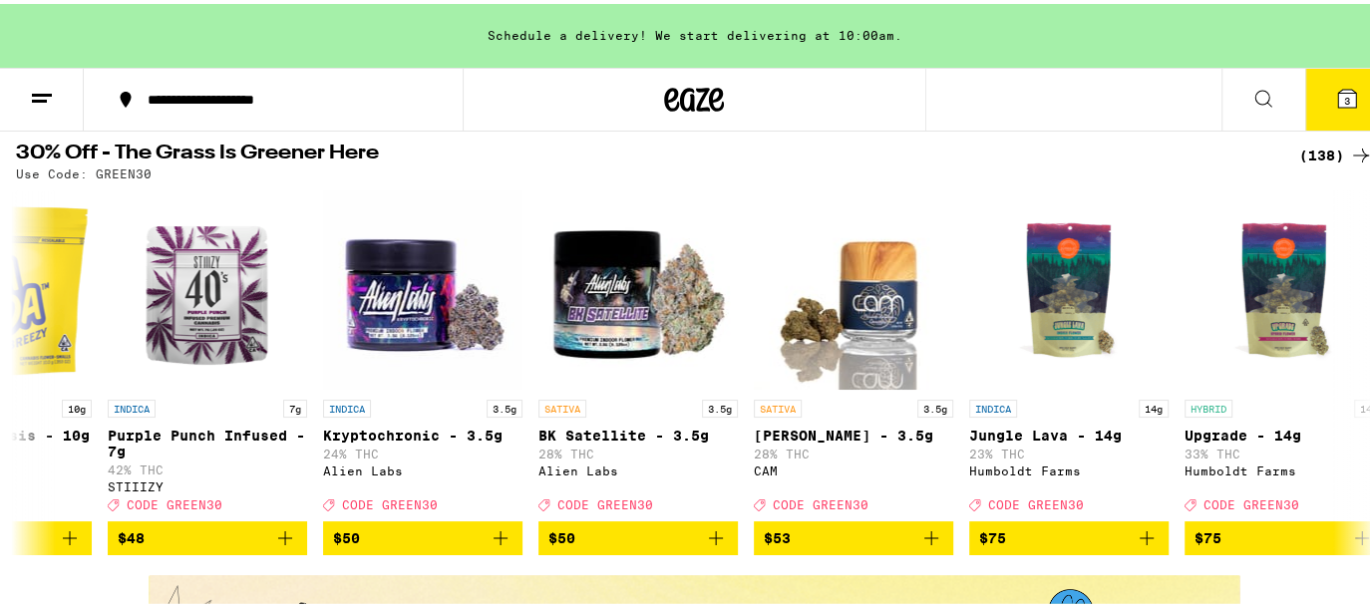
click at [1251, 90] on icon at bounding box center [1263, 95] width 24 height 24
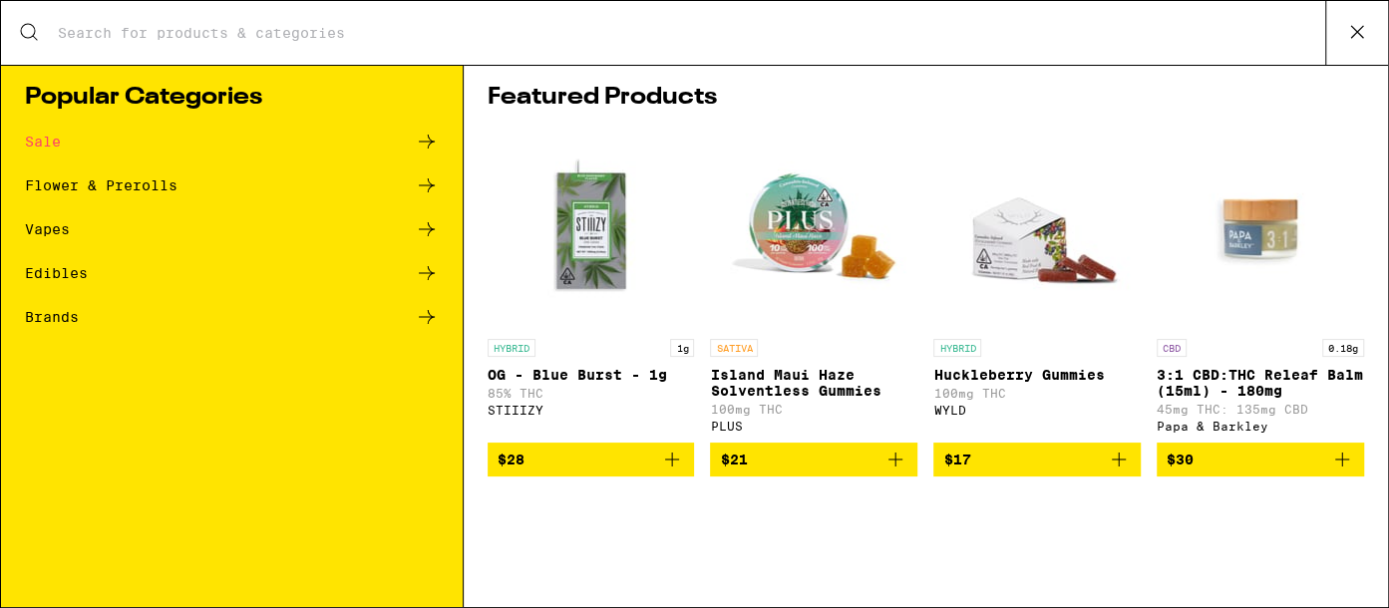
click at [411, 224] on div "Vapes" at bounding box center [232, 229] width 414 height 24
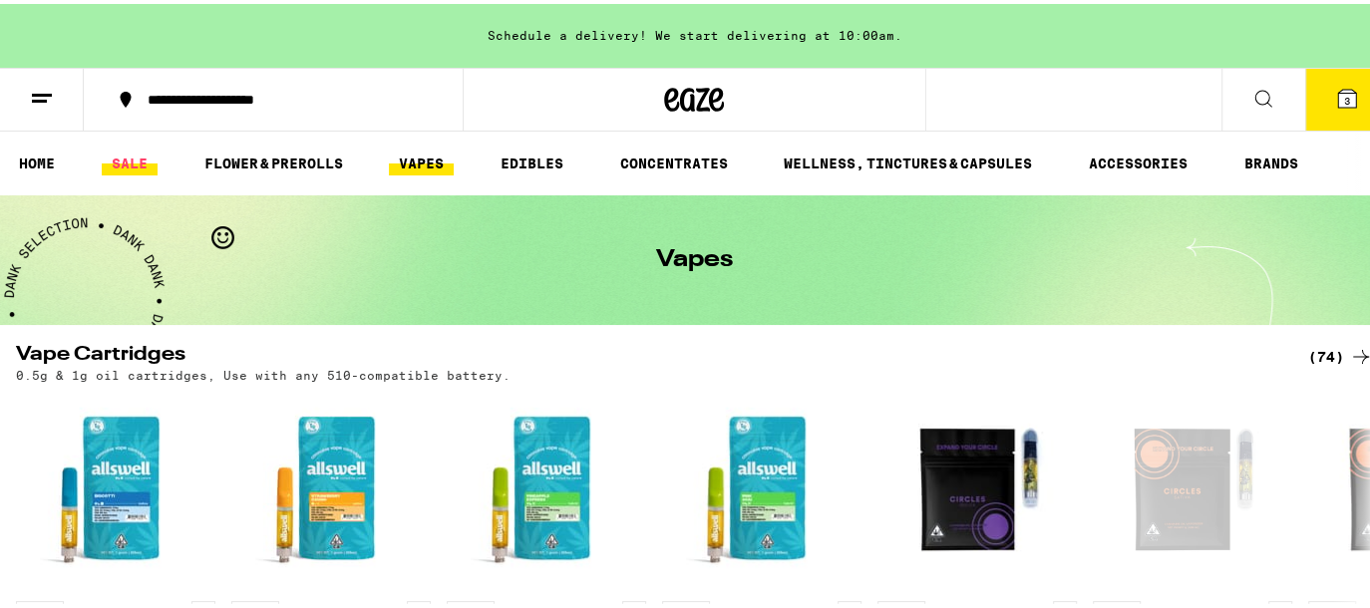
click at [126, 166] on link "SALE" at bounding box center [130, 160] width 56 height 24
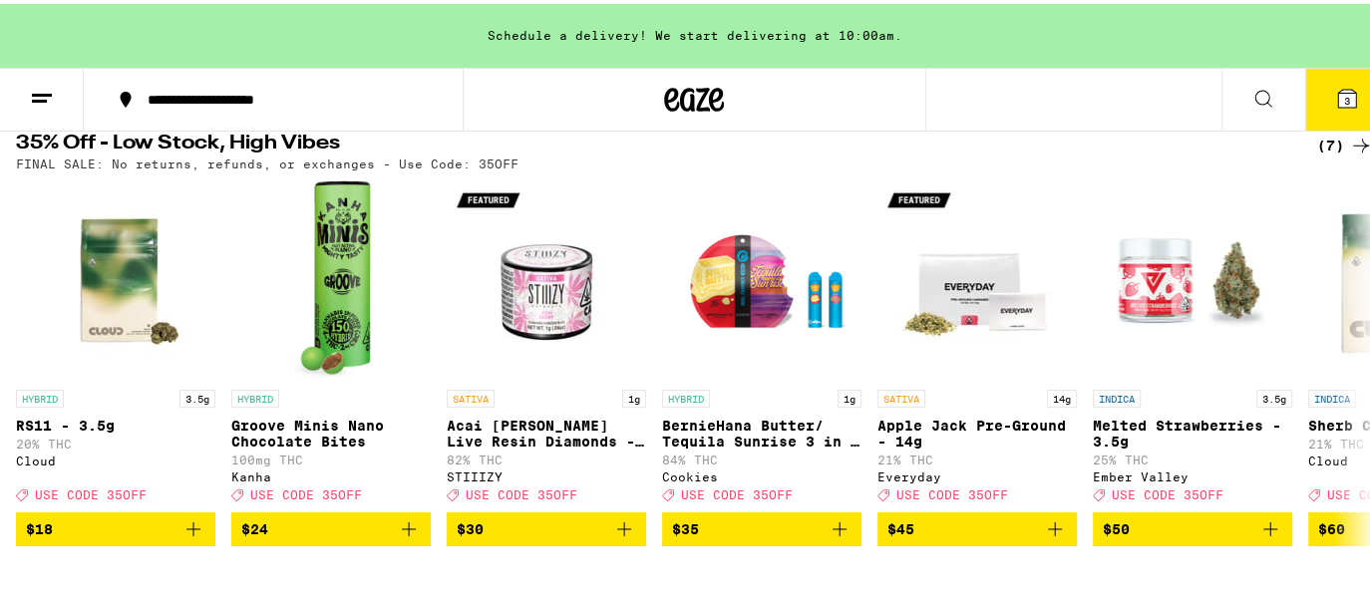
scroll to position [680, 0]
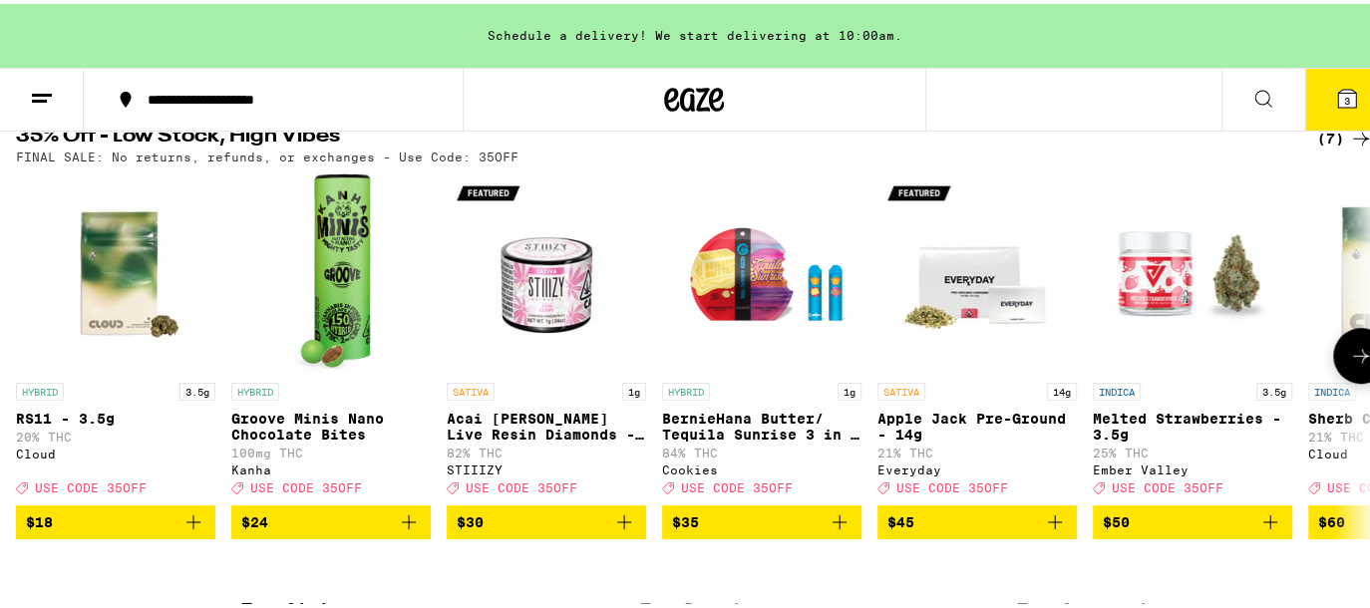
click at [1333, 361] on button at bounding box center [1361, 352] width 56 height 56
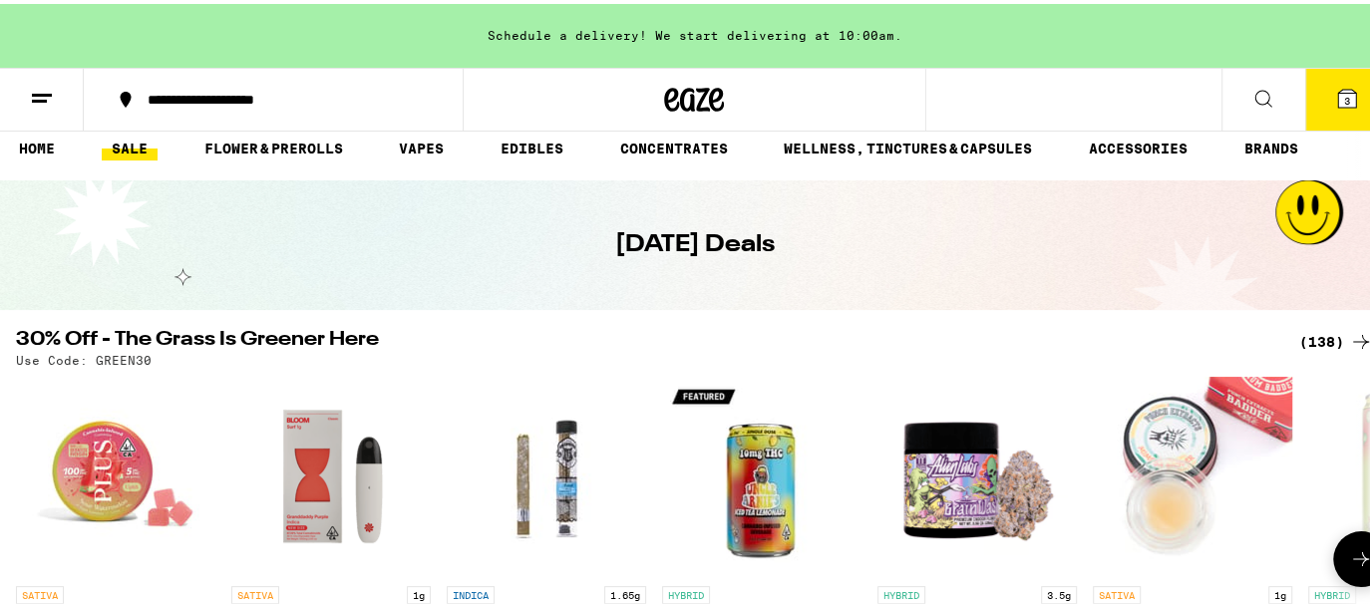
scroll to position [0, 0]
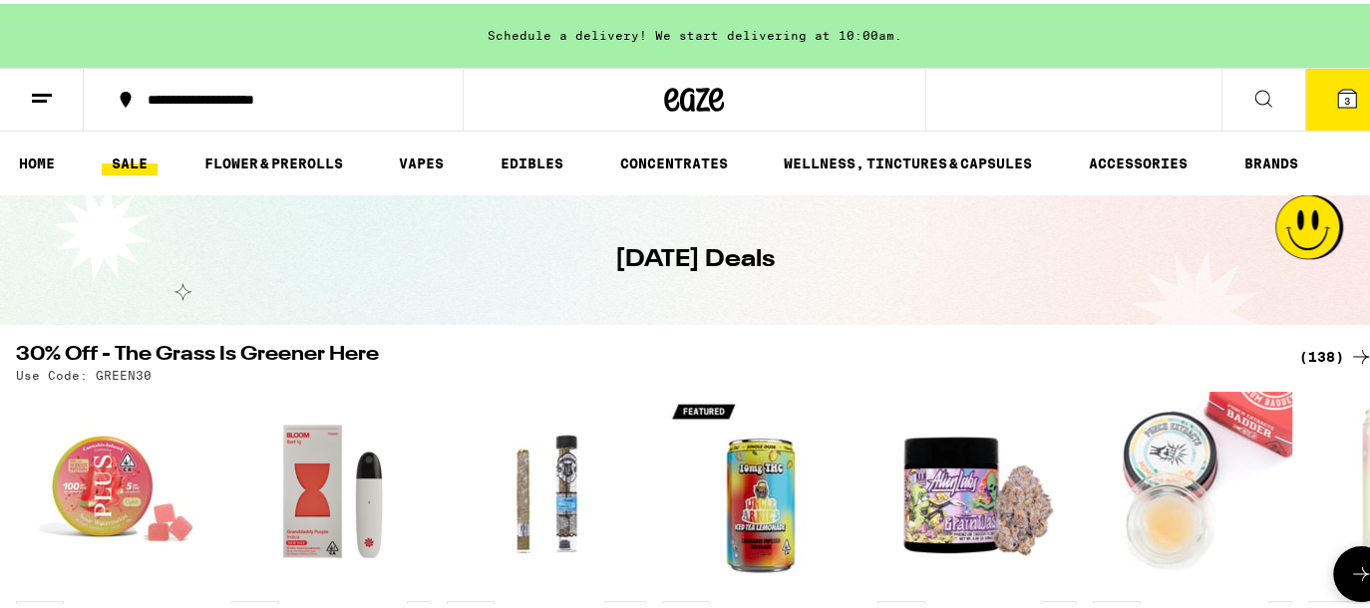
click at [1349, 578] on icon at bounding box center [1361, 570] width 24 height 24
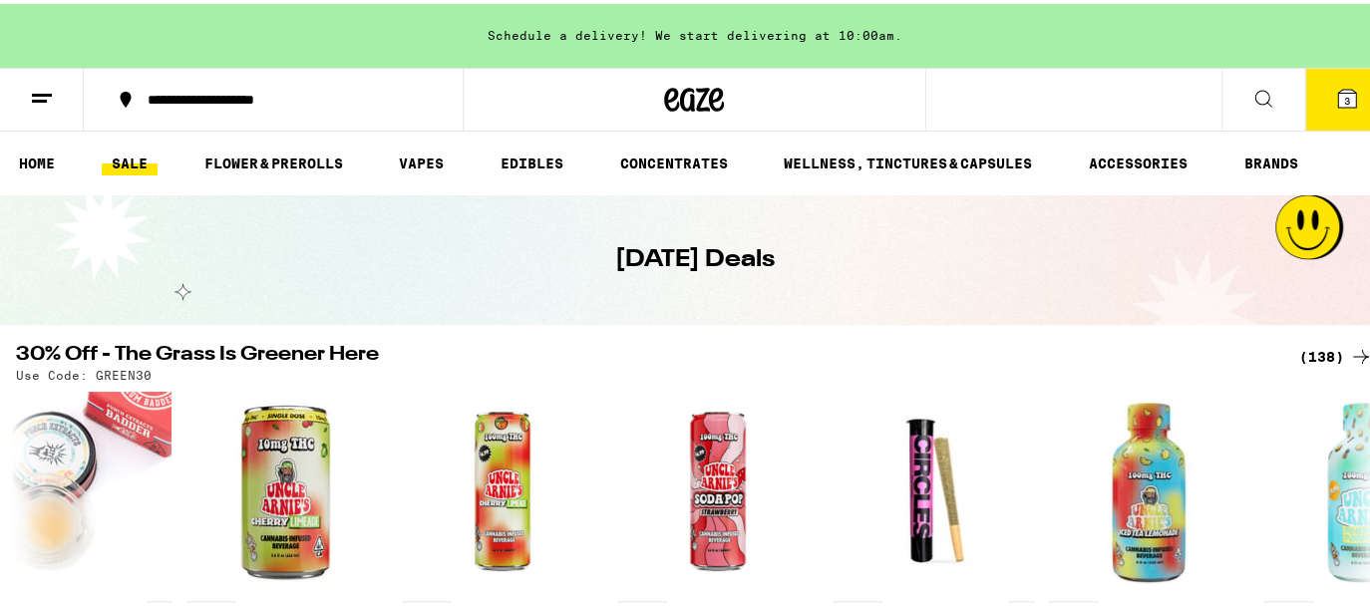
scroll to position [531, 0]
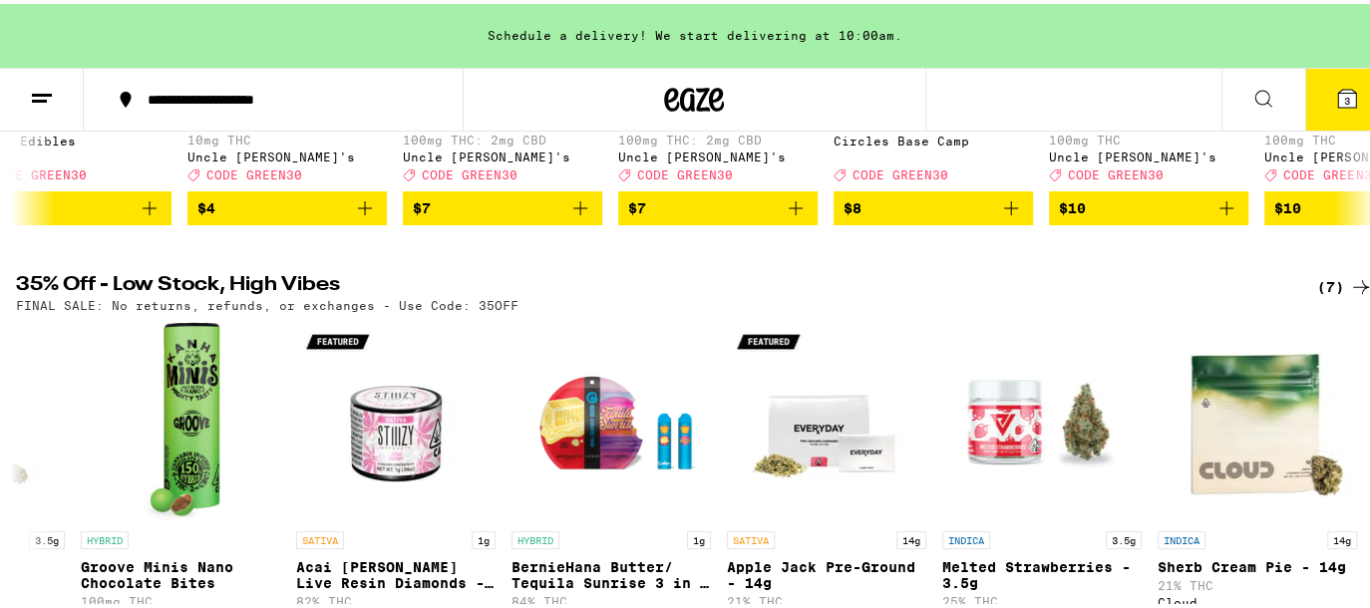
click at [1326, 295] on div "(7)" at bounding box center [1345, 283] width 56 height 24
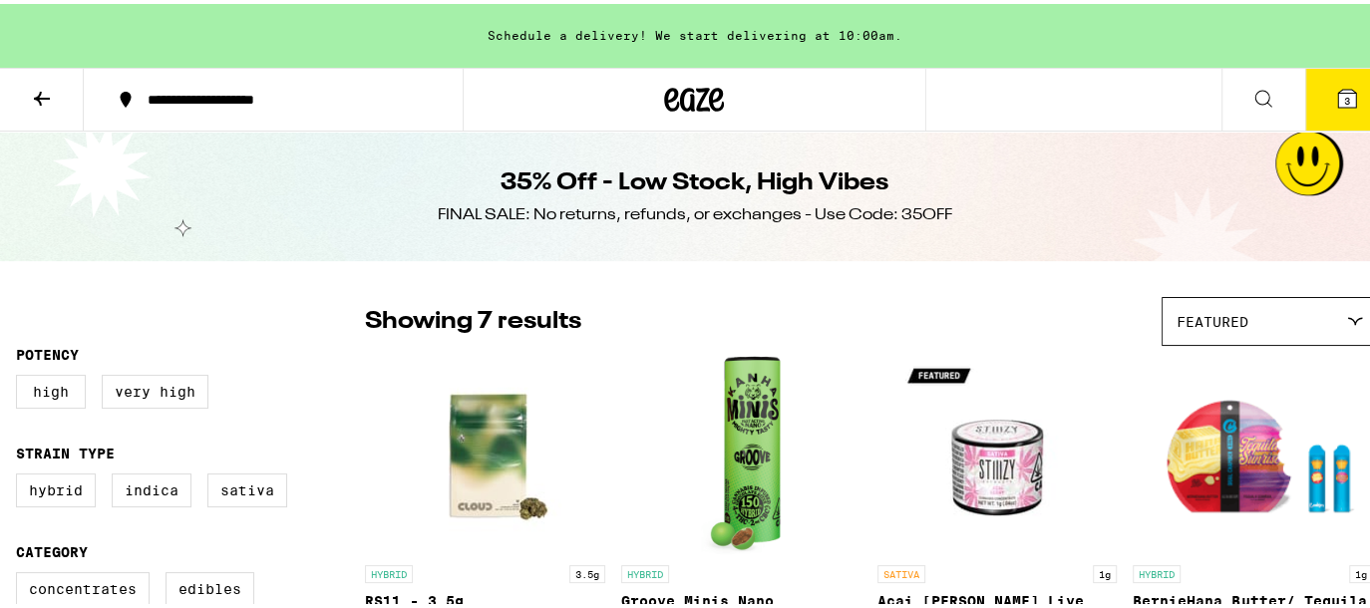
scroll to position [531, 0]
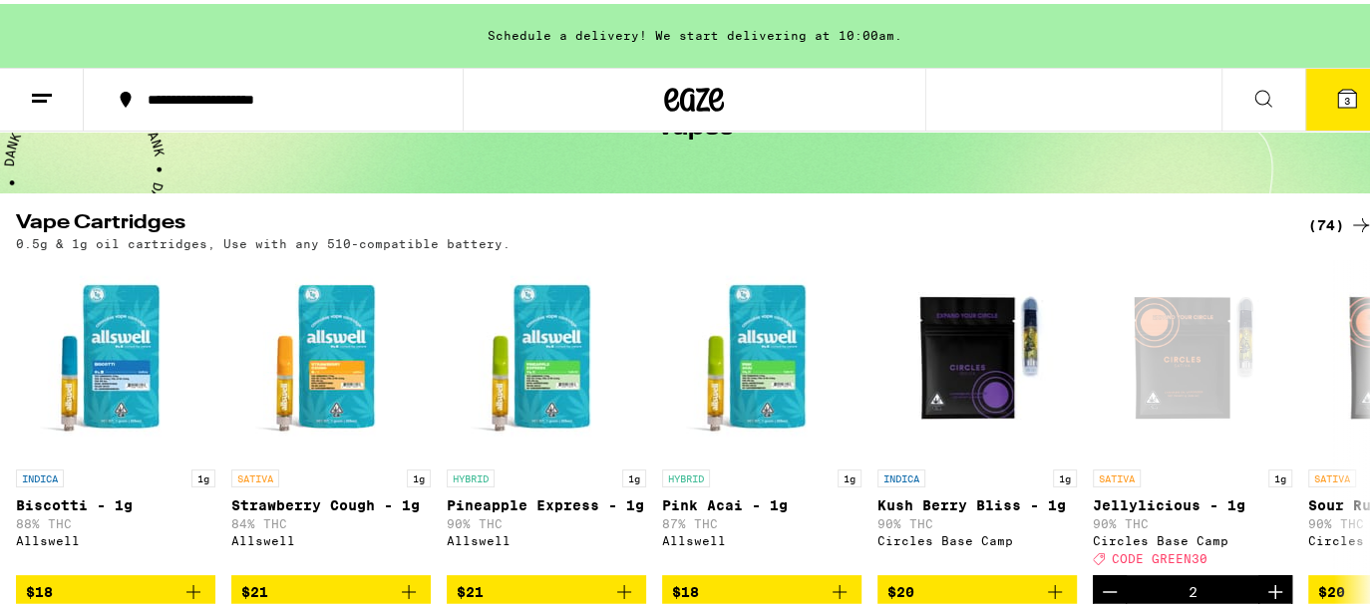
scroll to position [150, 0]
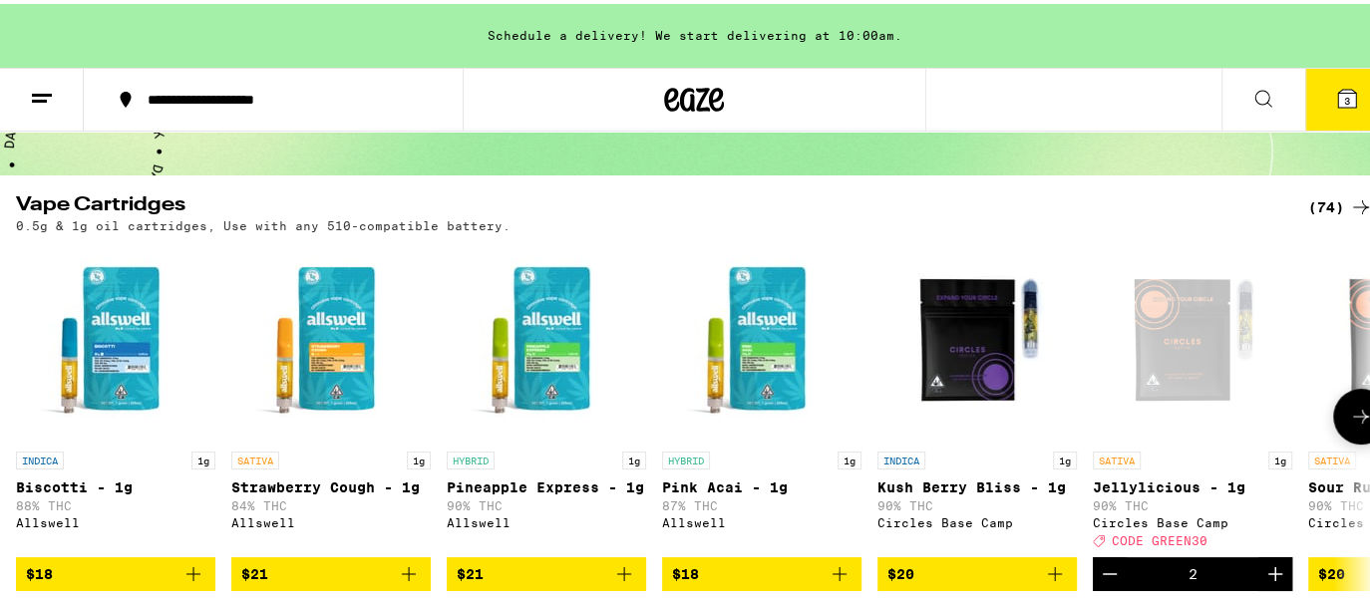
click at [1049, 580] on icon "Add to bag" at bounding box center [1055, 570] width 24 height 24
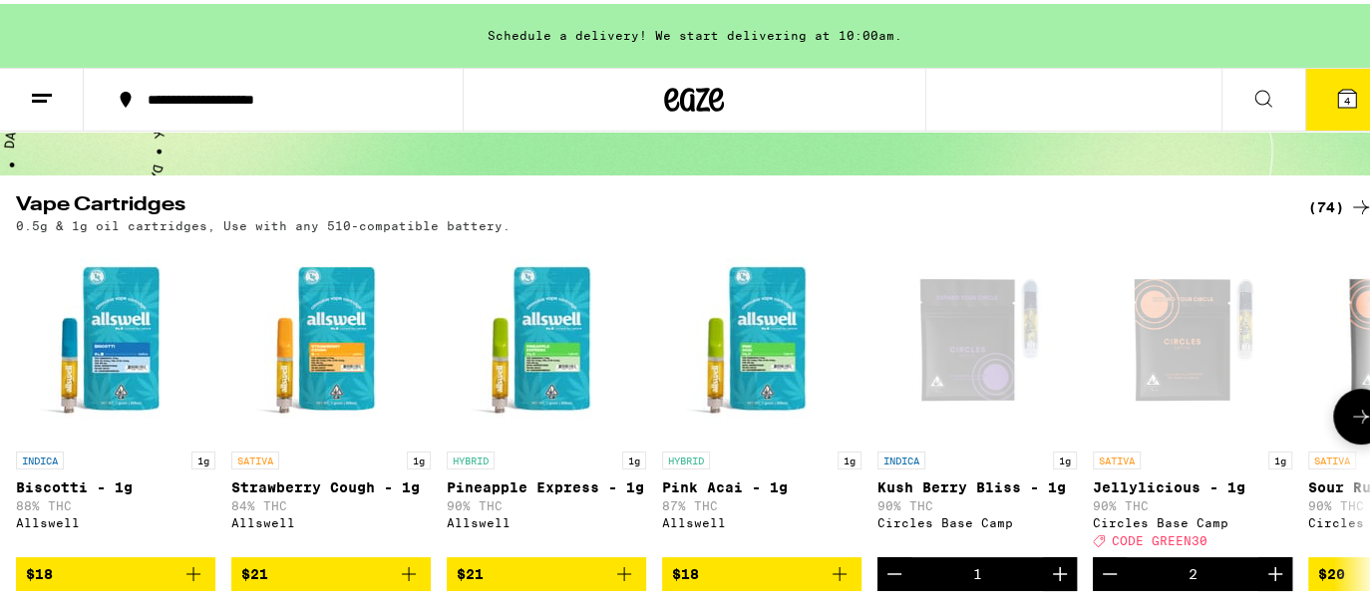
click at [1049, 580] on icon "Increment" at bounding box center [1060, 570] width 24 height 24
click at [1349, 414] on icon at bounding box center [1361, 413] width 24 height 24
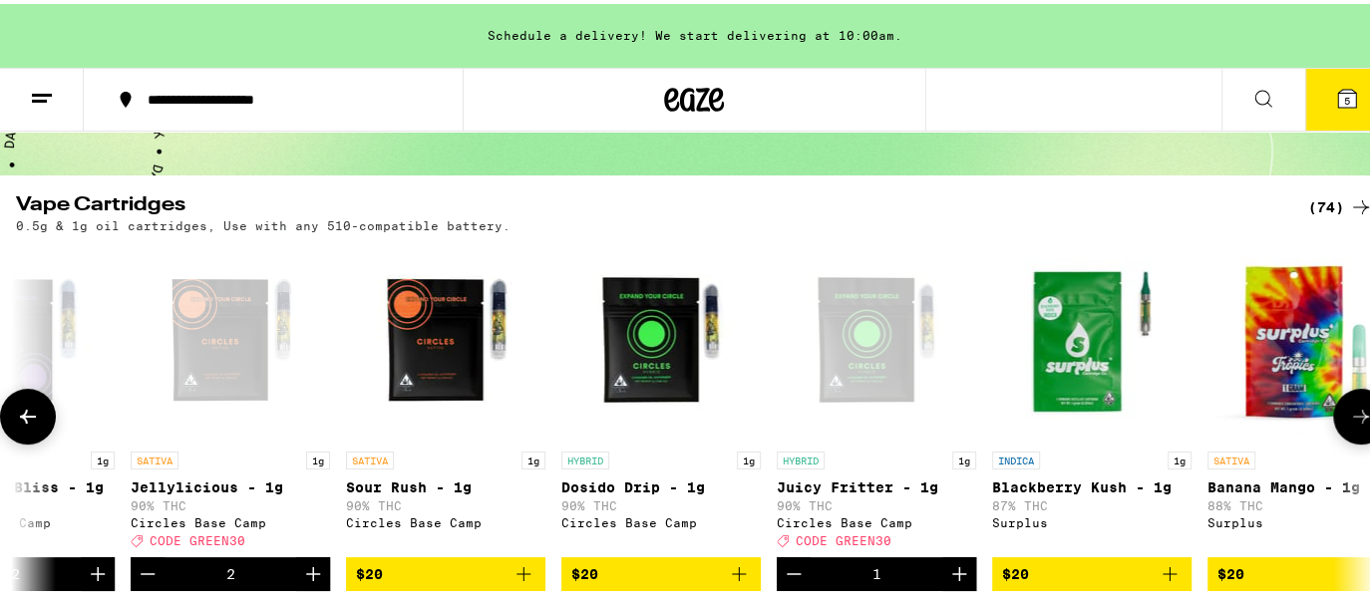
scroll to position [0, 1120]
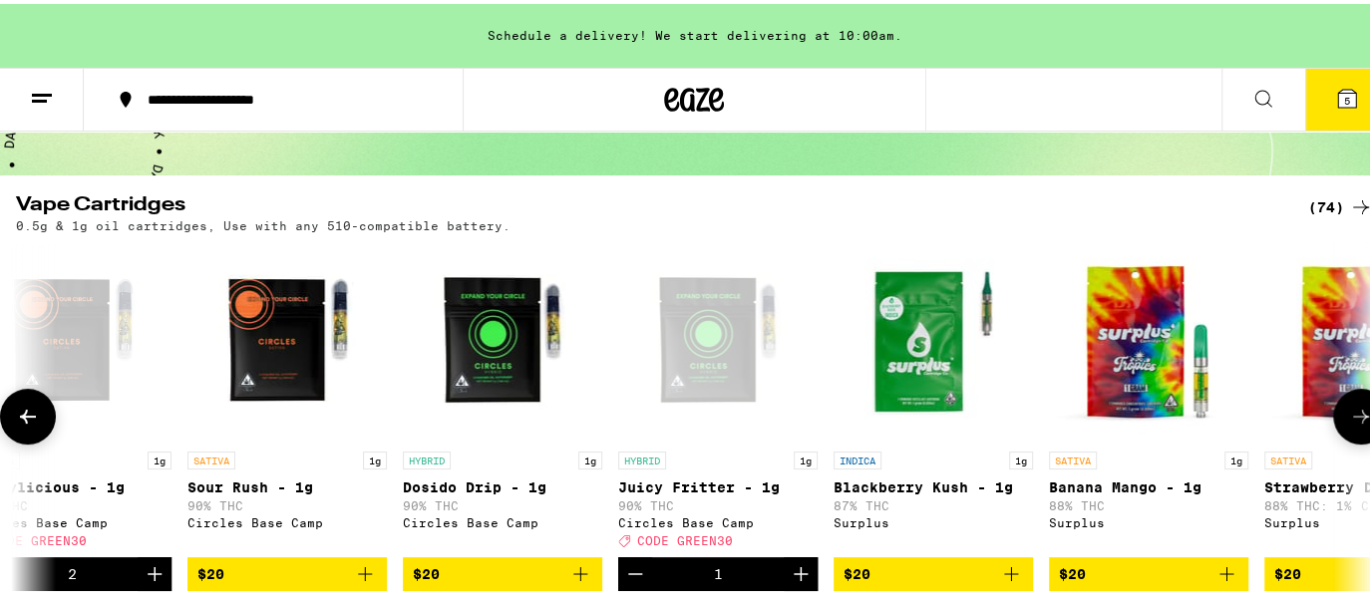
click at [30, 425] on icon at bounding box center [28, 413] width 24 height 24
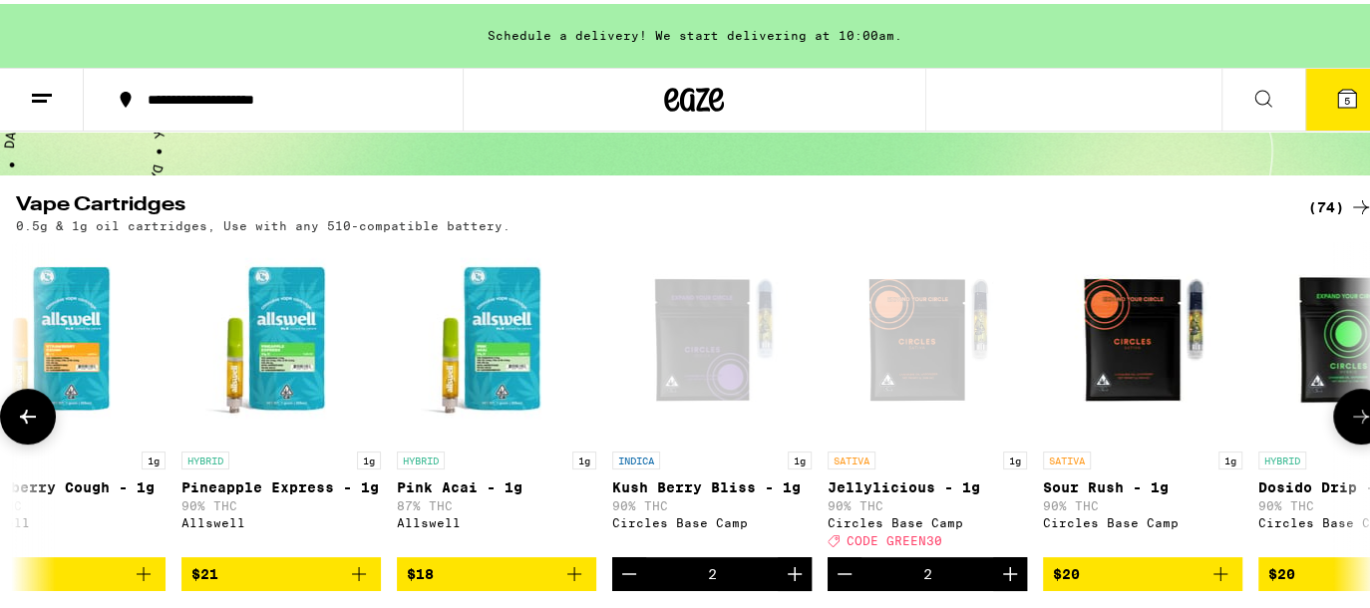
scroll to position [0, 0]
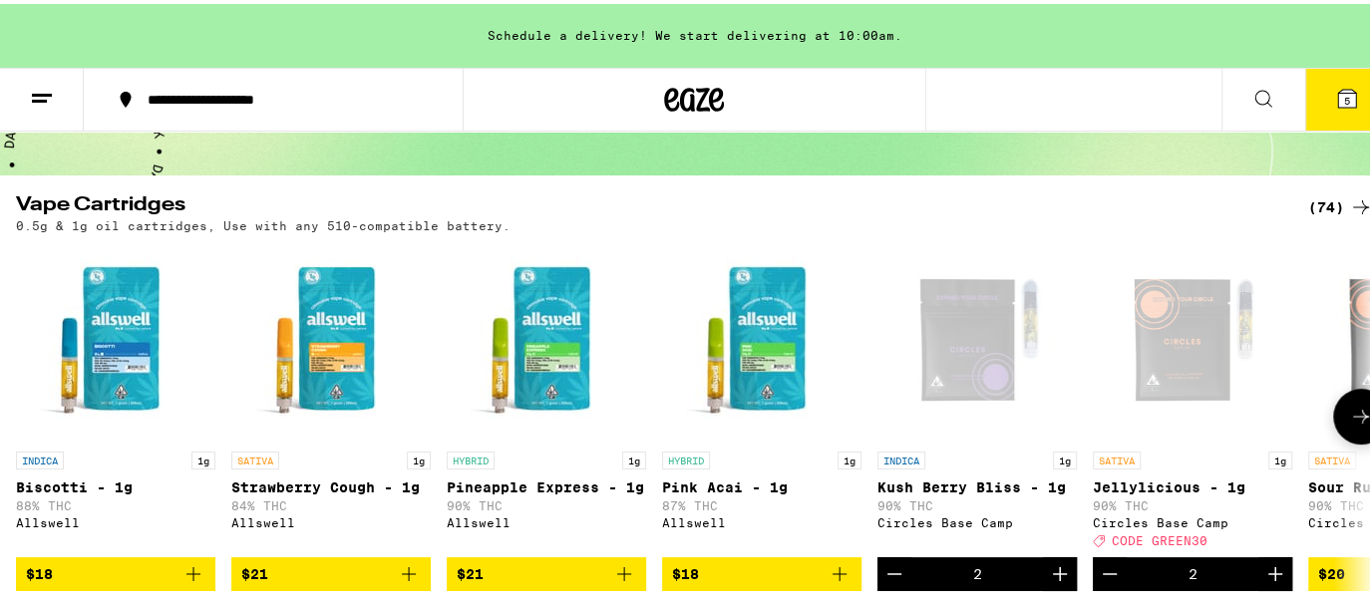
click at [1349, 416] on icon at bounding box center [1361, 413] width 24 height 24
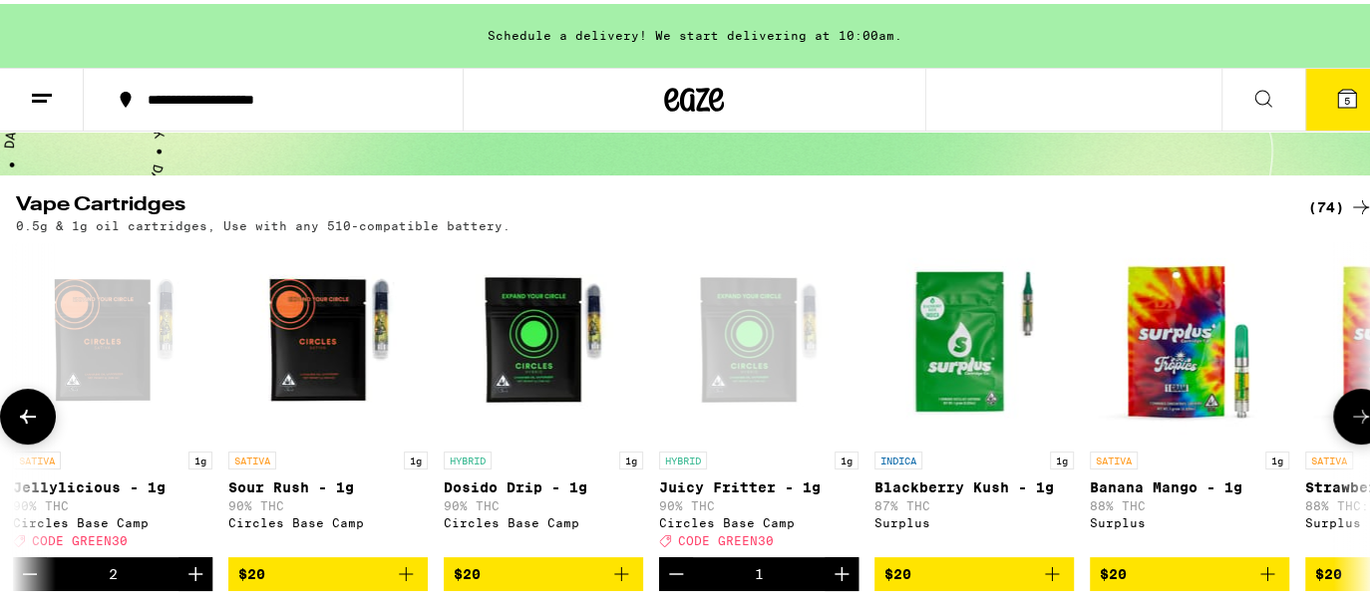
scroll to position [0, 1120]
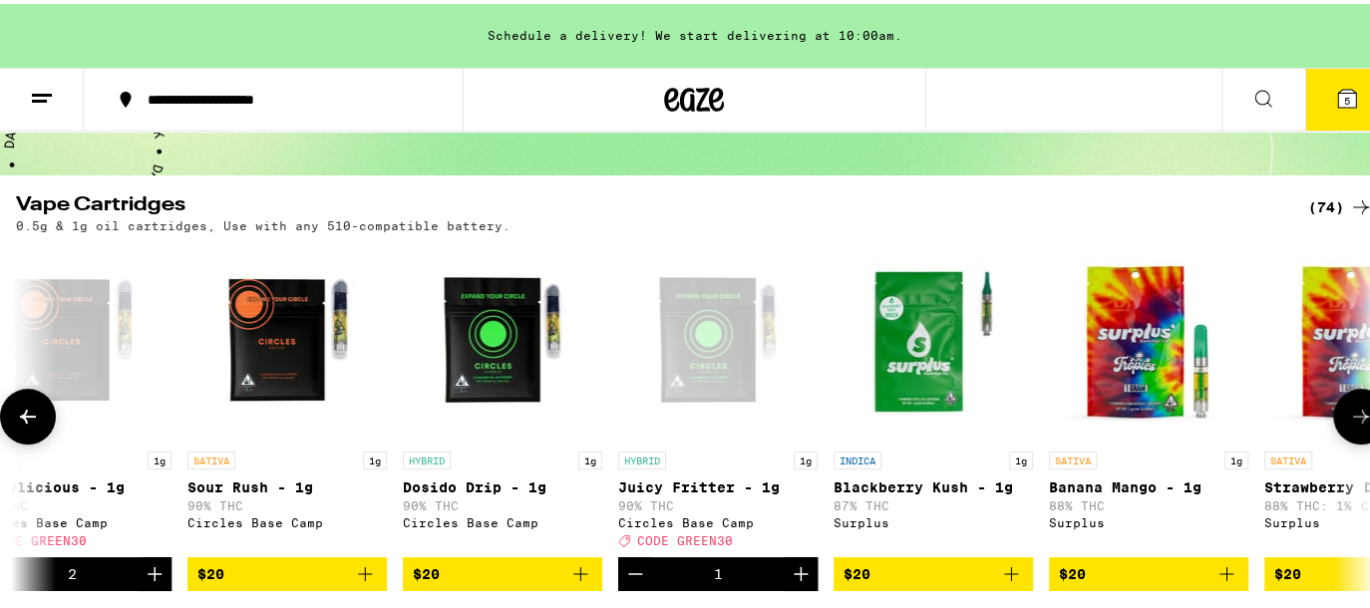
click at [1349, 412] on icon at bounding box center [1361, 413] width 24 height 24
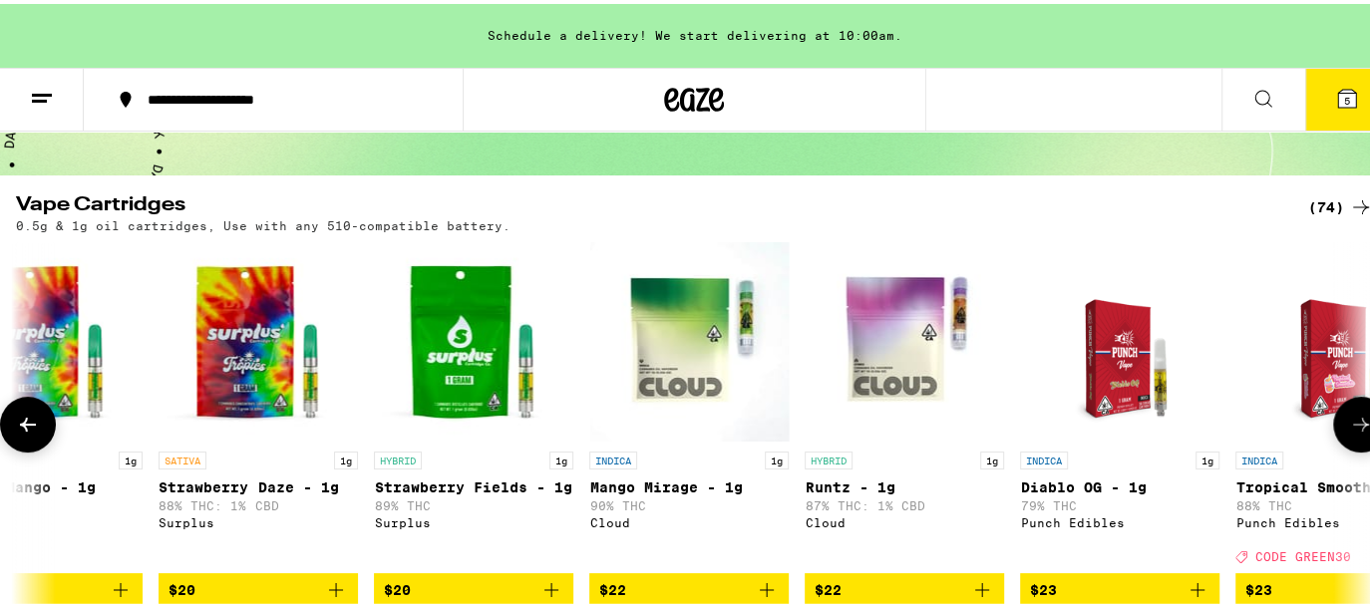
scroll to position [0, 2241]
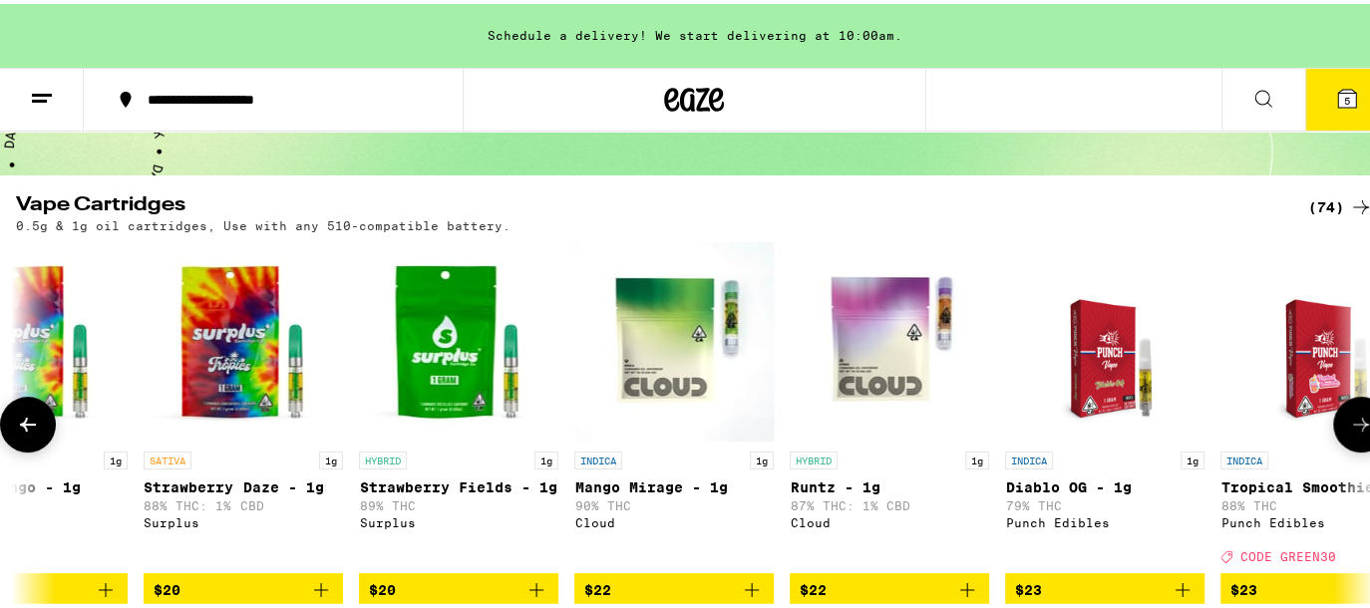
click at [1342, 412] on button at bounding box center [1361, 421] width 56 height 56
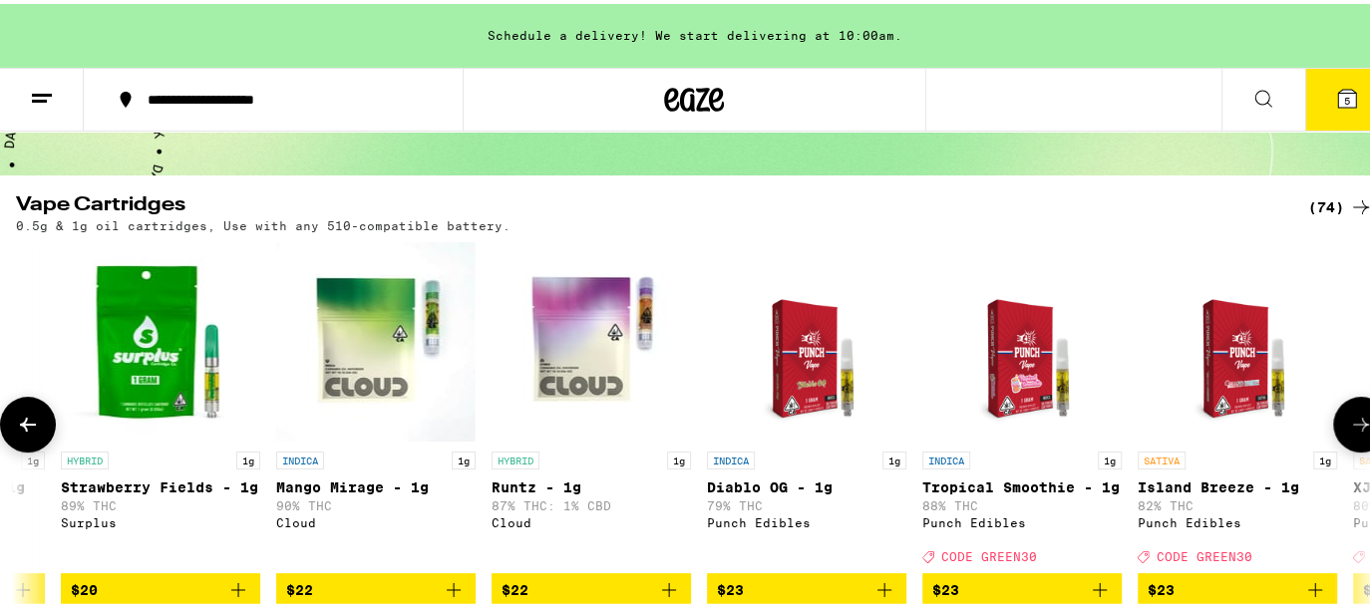
click at [1342, 412] on button at bounding box center [1361, 421] width 56 height 56
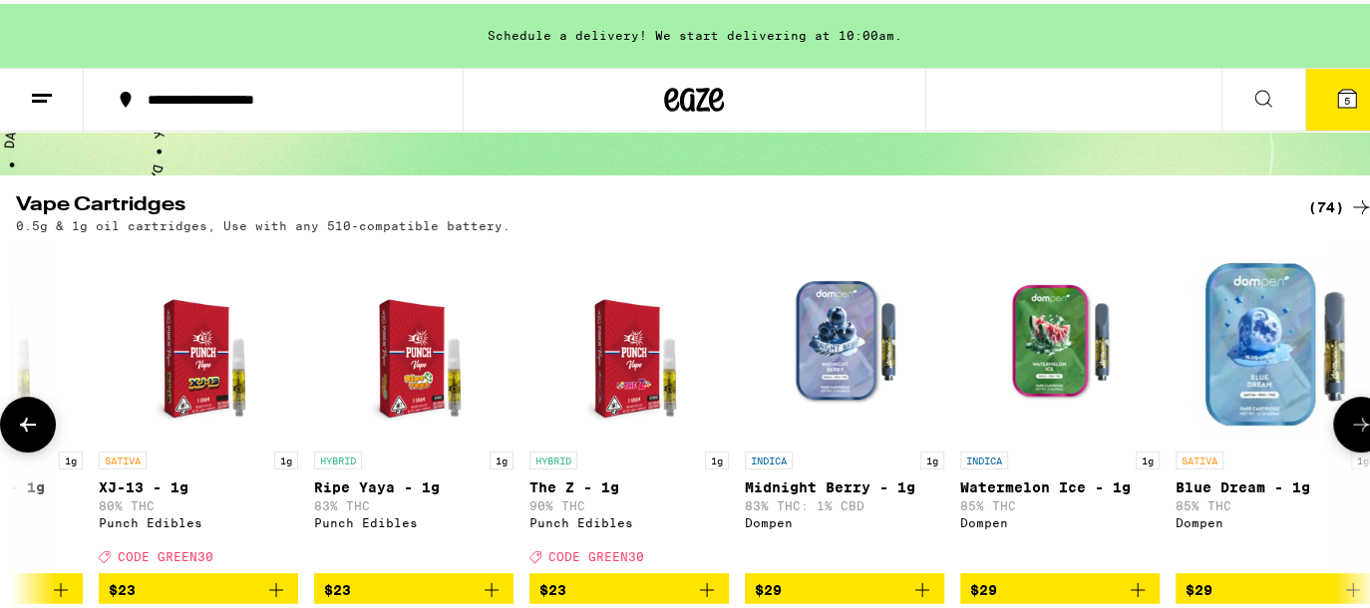
scroll to position [0, 3796]
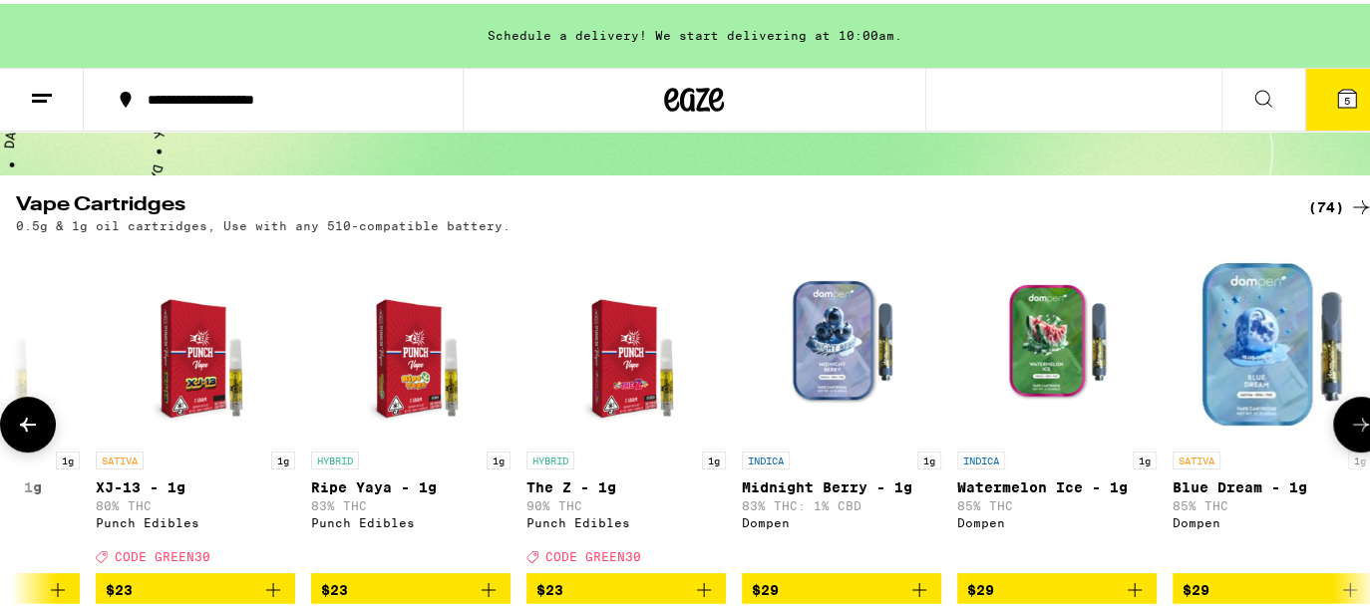
click at [20, 433] on icon at bounding box center [28, 421] width 24 height 24
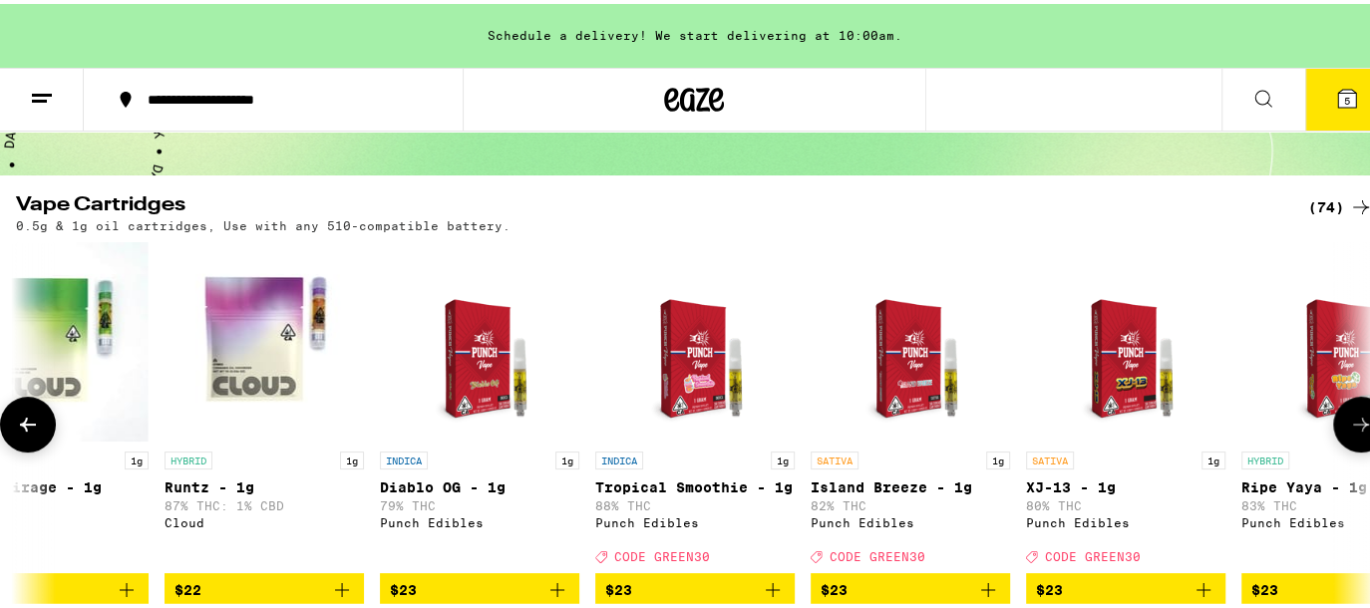
scroll to position [0, 2675]
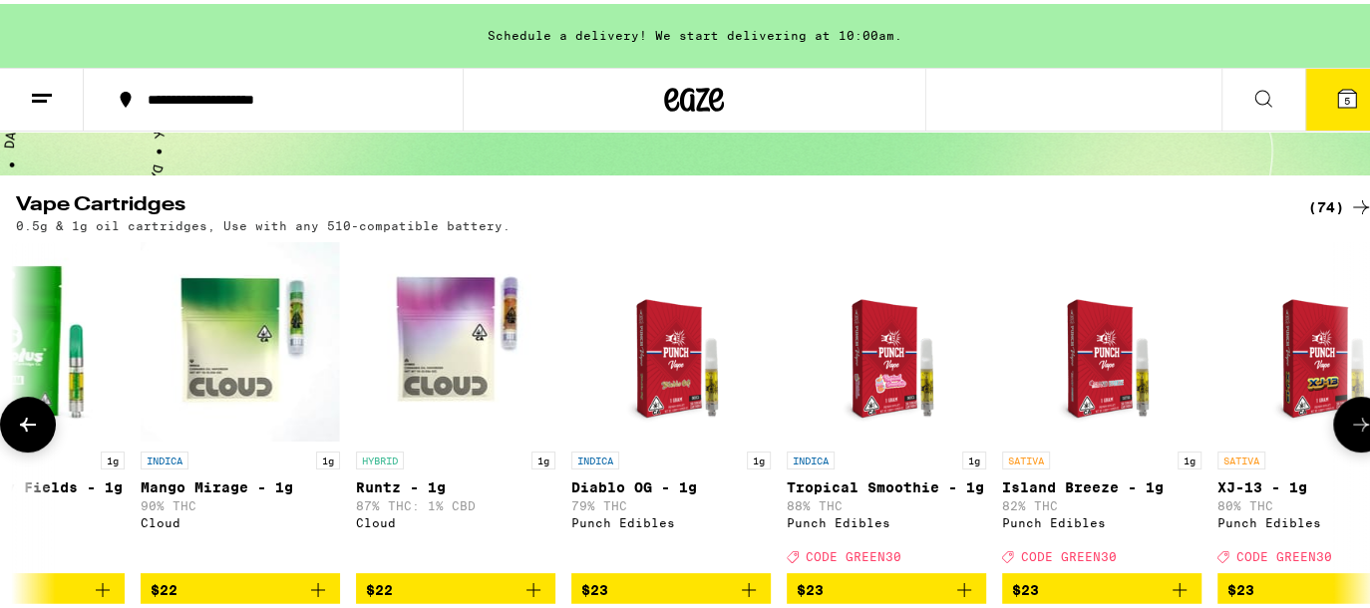
click at [20, 433] on icon at bounding box center [28, 421] width 24 height 24
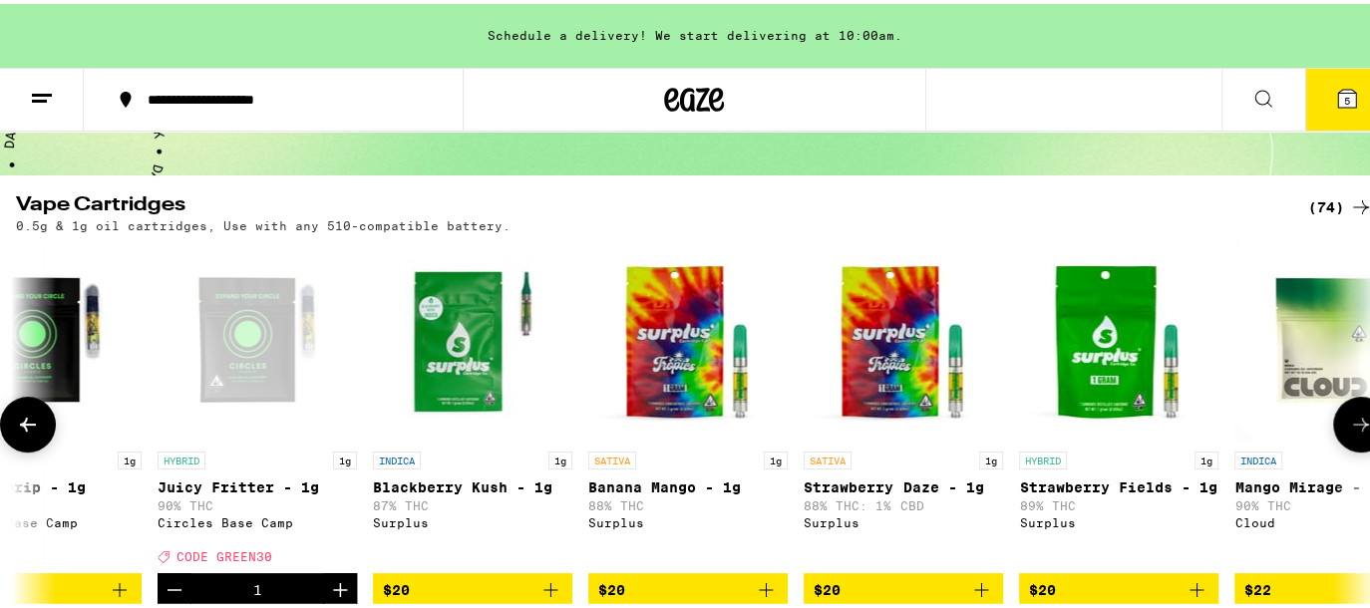
scroll to position [0, 1554]
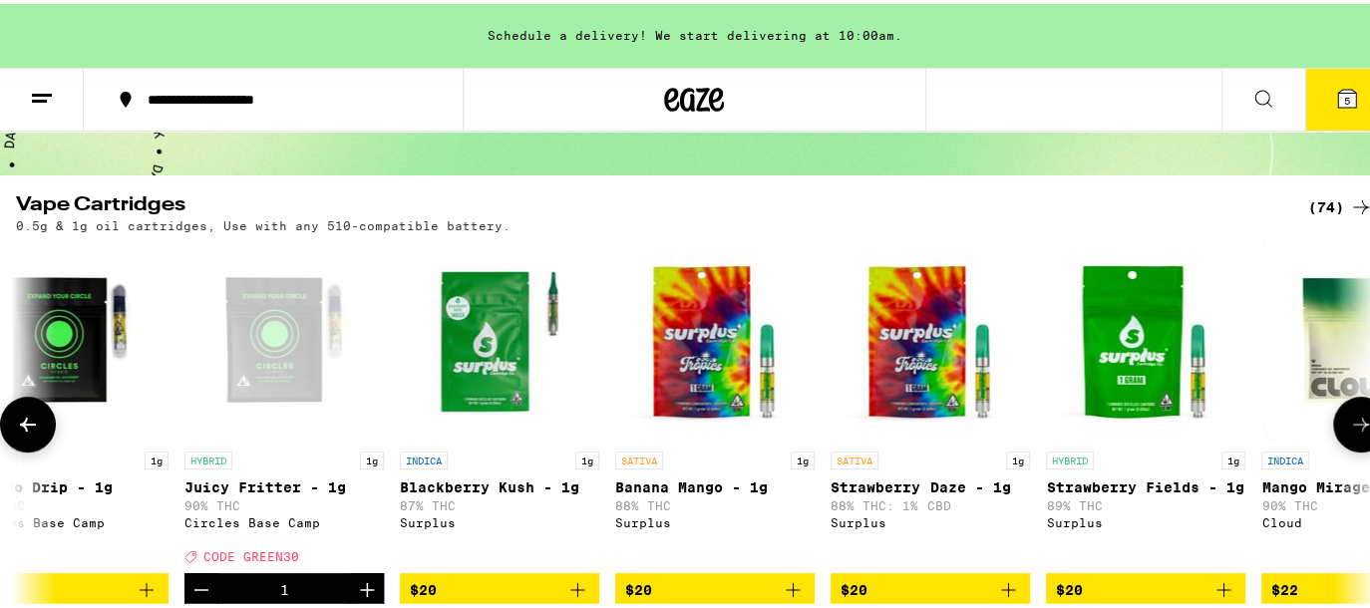
click at [20, 433] on icon at bounding box center [28, 421] width 24 height 24
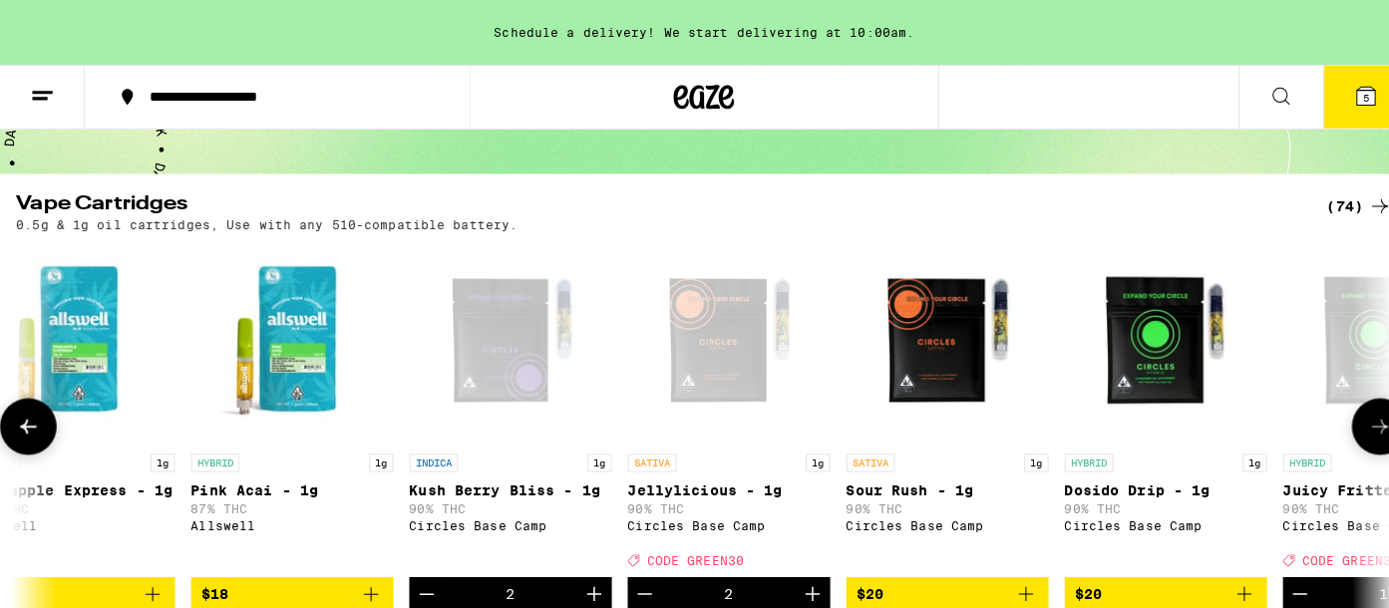
scroll to position [0, 434]
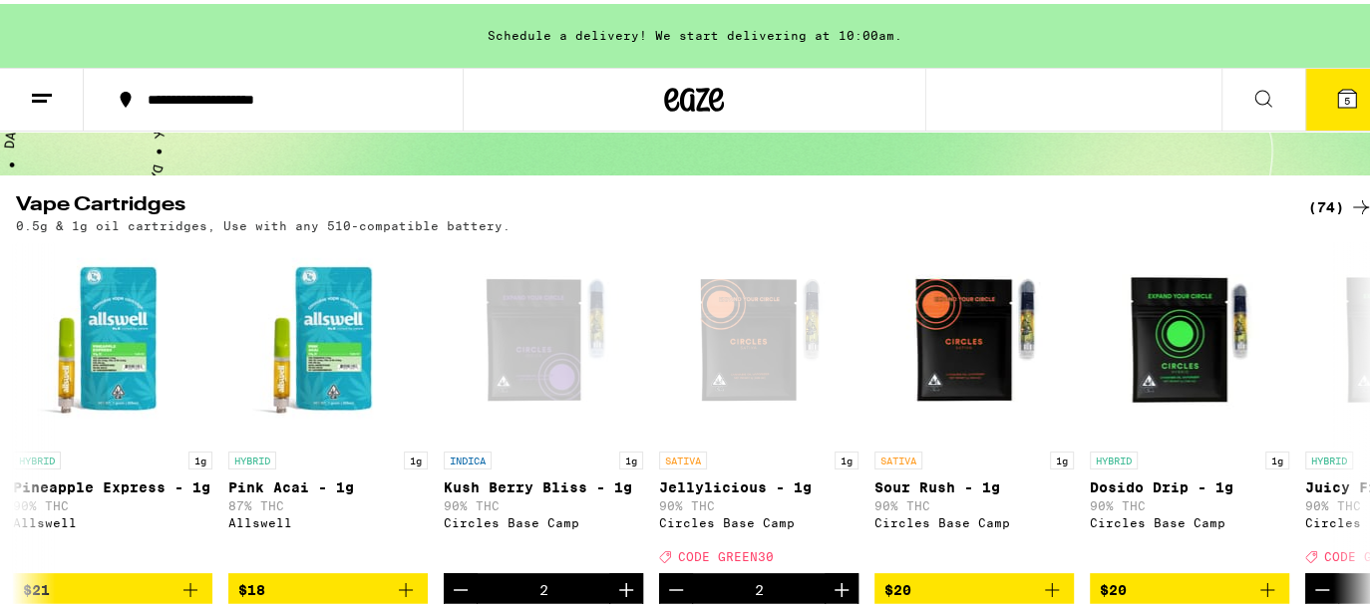
click at [1344, 96] on span "5" at bounding box center [1347, 97] width 6 height 12
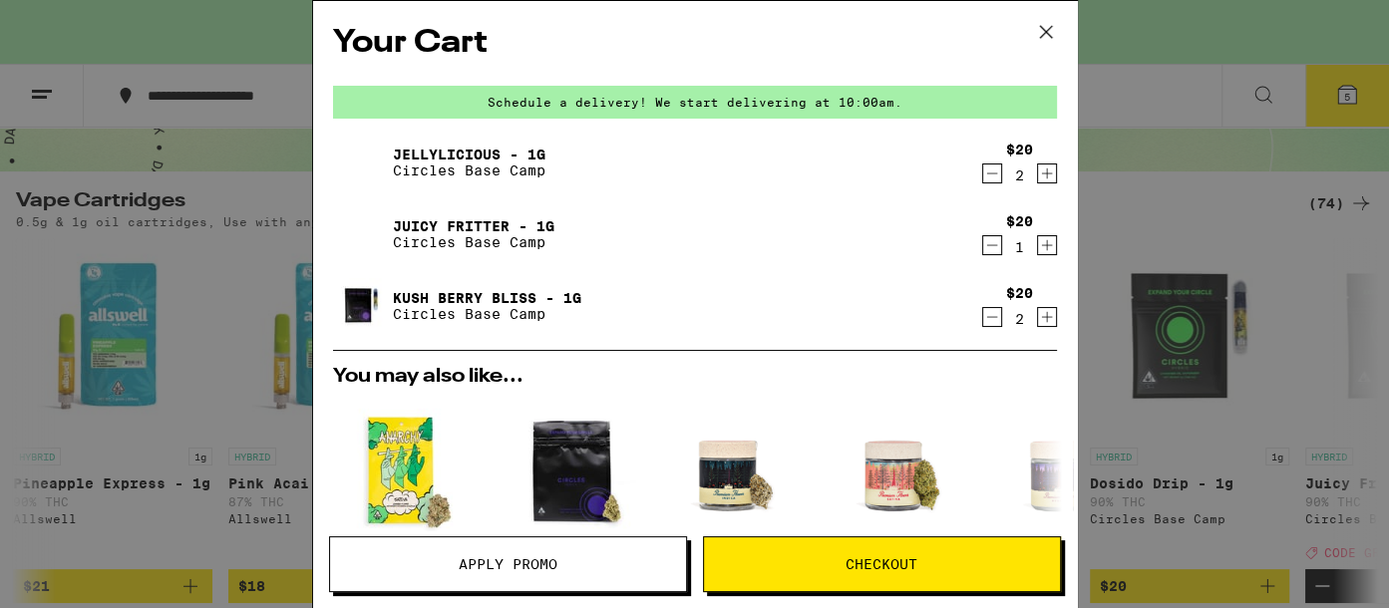
click at [449, 296] on link "Kush Berry Bliss - 1g" at bounding box center [487, 298] width 188 height 16
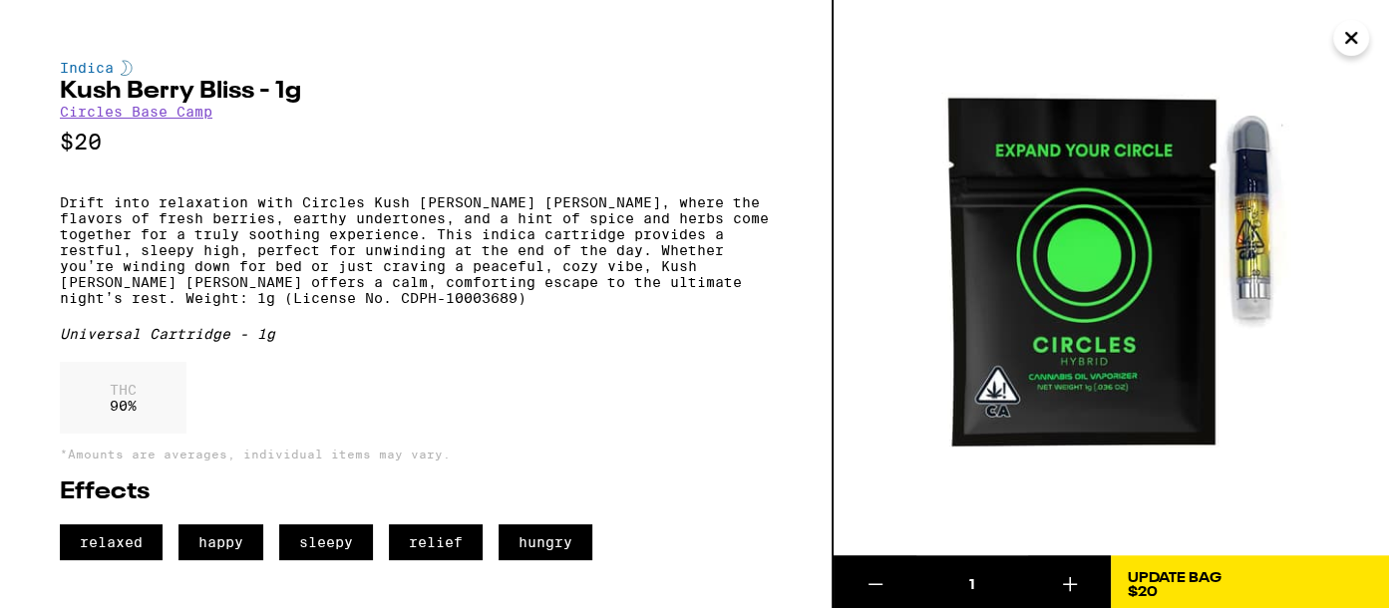
scroll to position [150, 0]
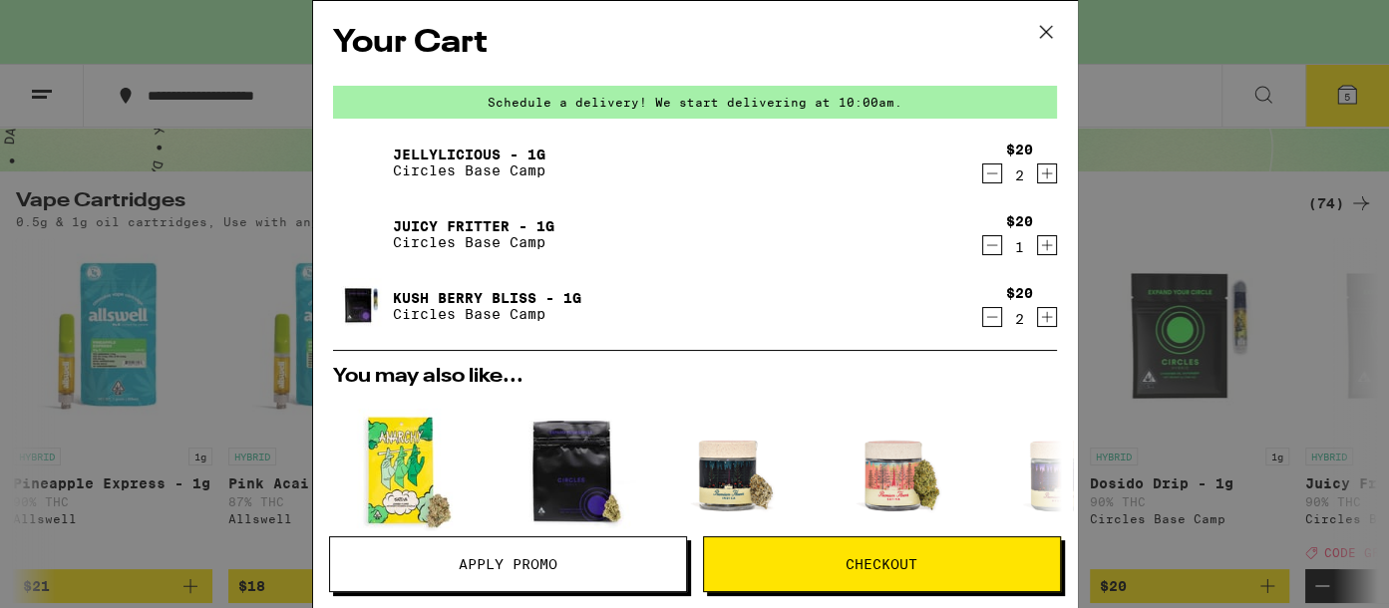
click at [438, 222] on link "Juicy Fritter - 1g" at bounding box center [473, 226] width 161 height 16
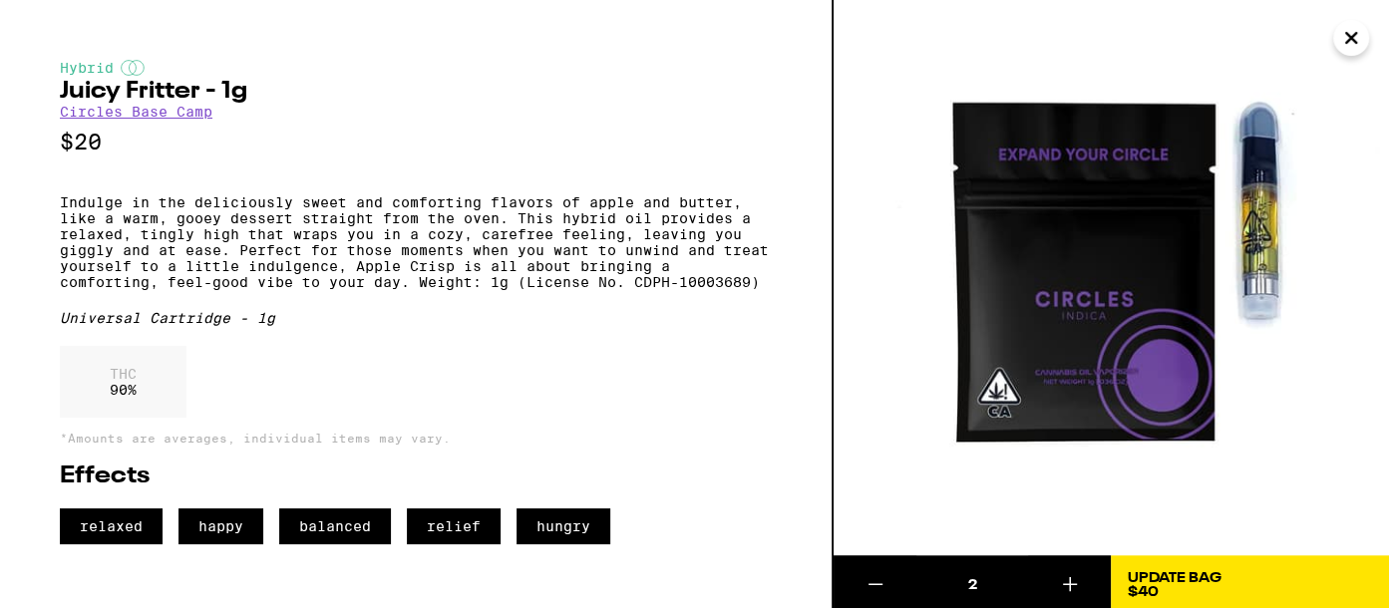
scroll to position [150, 0]
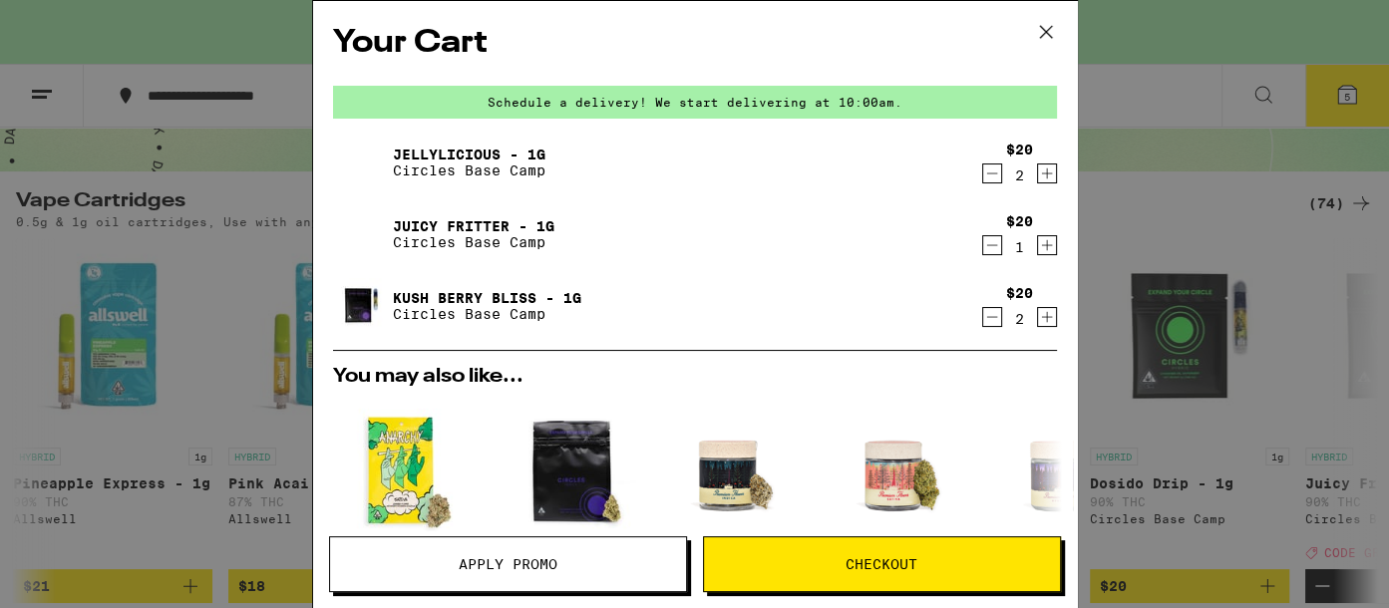
click at [491, 155] on link "Jellylicious - 1g" at bounding box center [469, 155] width 153 height 16
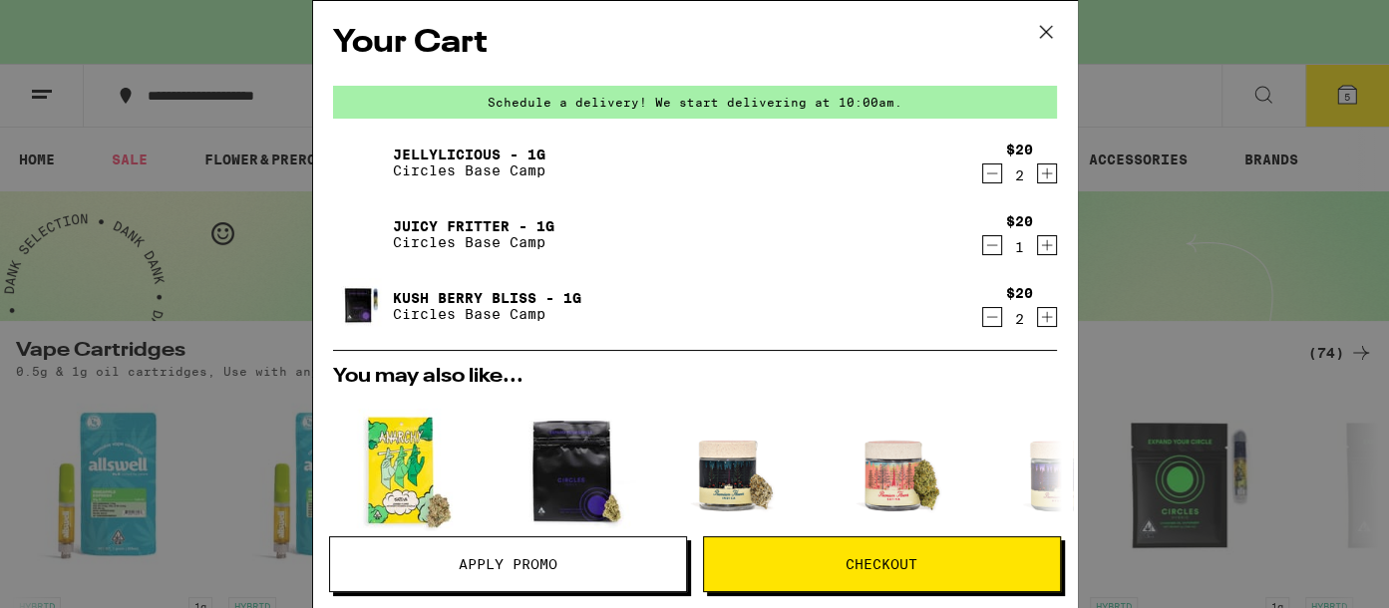
scroll to position [150, 0]
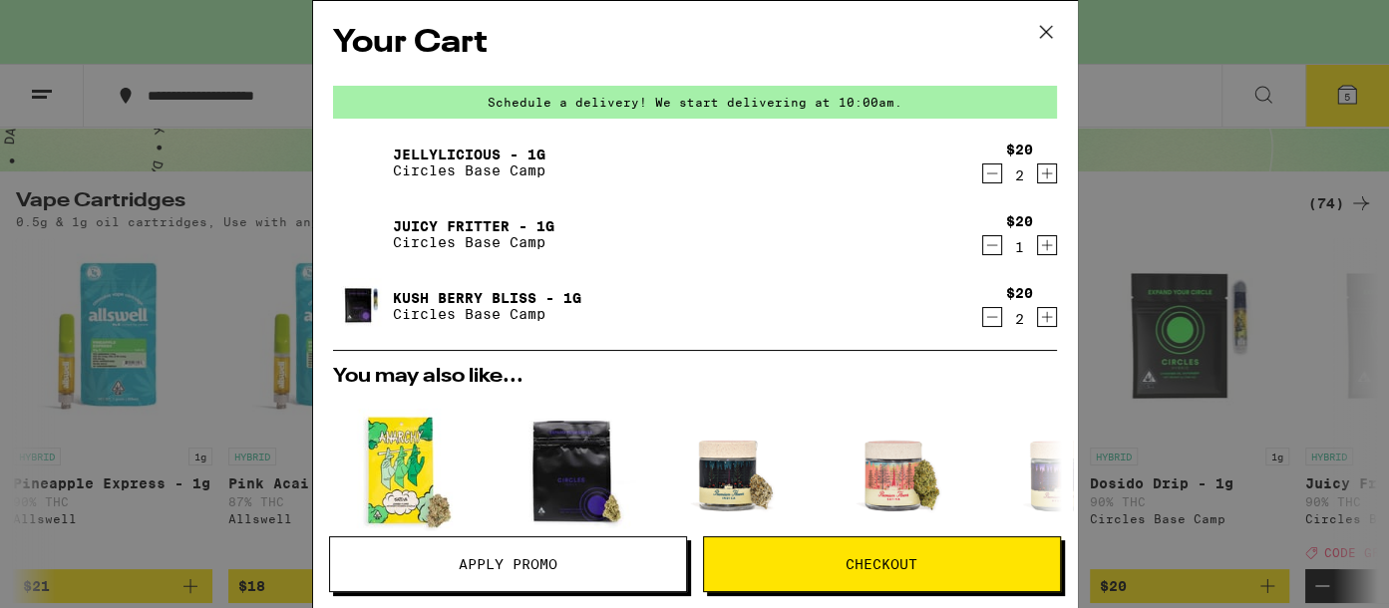
click at [472, 218] on link "Juicy Fritter - 1g" at bounding box center [473, 226] width 161 height 16
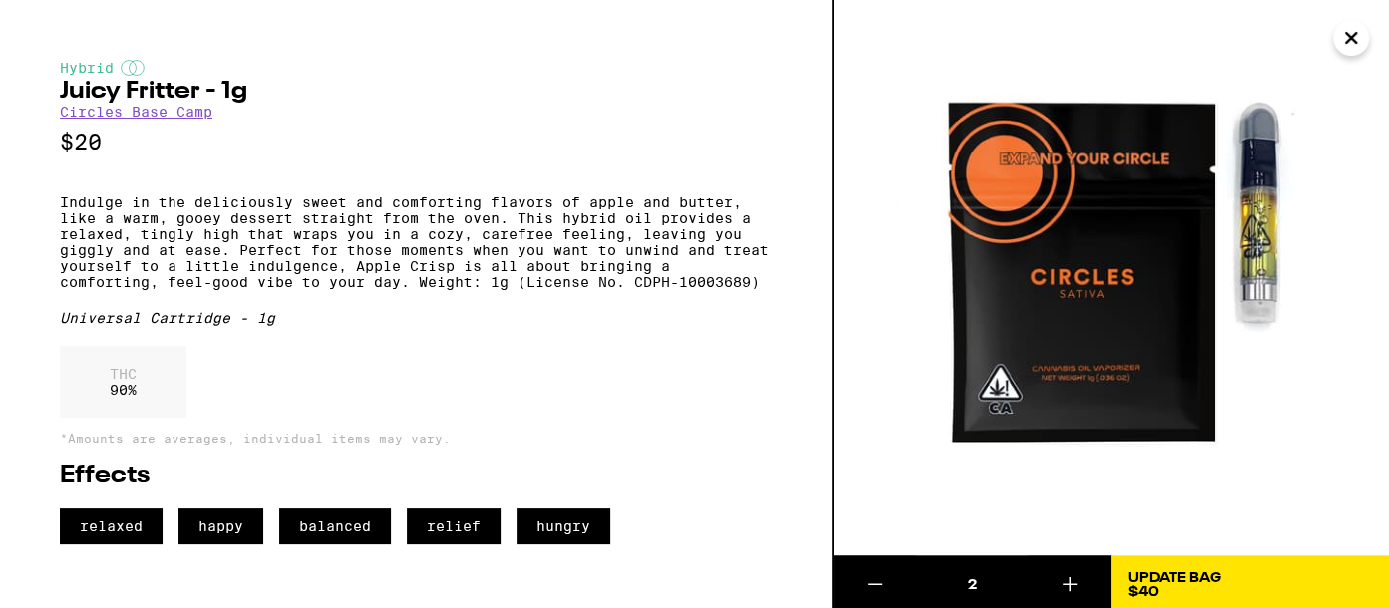
scroll to position [150, 0]
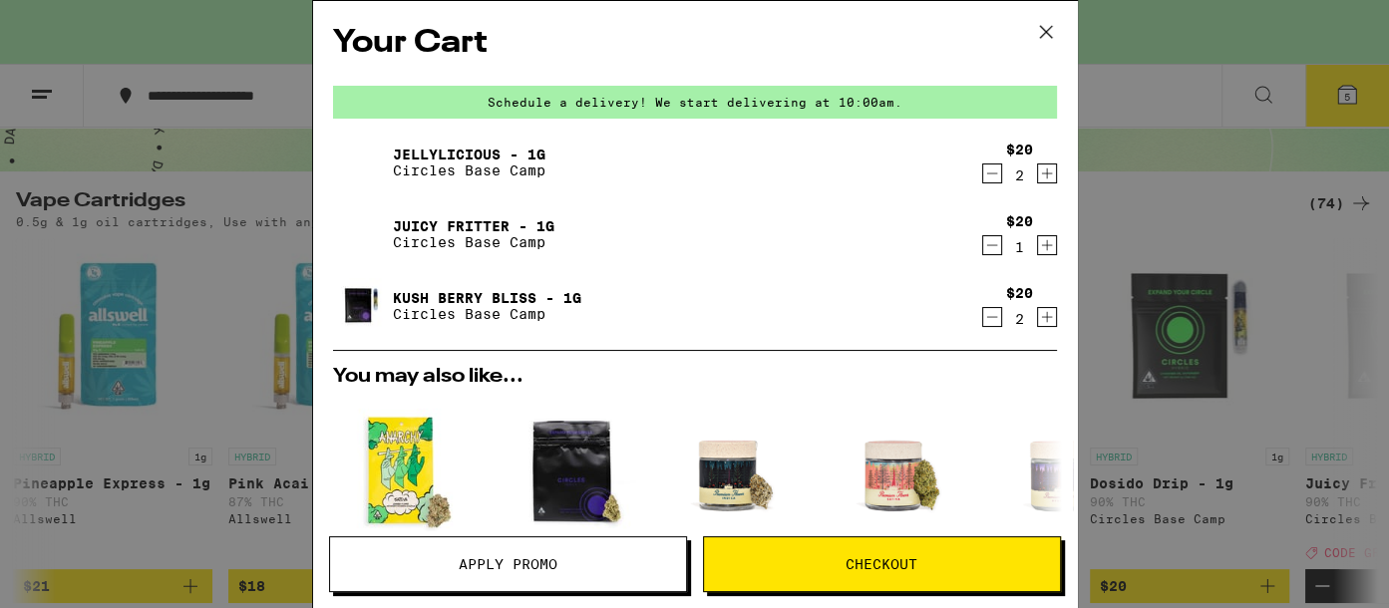
click at [983, 241] on icon "Decrement" at bounding box center [992, 245] width 18 height 24
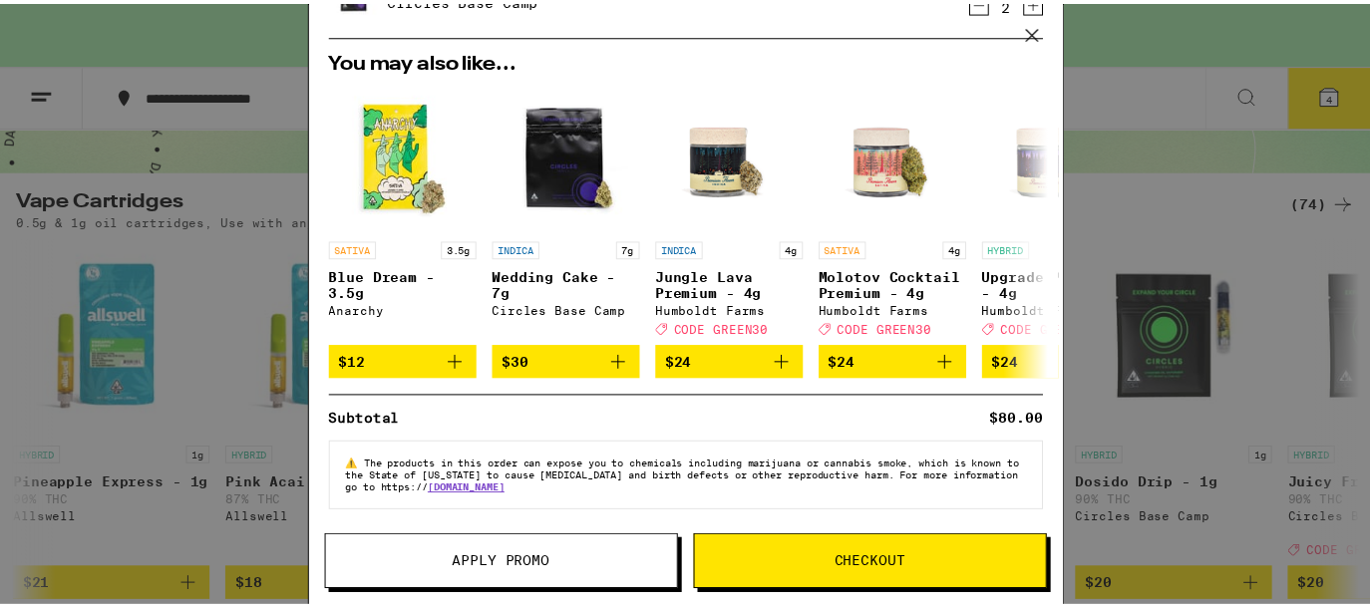
scroll to position [254, 0]
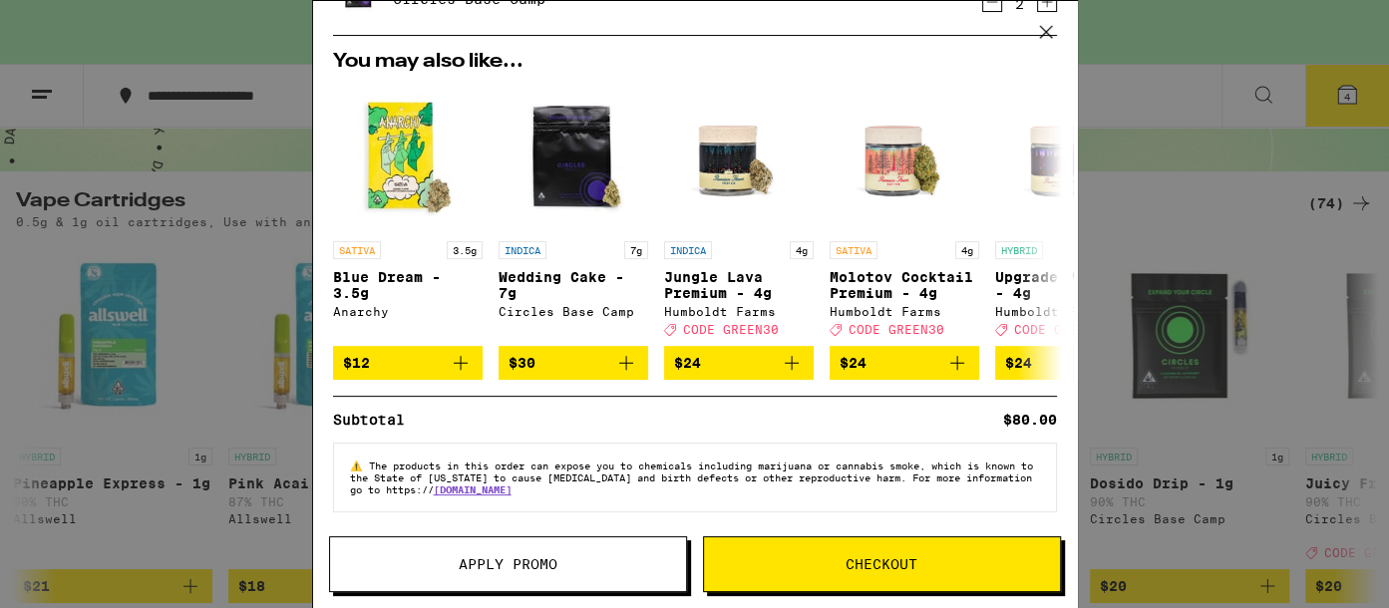
click at [1068, 59] on button at bounding box center [1046, 33] width 62 height 64
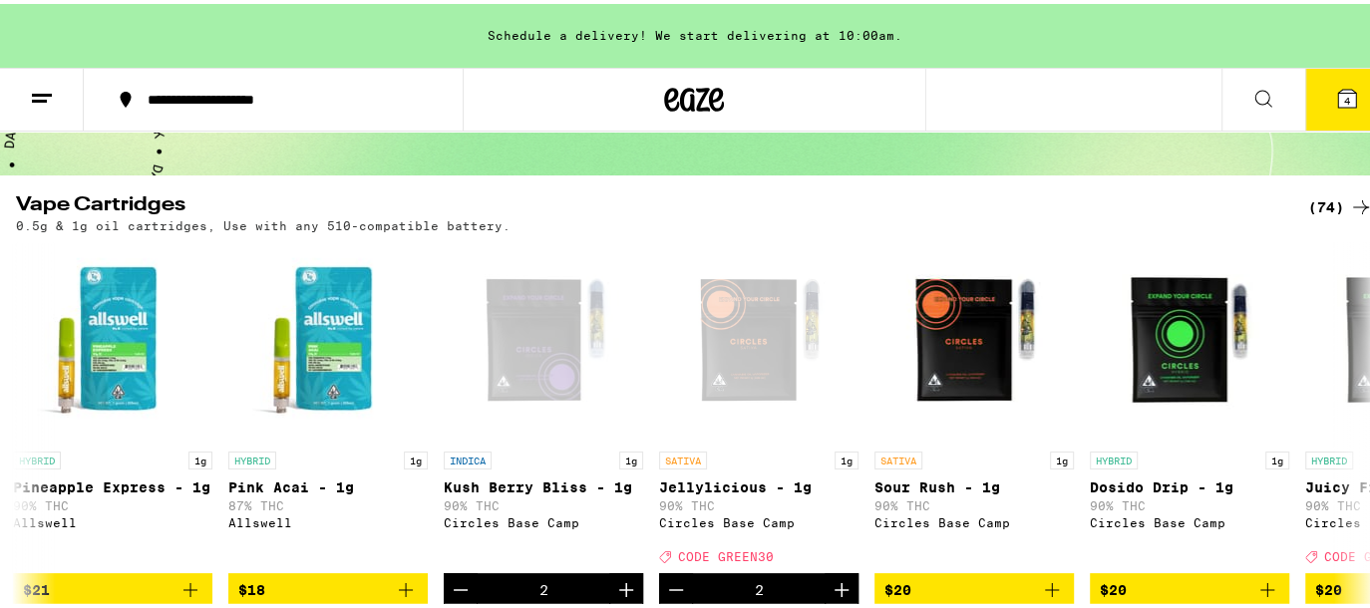
click at [1330, 81] on button "4" at bounding box center [1347, 96] width 84 height 62
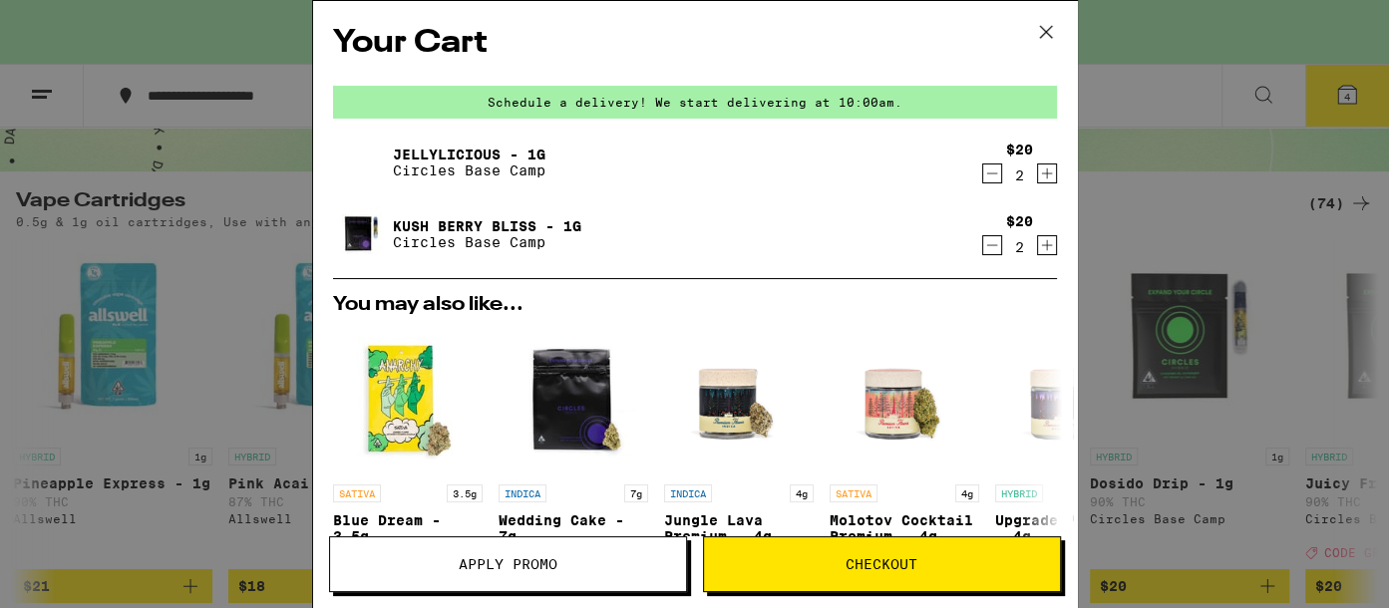
click at [983, 243] on icon "Decrement" at bounding box center [992, 245] width 18 height 24
click at [983, 169] on icon "Decrement" at bounding box center [992, 173] width 18 height 24
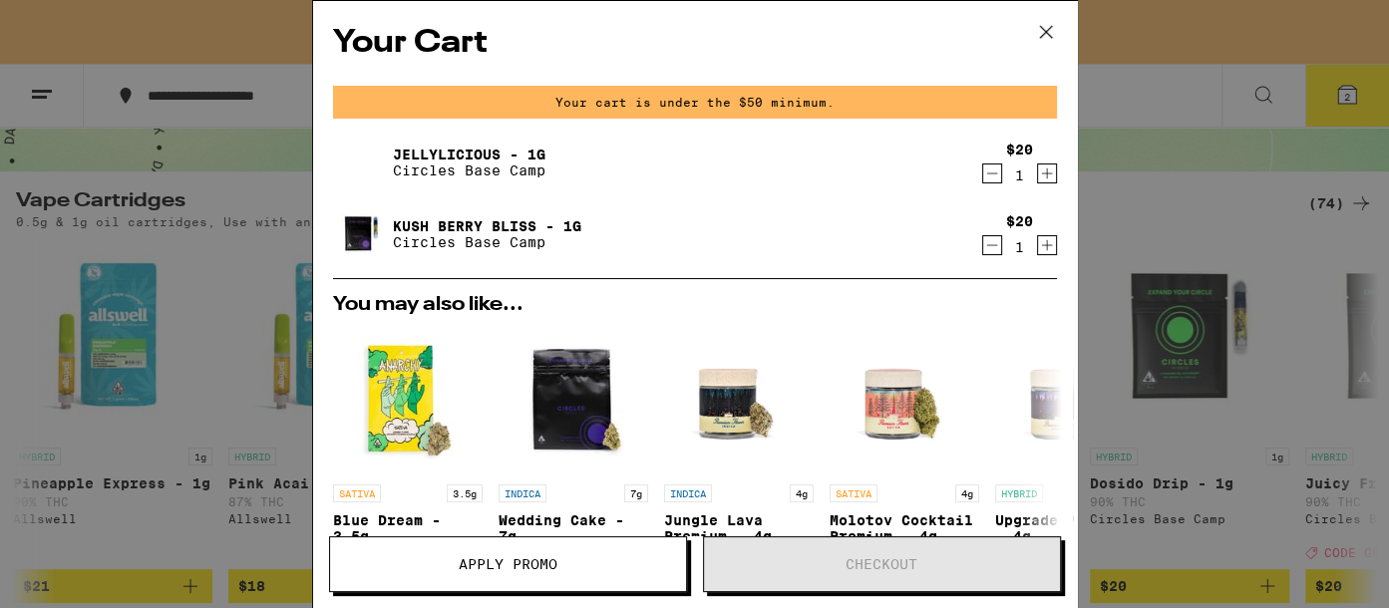
click at [983, 169] on icon "Decrement" at bounding box center [992, 173] width 18 height 24
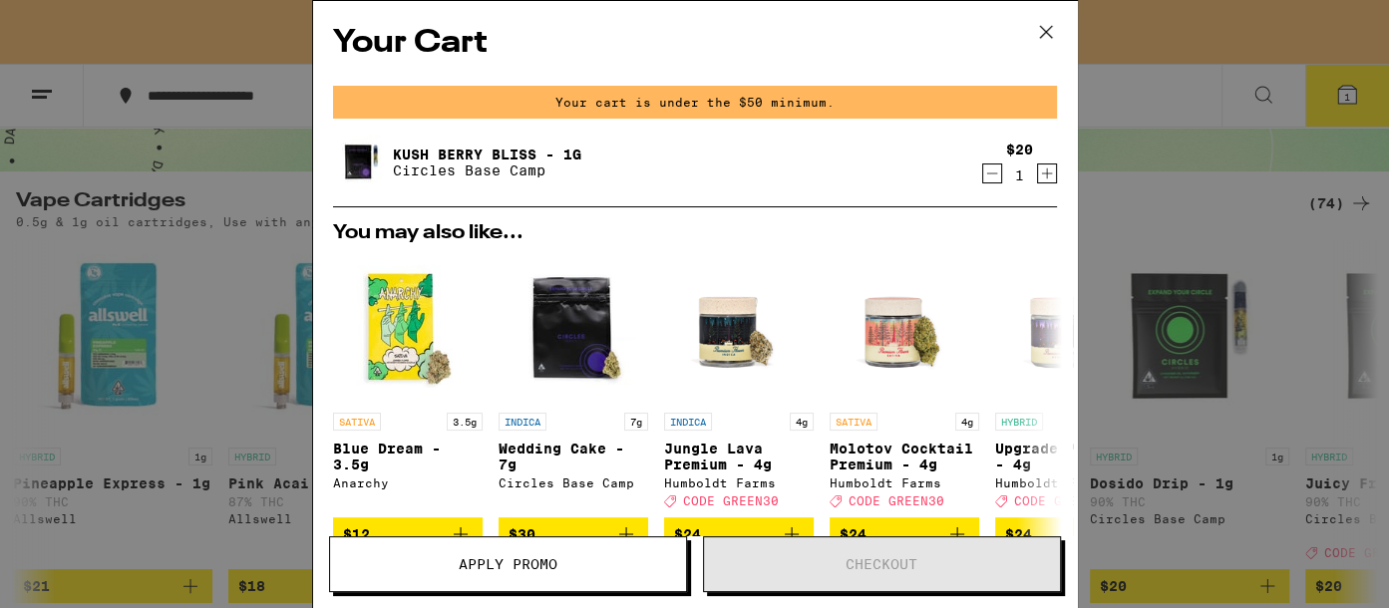
click at [983, 169] on icon "Decrement" at bounding box center [992, 173] width 18 height 24
